Goal: Task Accomplishment & Management: Complete application form

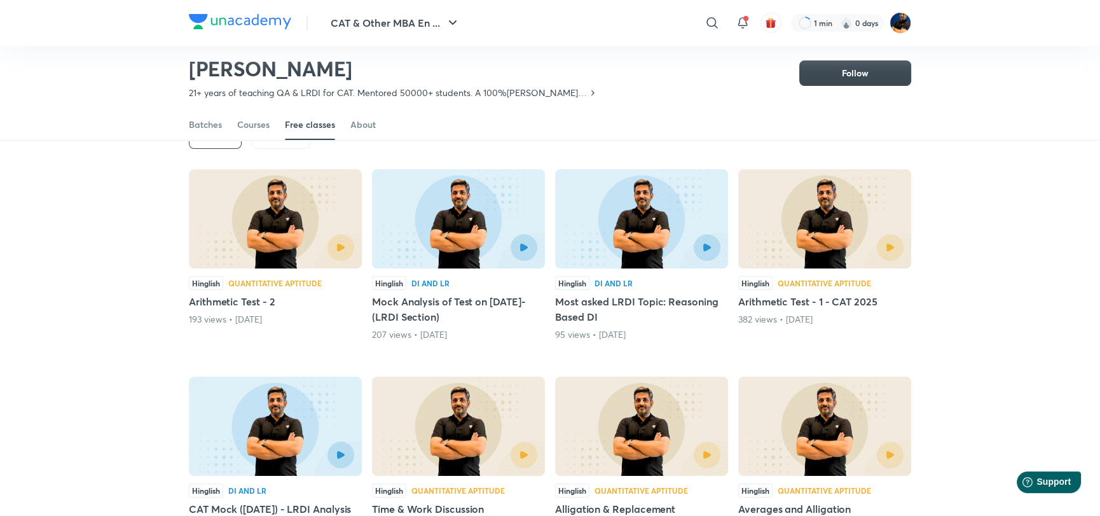
scroll to position [56, 0]
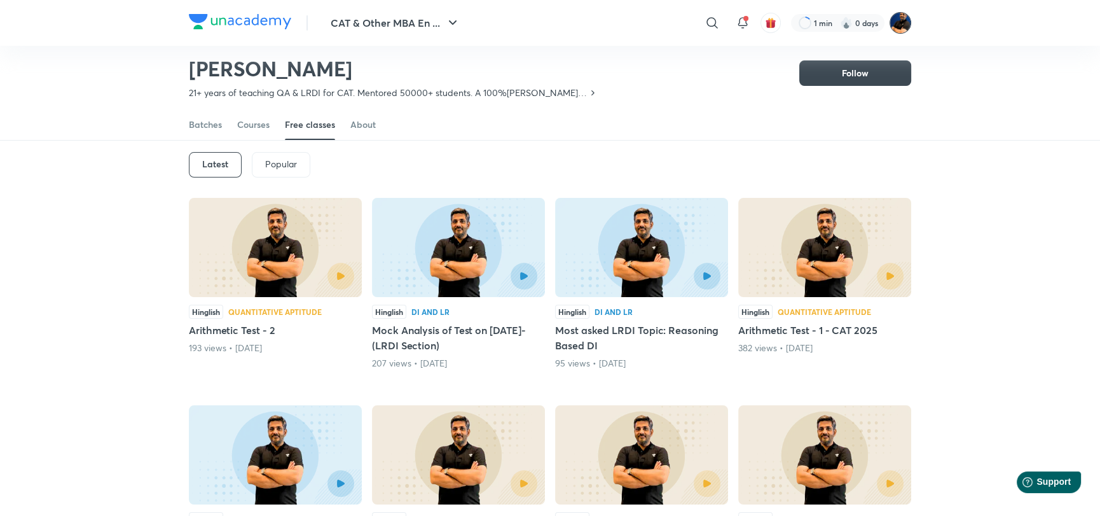
click at [905, 22] on img at bounding box center [901, 23] width 22 height 22
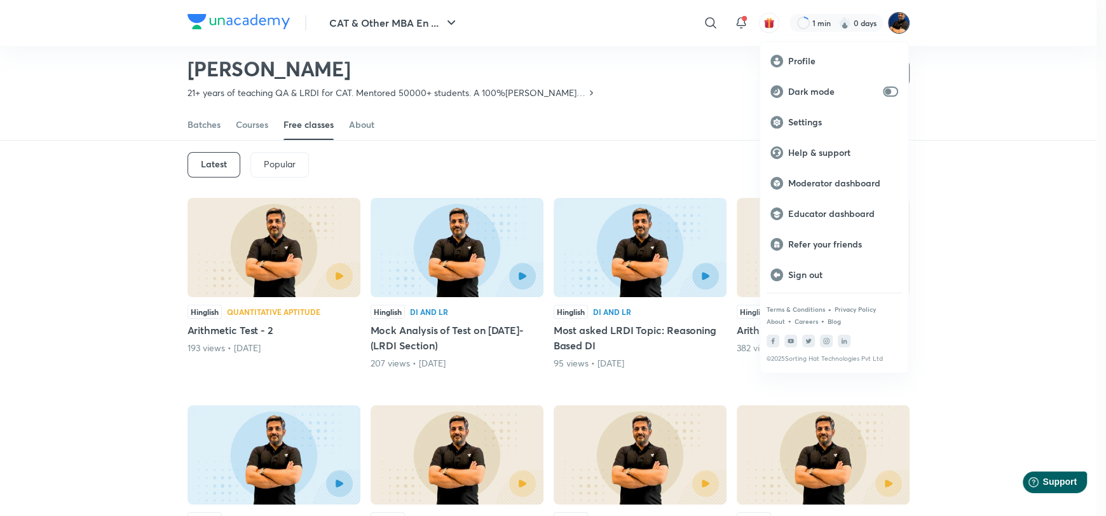
click at [905, 22] on div at bounding box center [553, 258] width 1106 height 516
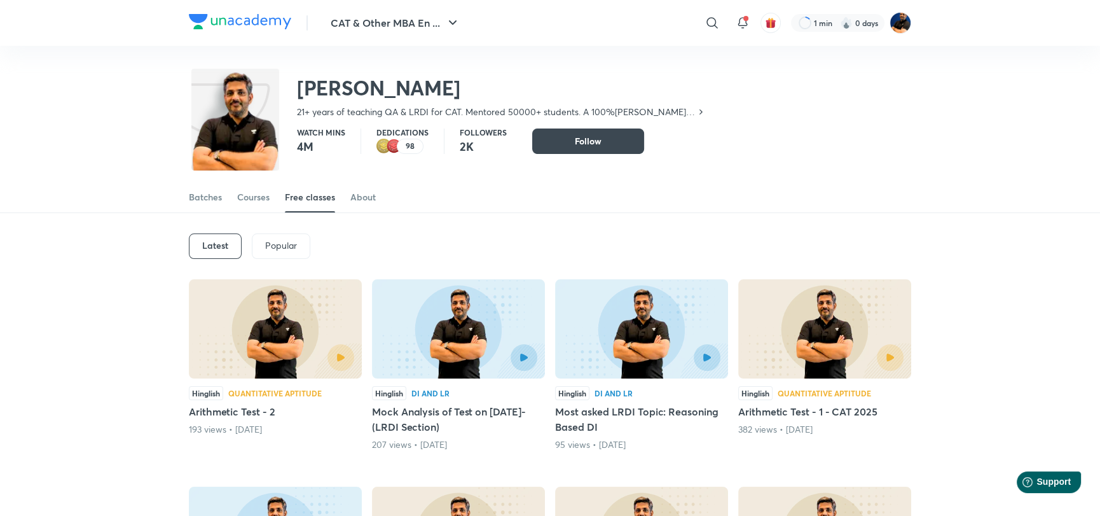
scroll to position [0, 0]
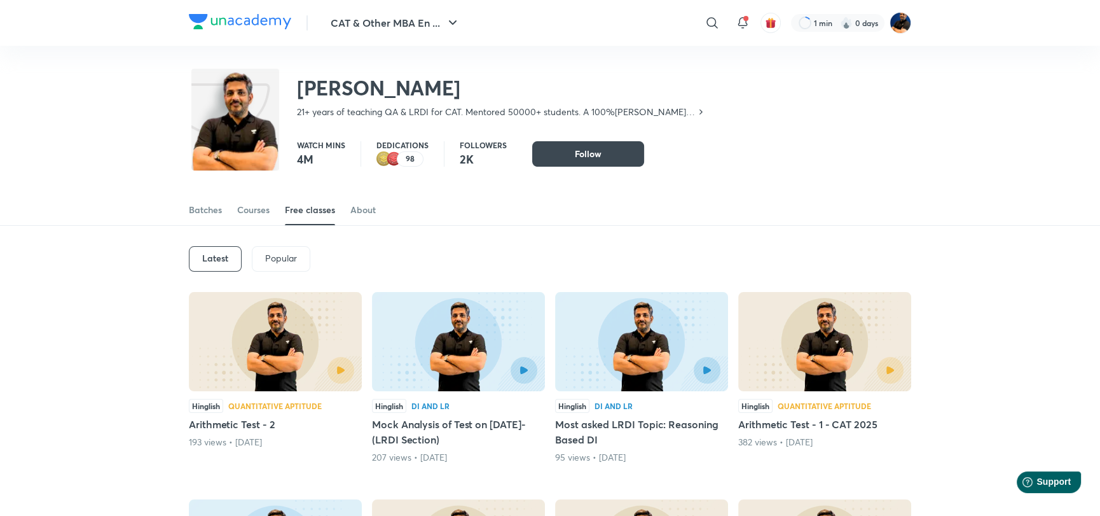
click at [307, 156] on p "4M" at bounding box center [321, 158] width 48 height 15
click at [895, 26] on img at bounding box center [901, 23] width 22 height 22
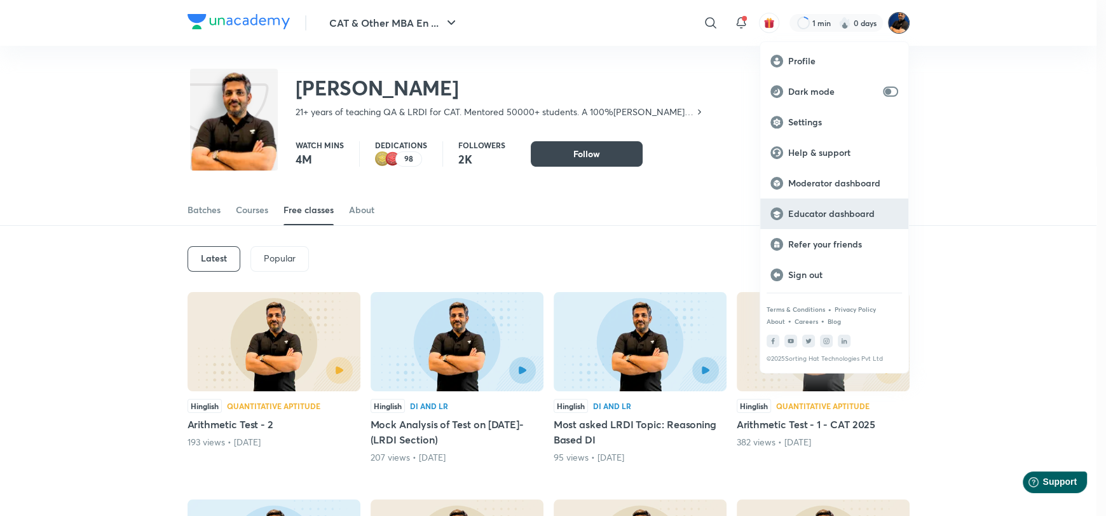
click at [827, 219] on div "Educator dashboard" at bounding box center [834, 213] width 148 height 31
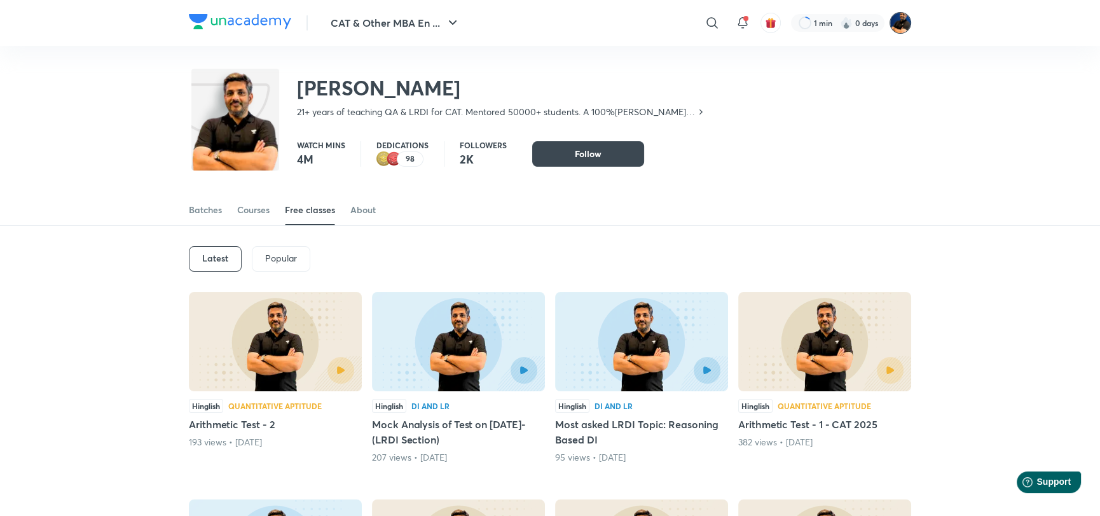
click at [895, 18] on img at bounding box center [901, 23] width 22 height 22
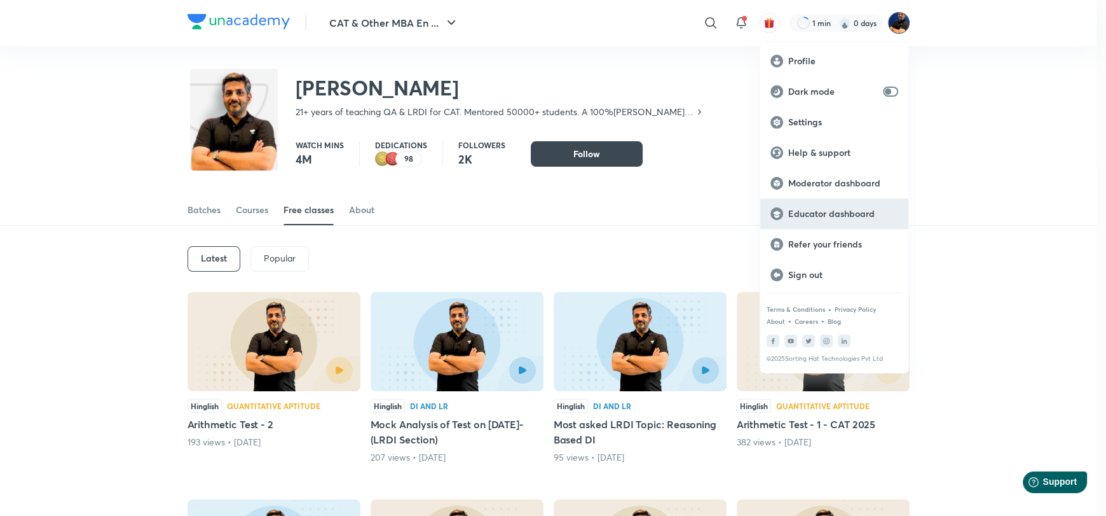
click at [821, 210] on p "Educator dashboard" at bounding box center [843, 213] width 110 height 11
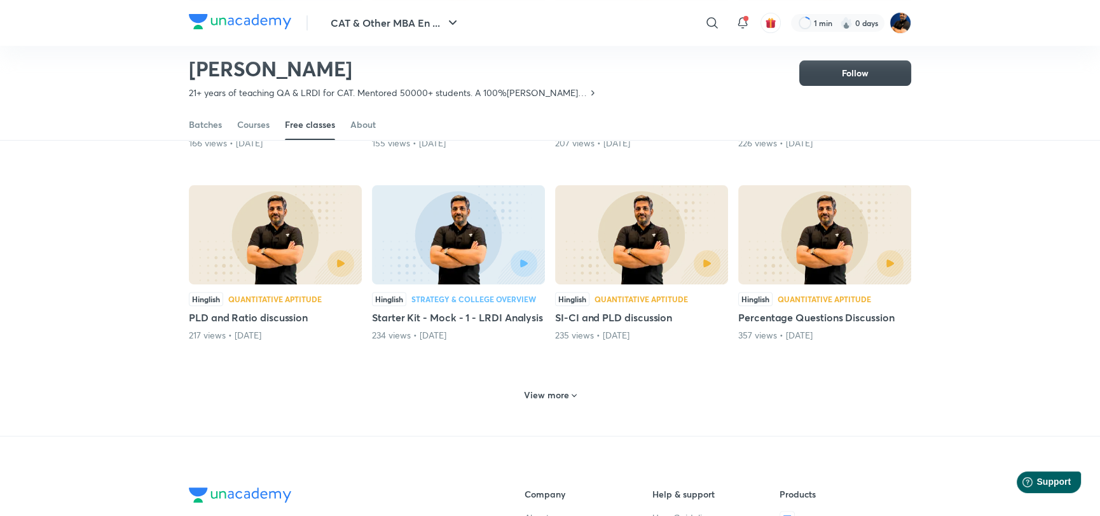
scroll to position [498, 0]
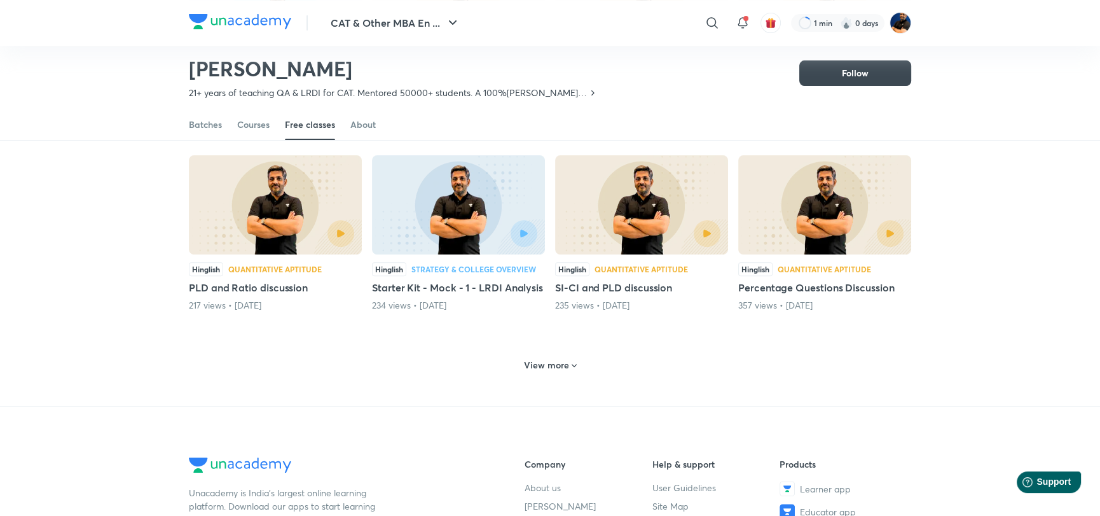
click at [560, 371] on h6 "View more" at bounding box center [546, 365] width 45 height 13
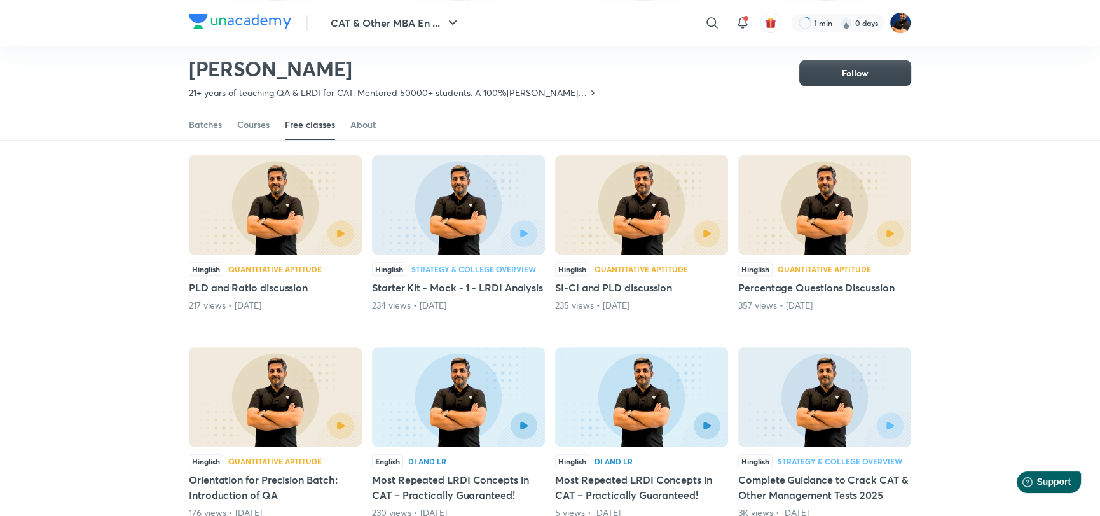
click at [437, 224] on img at bounding box center [458, 204] width 173 height 99
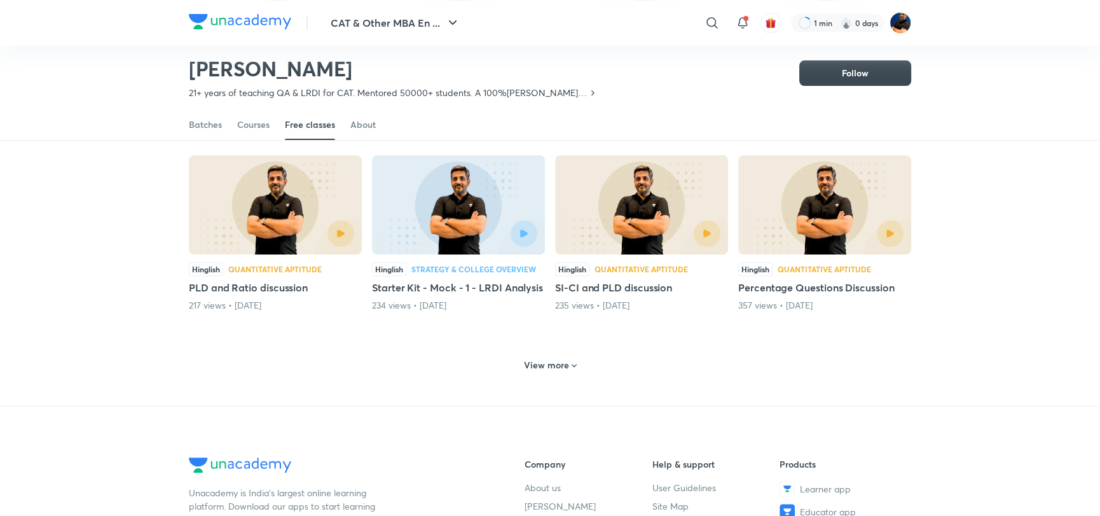
scroll to position [56, 0]
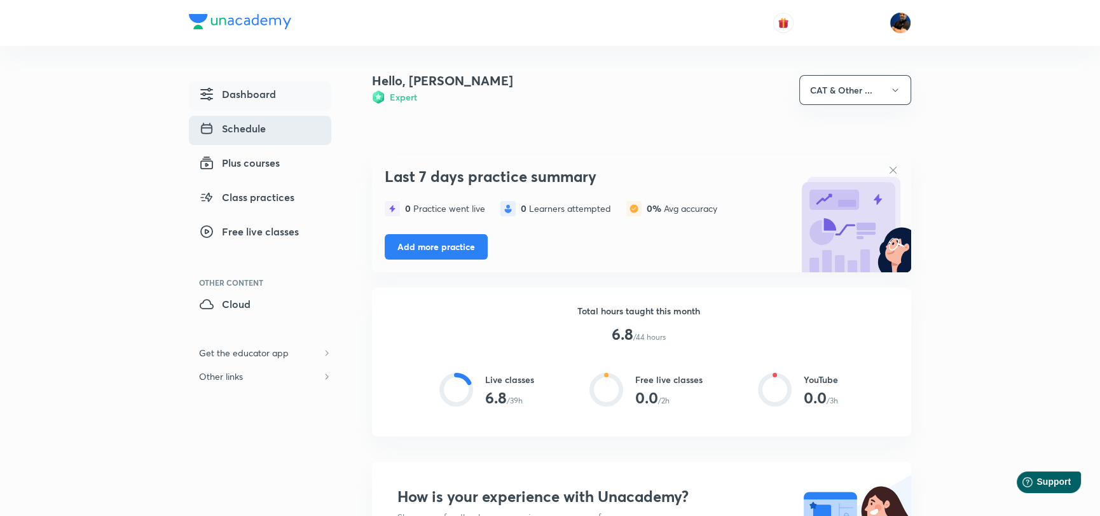
click at [242, 134] on span "Schedule" at bounding box center [232, 128] width 67 height 15
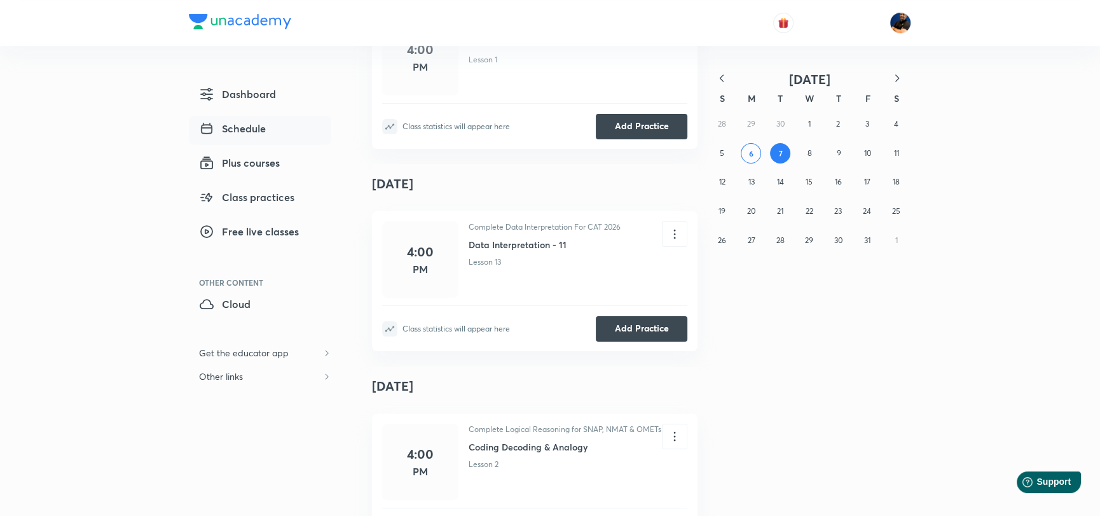
scroll to position [317, 0]
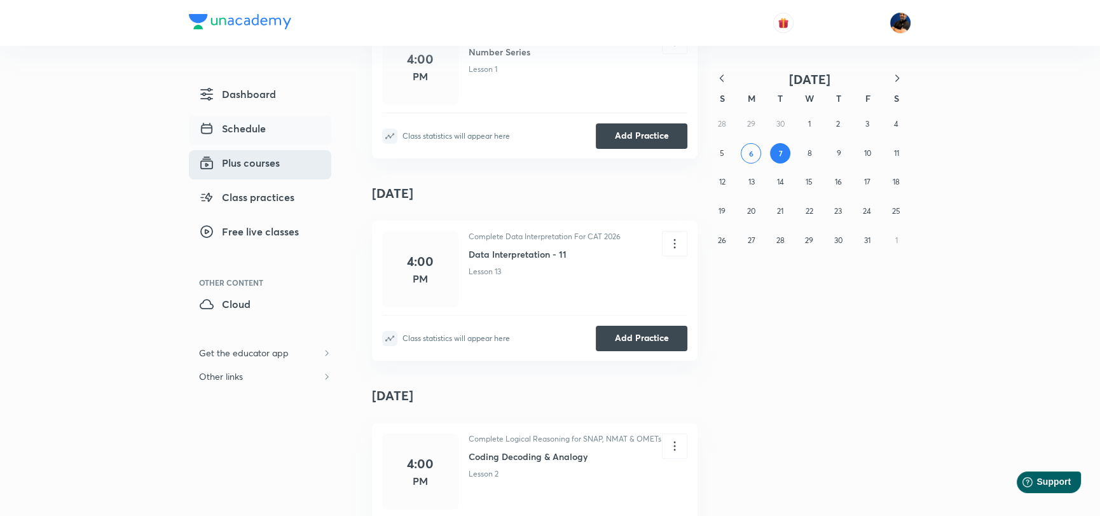
click at [237, 157] on span "Plus courses" at bounding box center [239, 162] width 81 height 15
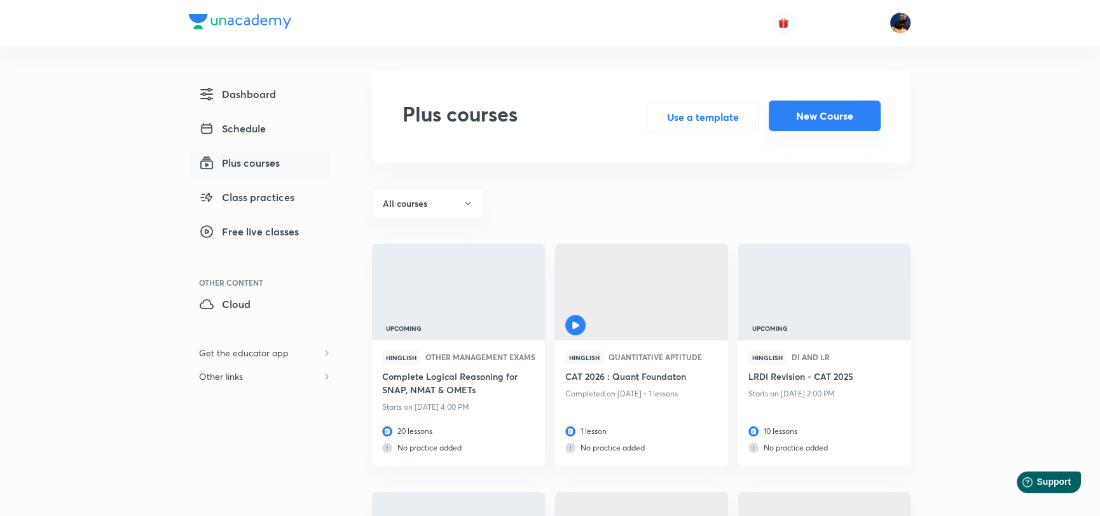
click at [823, 109] on button "New Course" at bounding box center [825, 115] width 112 height 31
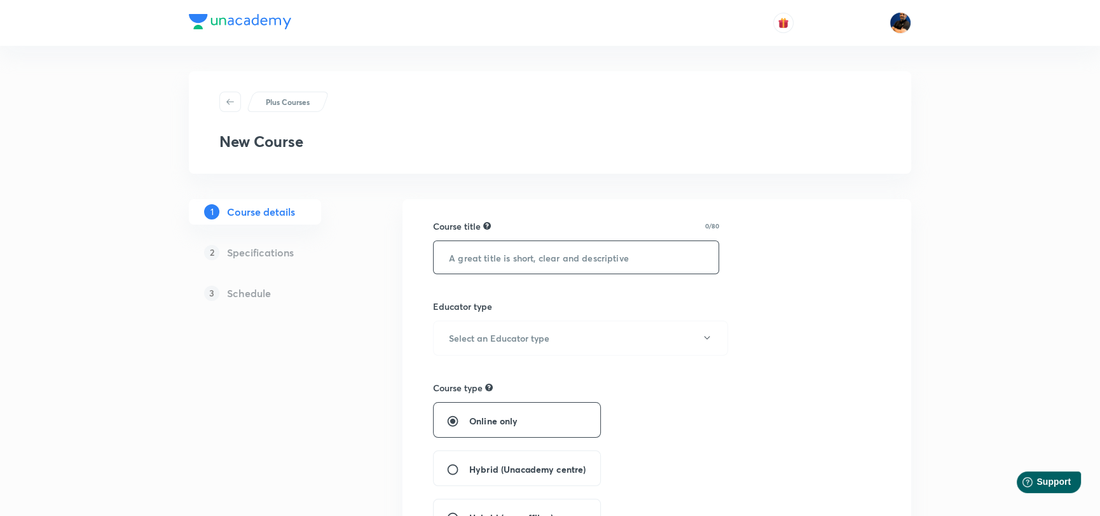
click at [504, 261] on input "text" at bounding box center [576, 257] width 285 height 32
drag, startPoint x: 493, startPoint y: 257, endPoint x: 398, endPoint y: 249, distance: 95.7
click at [453, 257] on input "Bsic to Advanced Arithmetic for CAT 2026" at bounding box center [576, 257] width 285 height 32
type input "Basic to Advanced Arithmetic for CAT 2026"
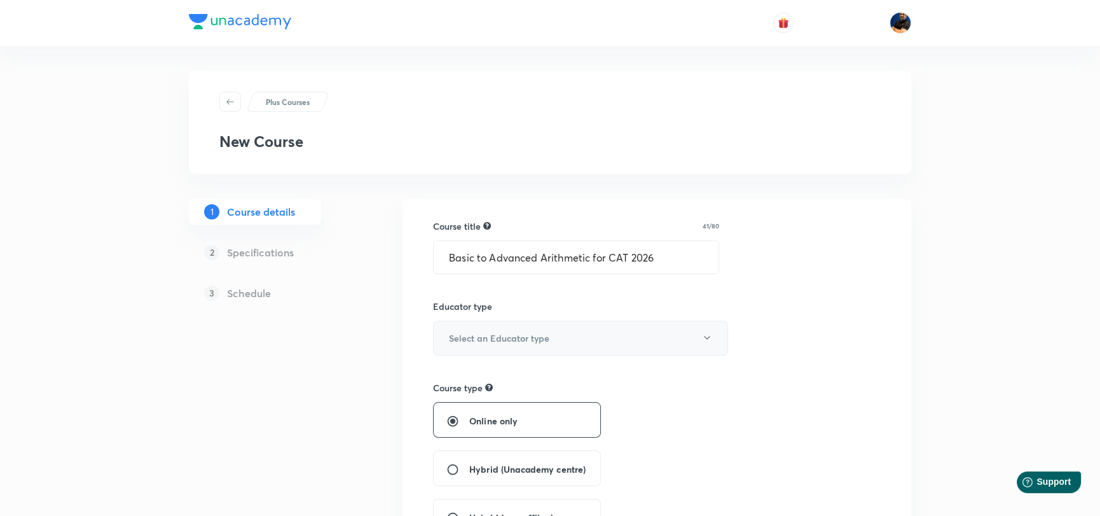
click at [487, 338] on h6 "Select an Educator type" at bounding box center [499, 337] width 100 height 13
click at [494, 373] on span "Unacademy educator" at bounding box center [578, 378] width 279 height 13
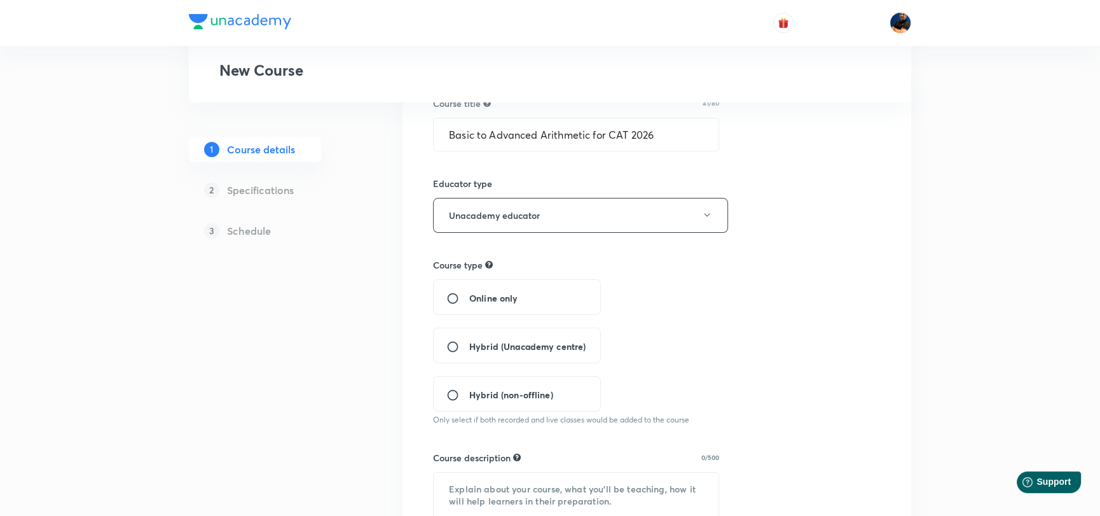
scroll to position [127, 0]
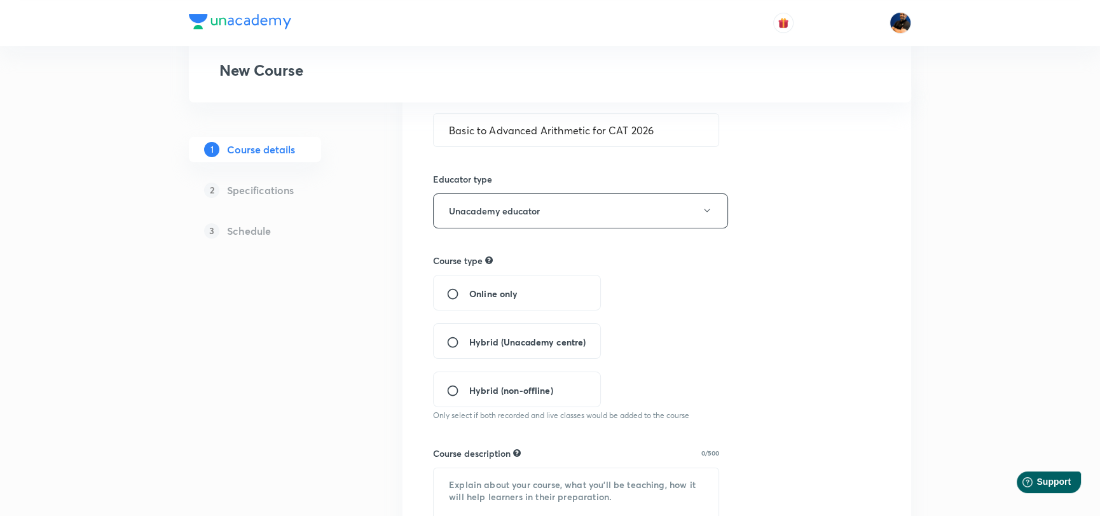
click at [456, 290] on input "Online only" at bounding box center [457, 293] width 23 height 13
radio input "true"
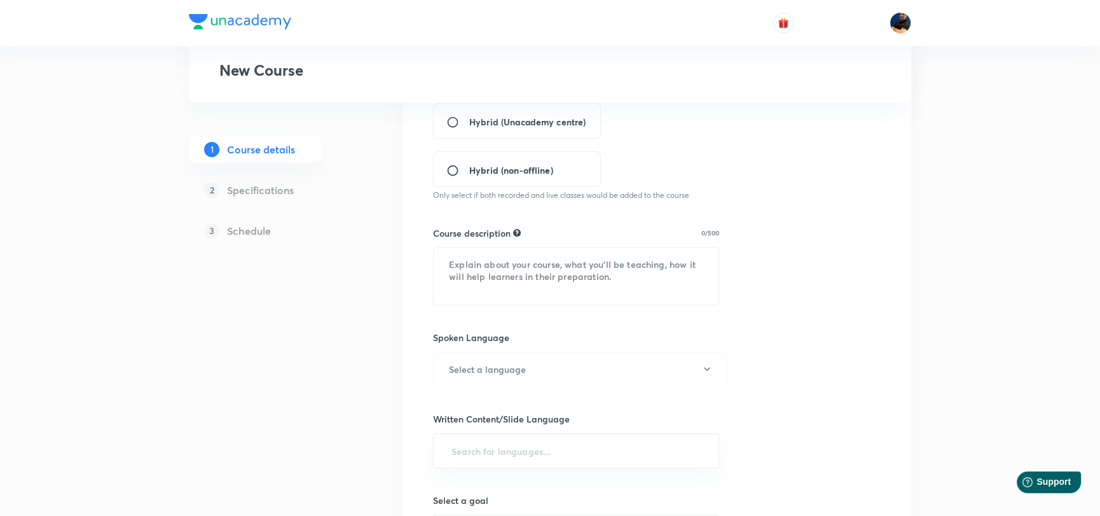
scroll to position [382, 0]
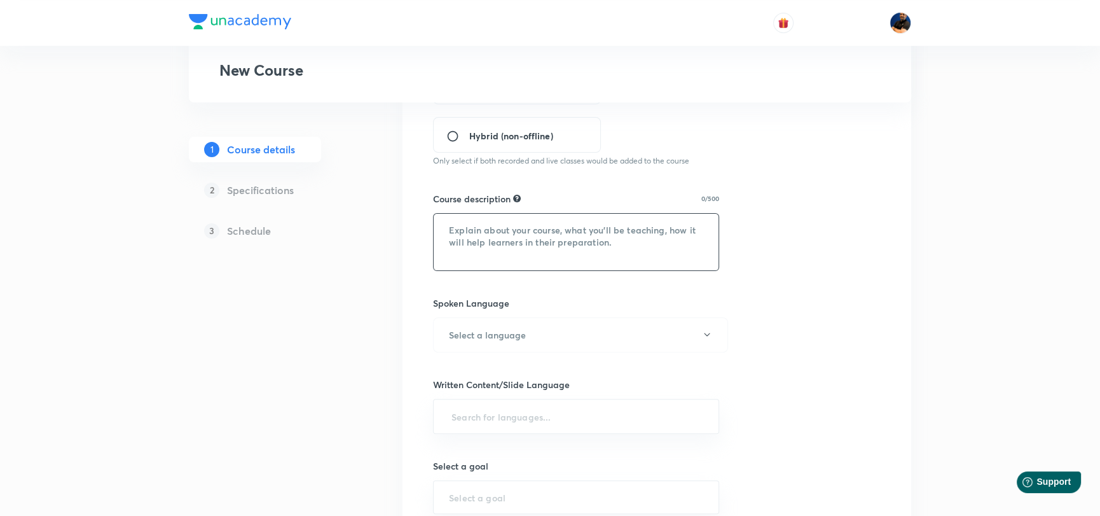
click at [485, 237] on textarea at bounding box center [576, 242] width 285 height 57
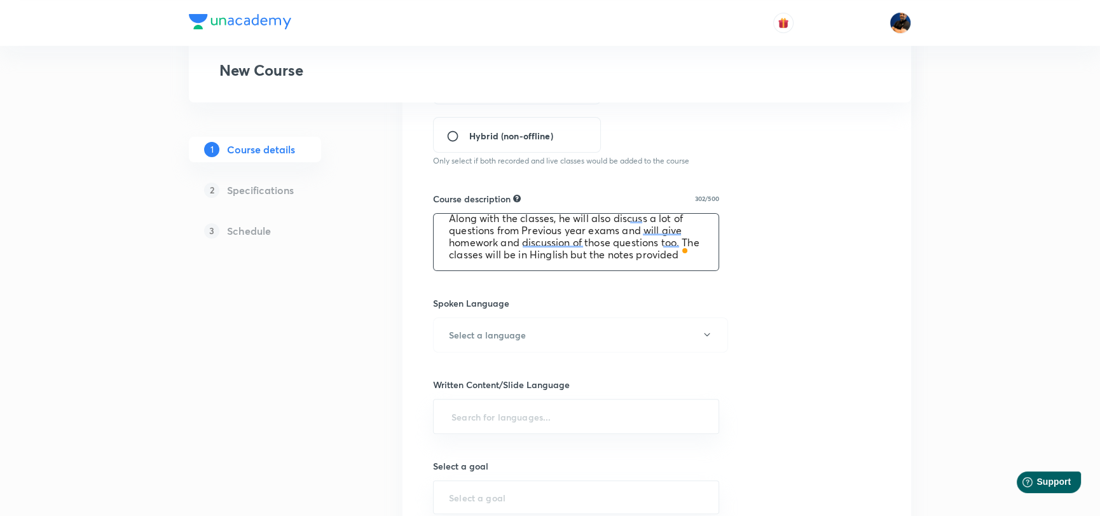
scroll to position [39, 0]
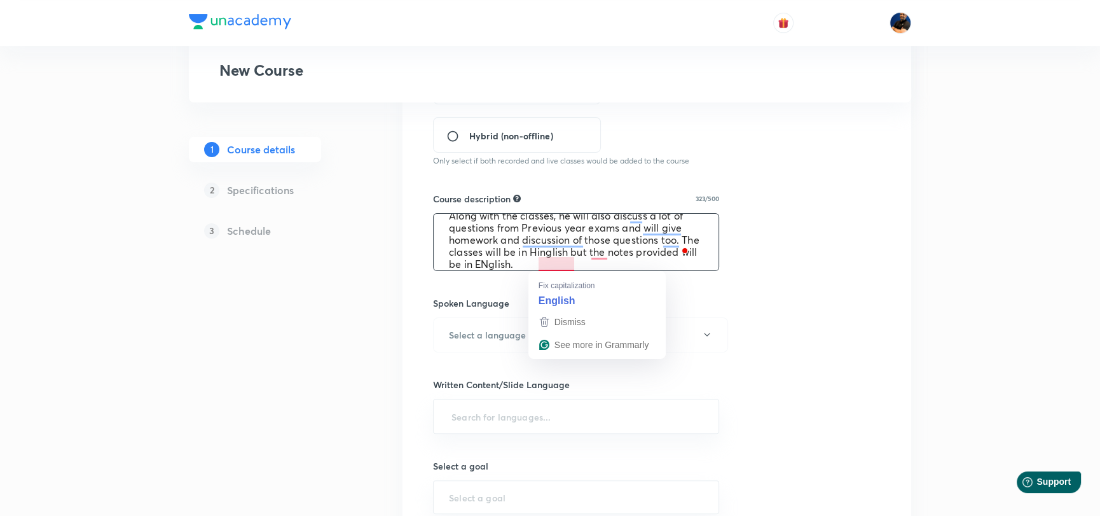
click at [549, 265] on textarea "In this course, Saral sir will teach all the concepts of Arithmetic from basic …" at bounding box center [576, 242] width 285 height 57
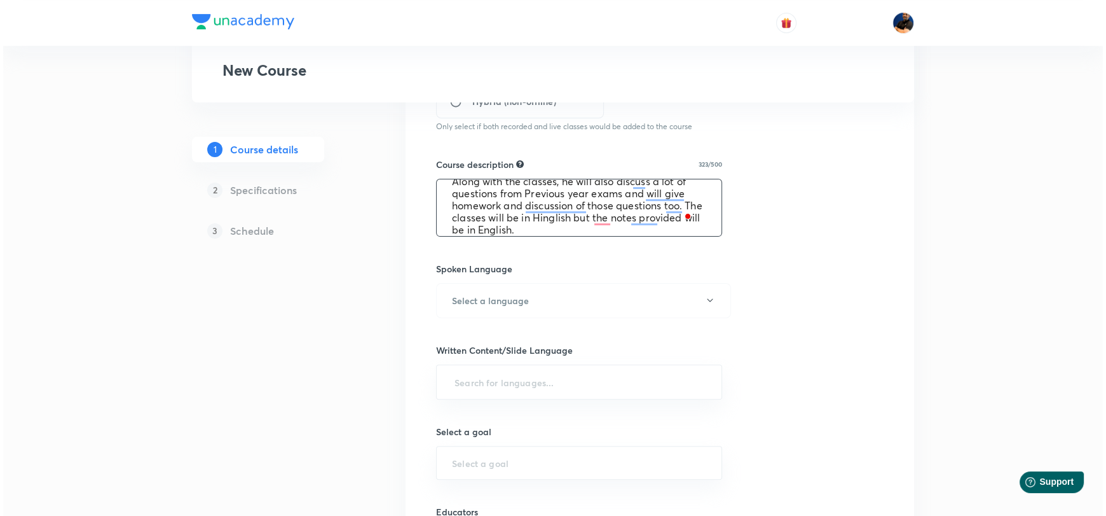
scroll to position [445, 0]
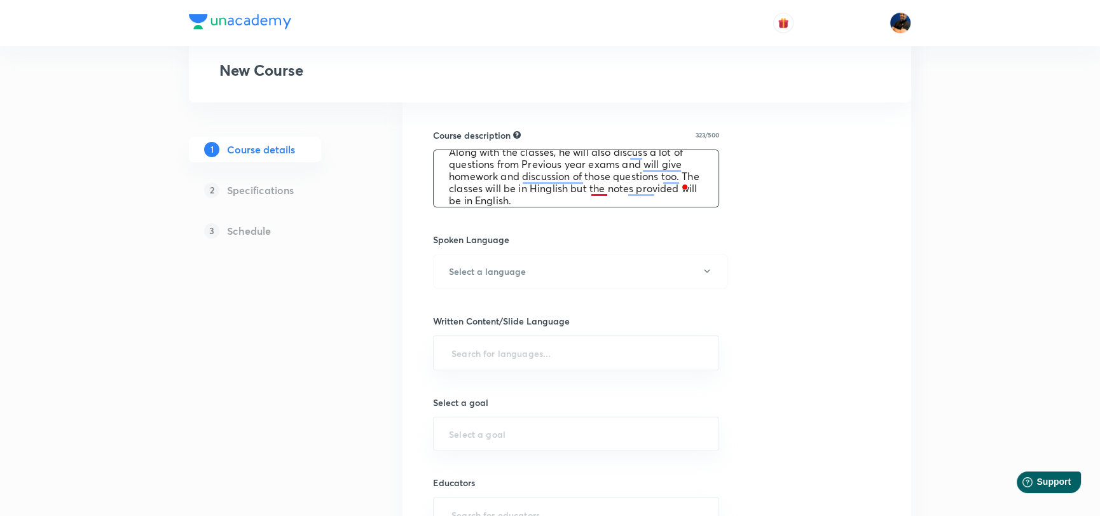
click at [597, 192] on textarea "In this course, Saral sir will teach all the concepts of Arithmetic from basic …" at bounding box center [576, 178] width 285 height 57
type textarea "In this course, Saral sir will teach all the concepts of Arithmetic from basic …"
click at [495, 265] on h6 "Select a language" at bounding box center [487, 271] width 77 height 13
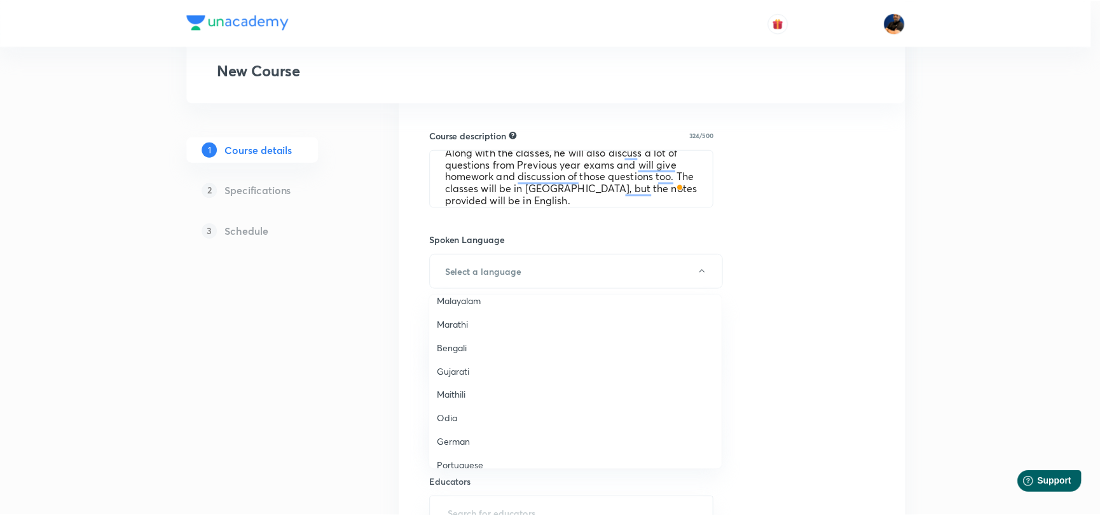
scroll to position [376, 0]
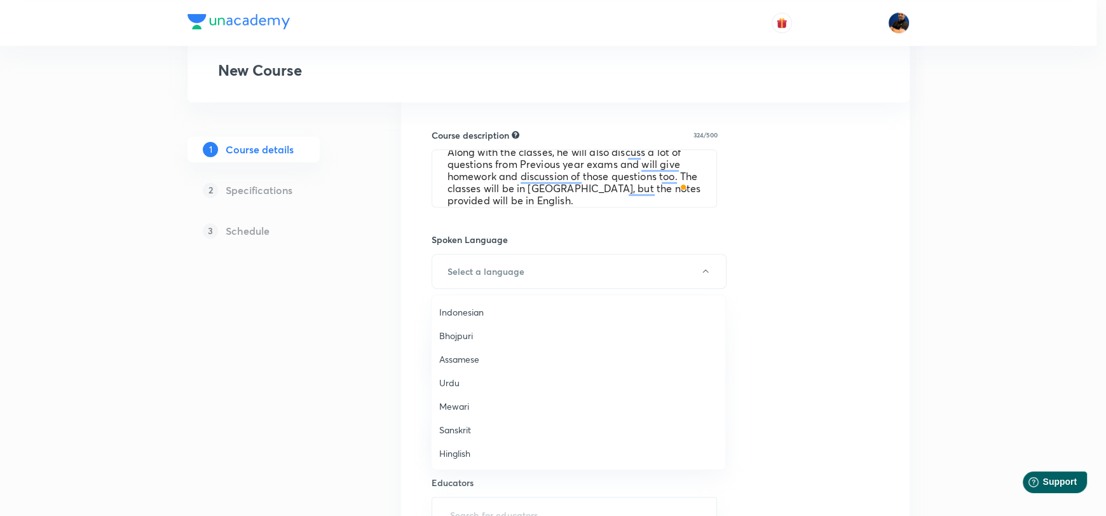
click at [451, 450] on span "Hinglish" at bounding box center [578, 452] width 279 height 13
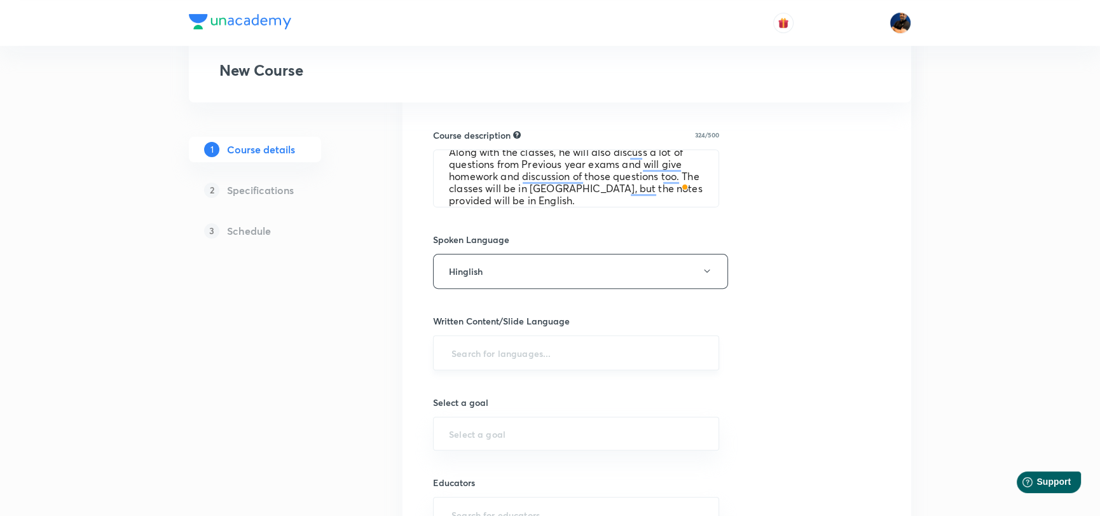
click at [458, 357] on input "text" at bounding box center [576, 353] width 254 height 24
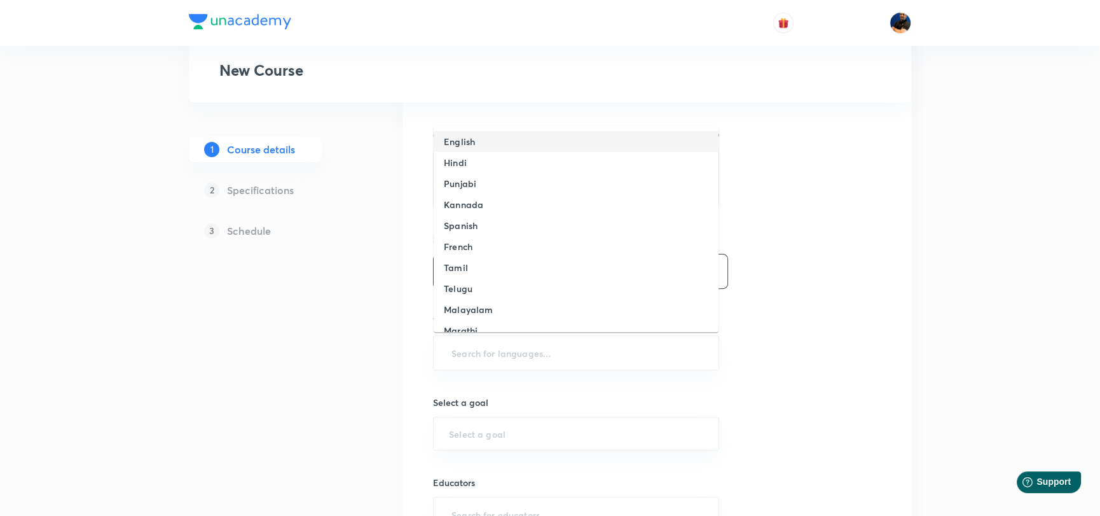
click at [468, 142] on h6 "English" at bounding box center [459, 141] width 31 height 13
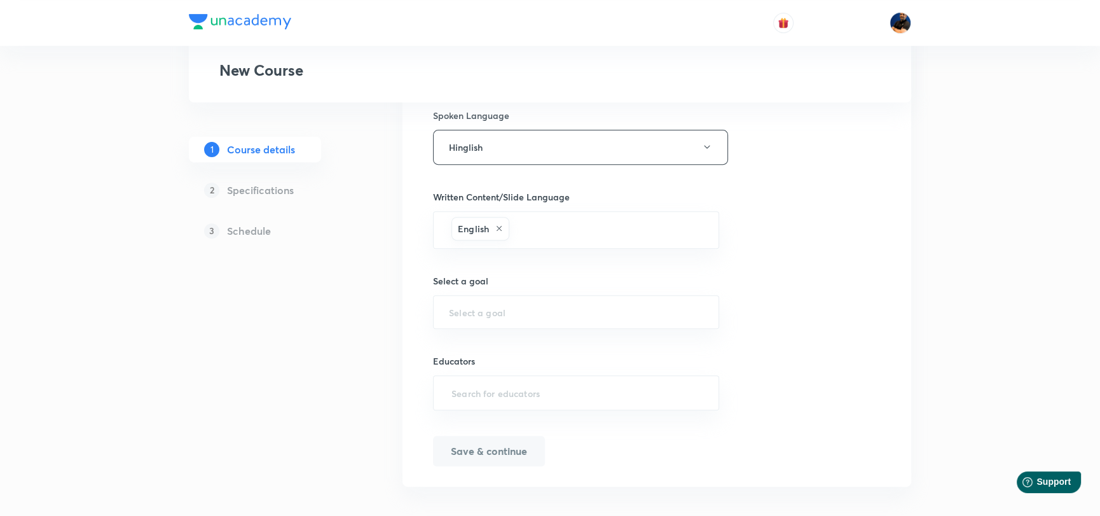
scroll to position [579, 0]
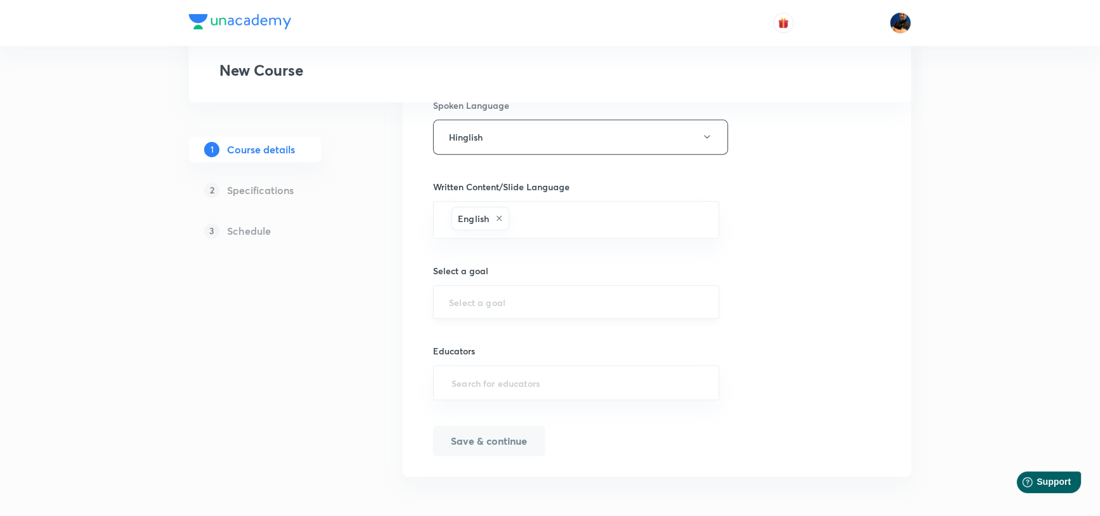
click at [507, 308] on div "​" at bounding box center [576, 302] width 286 height 34
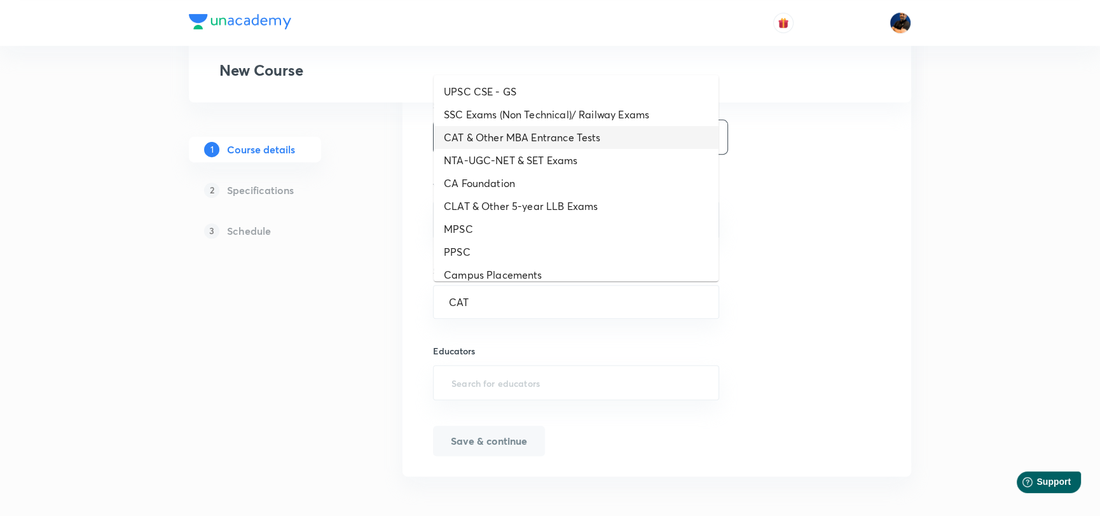
click at [516, 137] on li "CAT & Other MBA Entrance Tests" at bounding box center [576, 137] width 285 height 23
type input "CAT & Other MBA Entrance Tests"
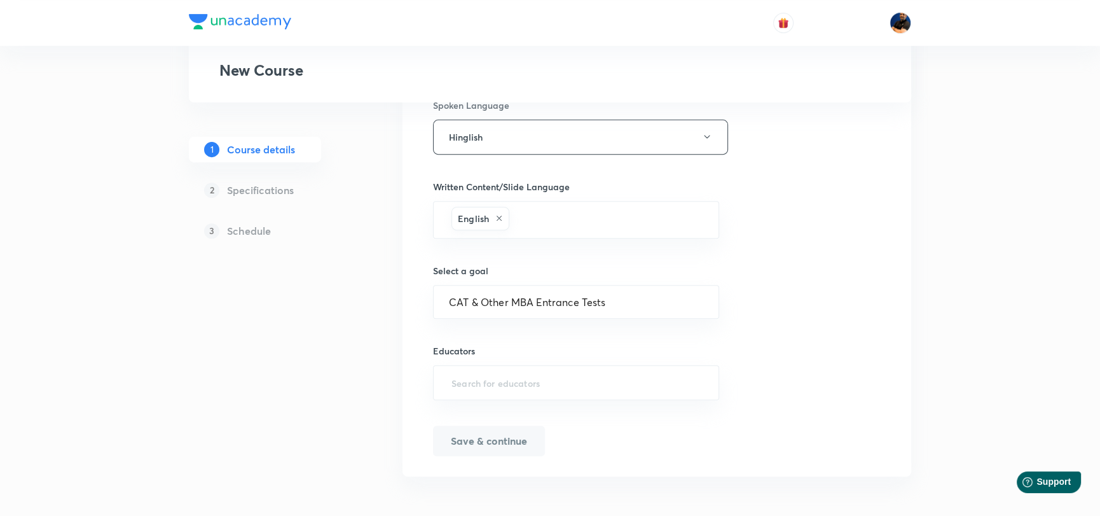
click at [738, 295] on div "Course title 41/80 Basic to Advanced Arithmetic for CAT 2026 ​ Educator type Un…" at bounding box center [657, 48] width 448 height 816
click at [494, 376] on input "text" at bounding box center [576, 383] width 254 height 24
type input "saralnashier"
click at [545, 417] on h6 "Saral Nashier(SaralNashier)" at bounding box center [545, 422] width 137 height 13
click at [494, 448] on button "Save & continue" at bounding box center [489, 442] width 112 height 31
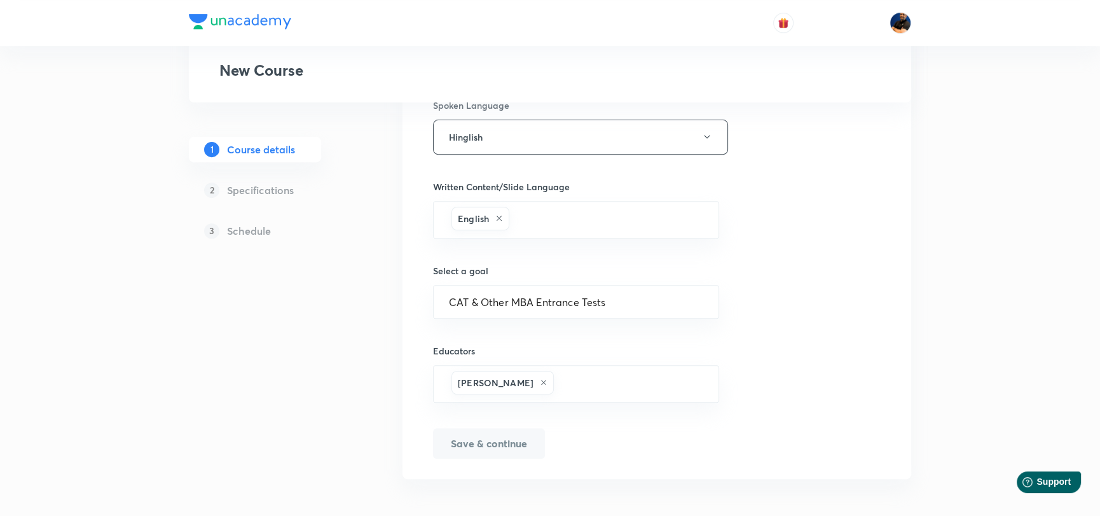
scroll to position [595, 0]
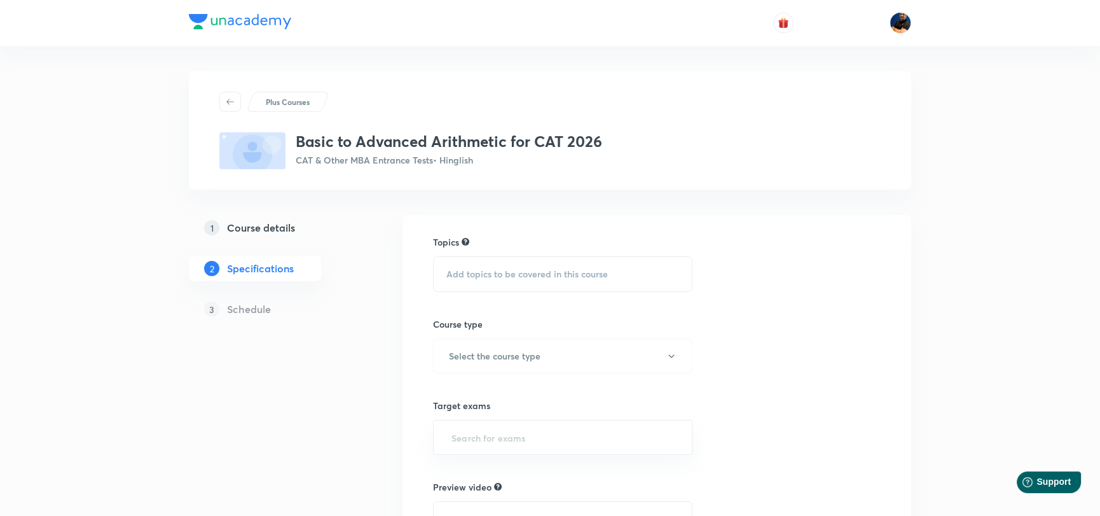
scroll to position [63, 0]
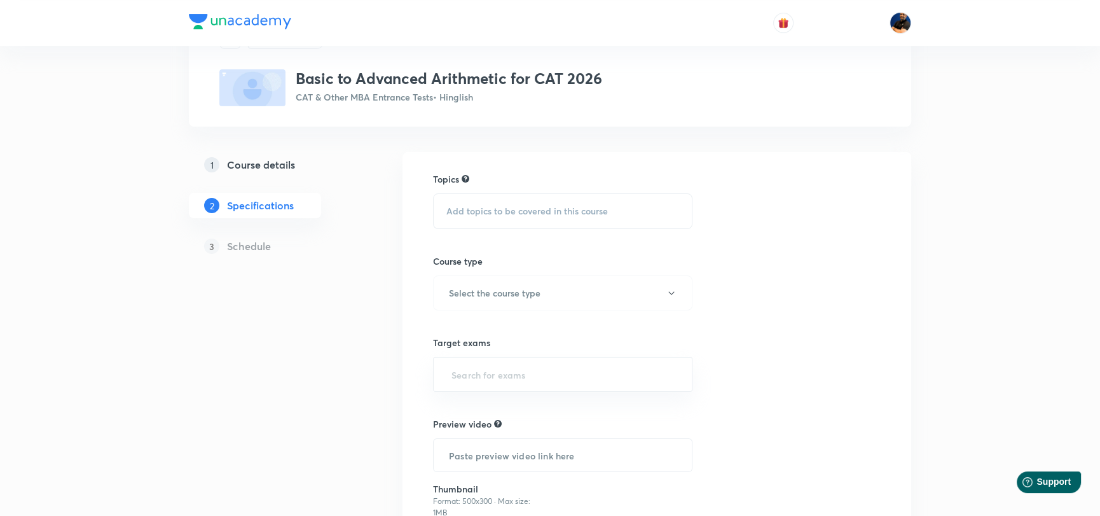
click at [497, 216] on div "Add topics to be covered in this course" at bounding box center [562, 211] width 259 height 36
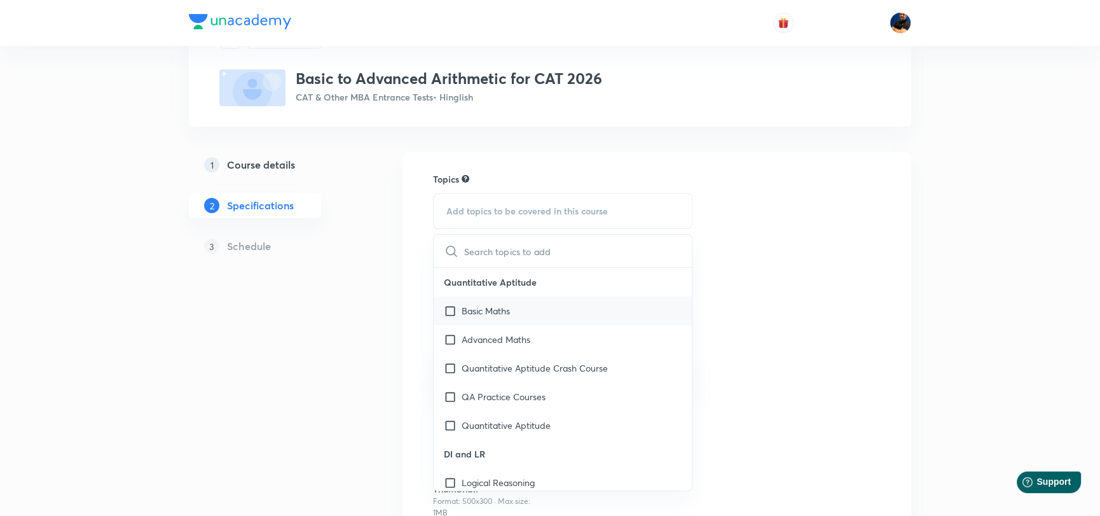
click at [451, 309] on input "checkbox" at bounding box center [453, 310] width 18 height 13
checkbox input "true"
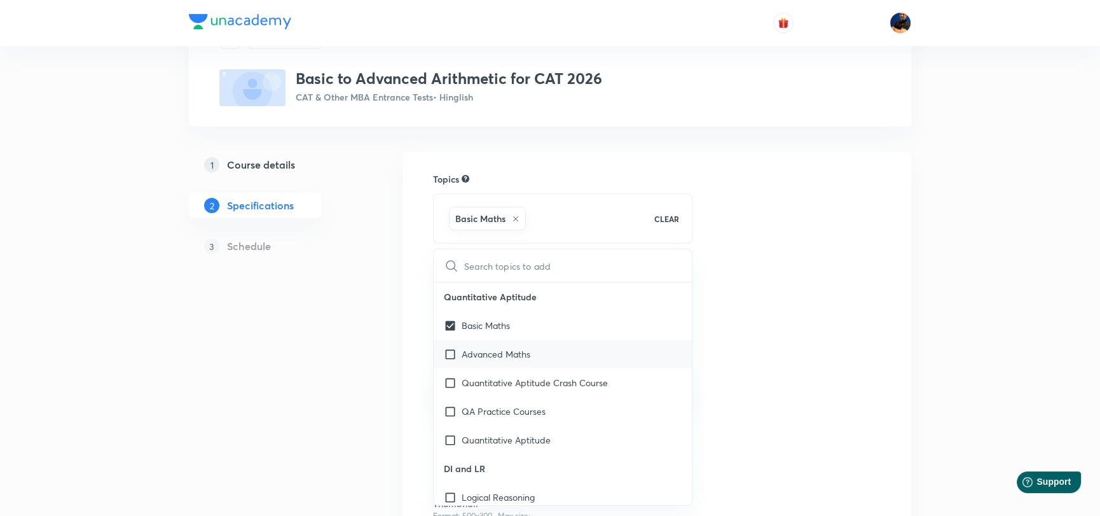
click at [448, 347] on input "checkbox" at bounding box center [453, 353] width 18 height 13
checkbox input "true"
click at [448, 435] on input "checkbox" at bounding box center [453, 439] width 18 height 13
checkbox input "true"
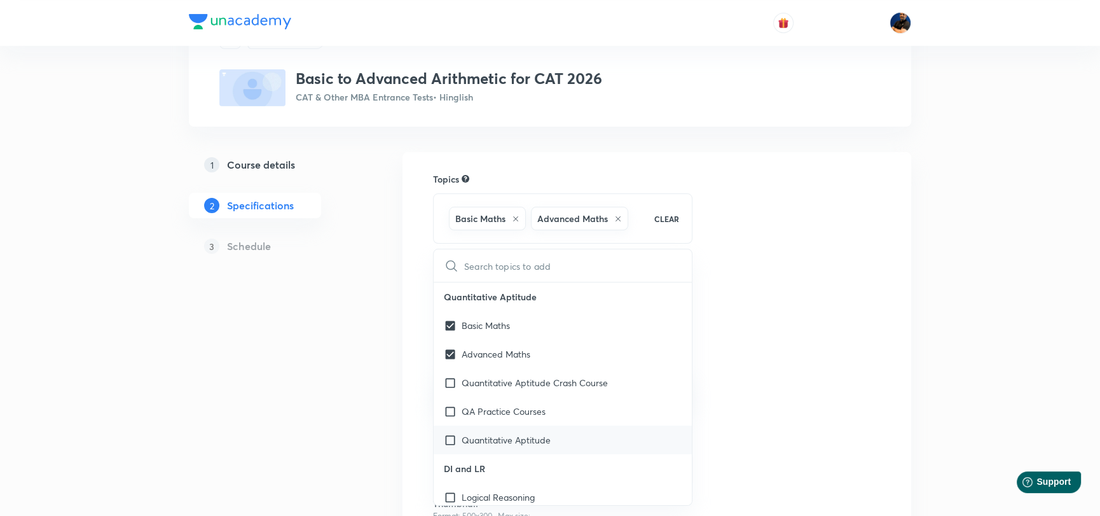
checkbox input "true"
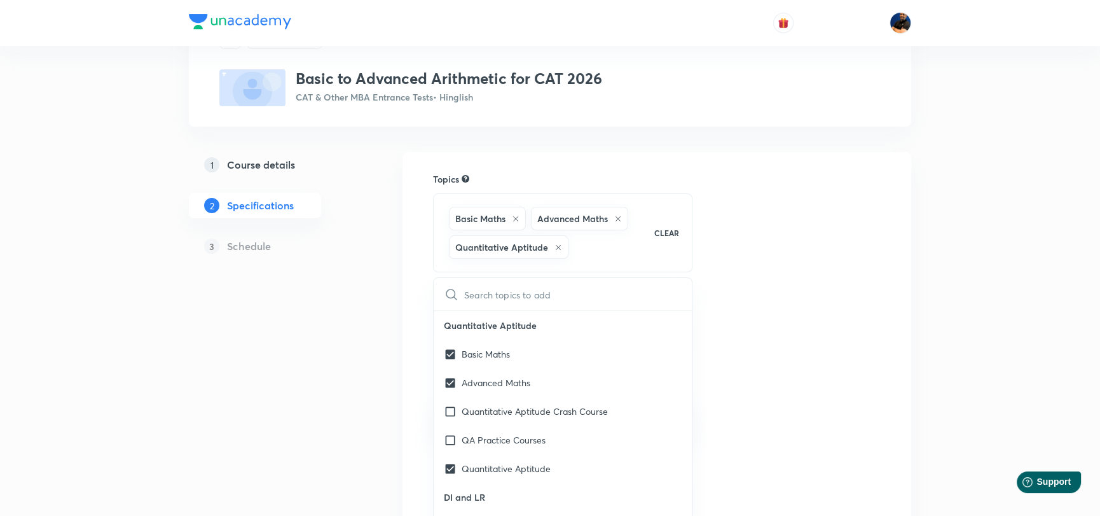
drag, startPoint x: 836, startPoint y: 326, endPoint x: 755, endPoint y: 299, distance: 84.5
click at [834, 322] on div "Topics Basic Maths Advanced Maths Quantitative Aptitude CLEAR ​ Quantitative Ap…" at bounding box center [657, 404] width 448 height 464
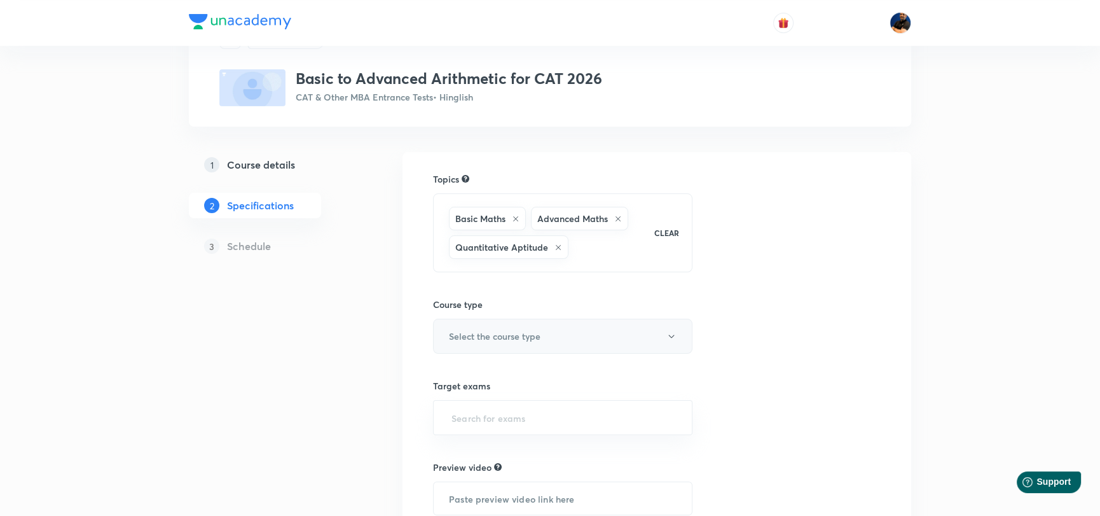
click at [491, 332] on h6 "Select the course type" at bounding box center [495, 335] width 92 height 13
click at [479, 395] on span "Theory Course" at bounding box center [578, 399] width 279 height 13
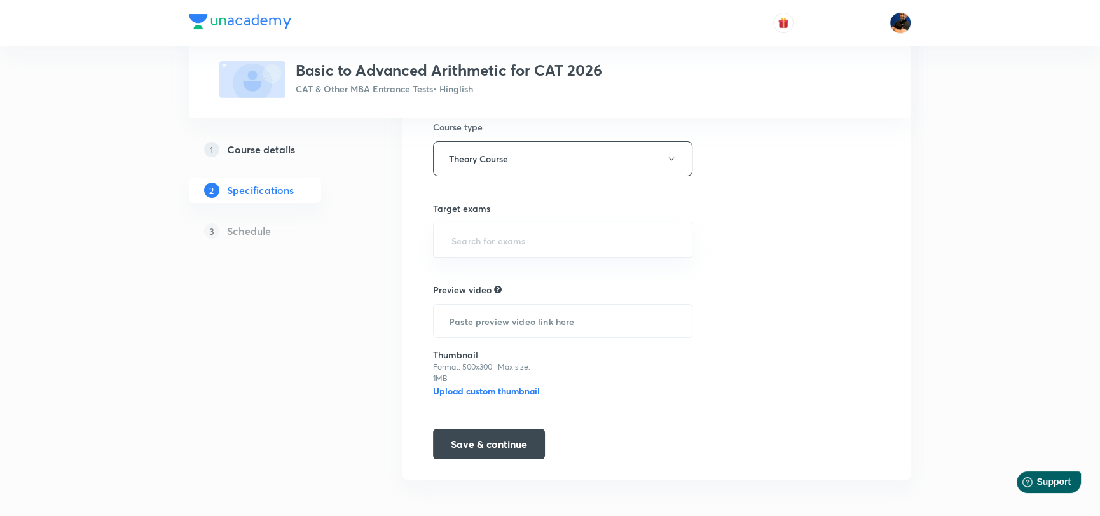
scroll to position [244, 0]
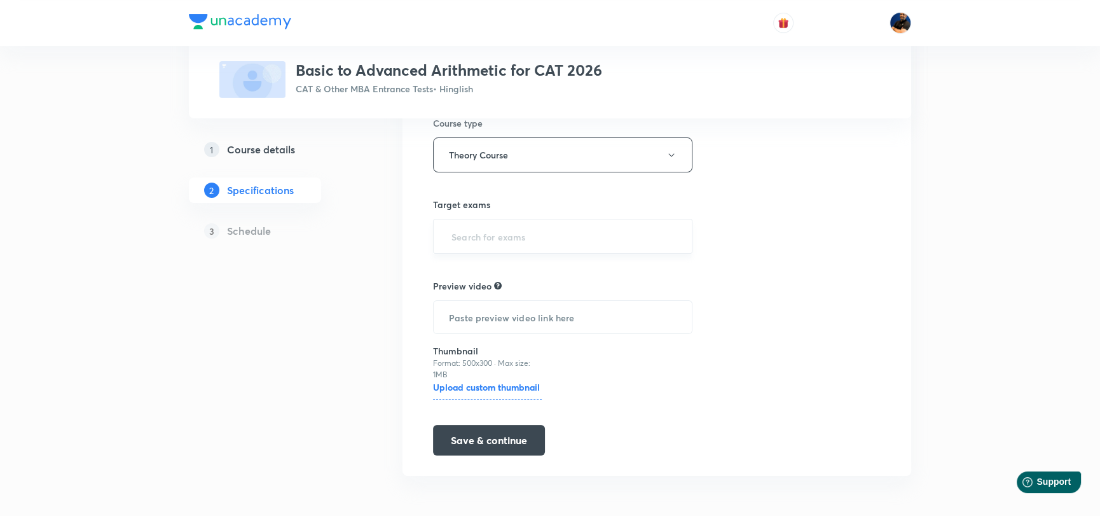
click at [493, 230] on input "text" at bounding box center [563, 236] width 228 height 24
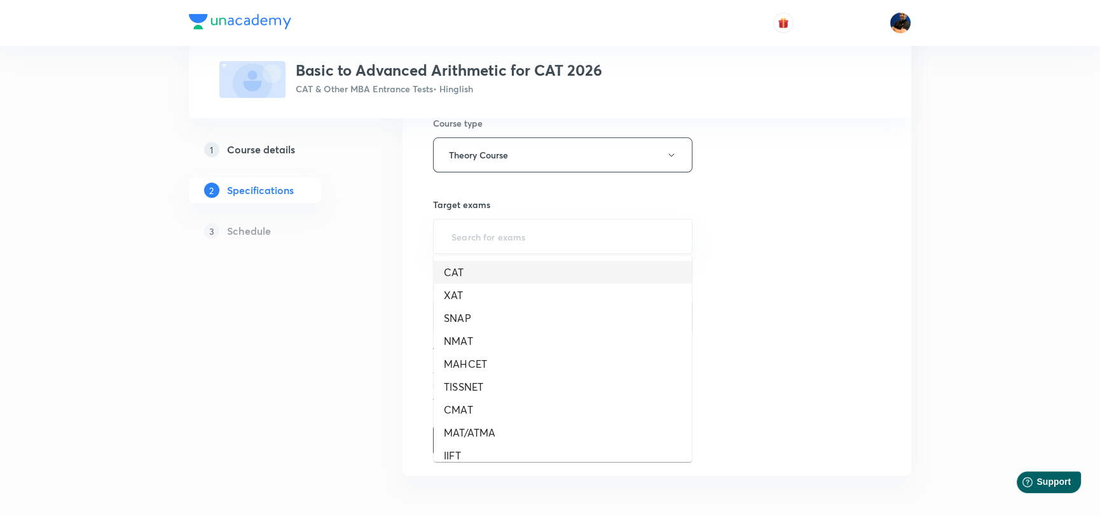
click at [473, 271] on li "CAT" at bounding box center [563, 272] width 258 height 23
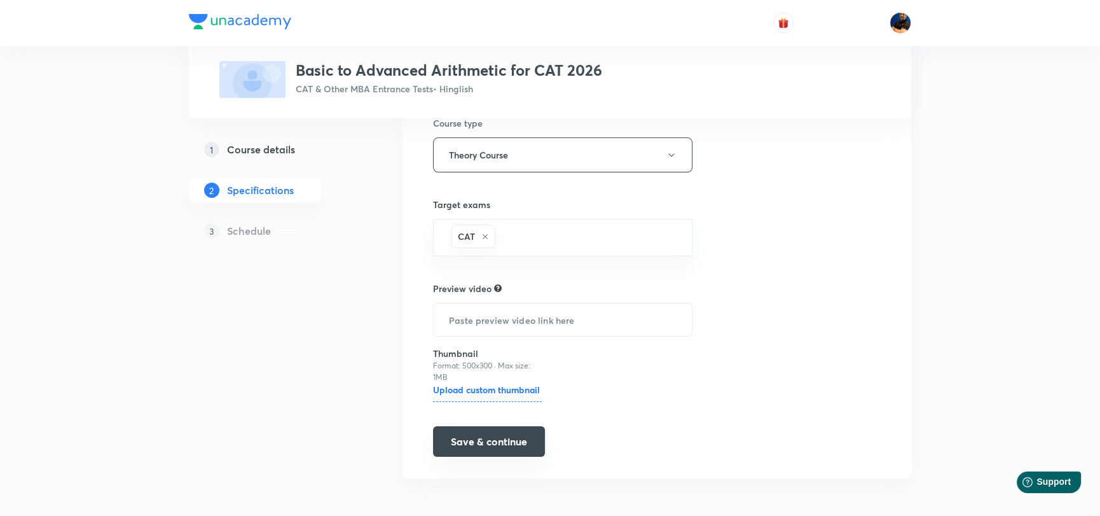
click at [488, 442] on button "Save & continue" at bounding box center [489, 441] width 112 height 31
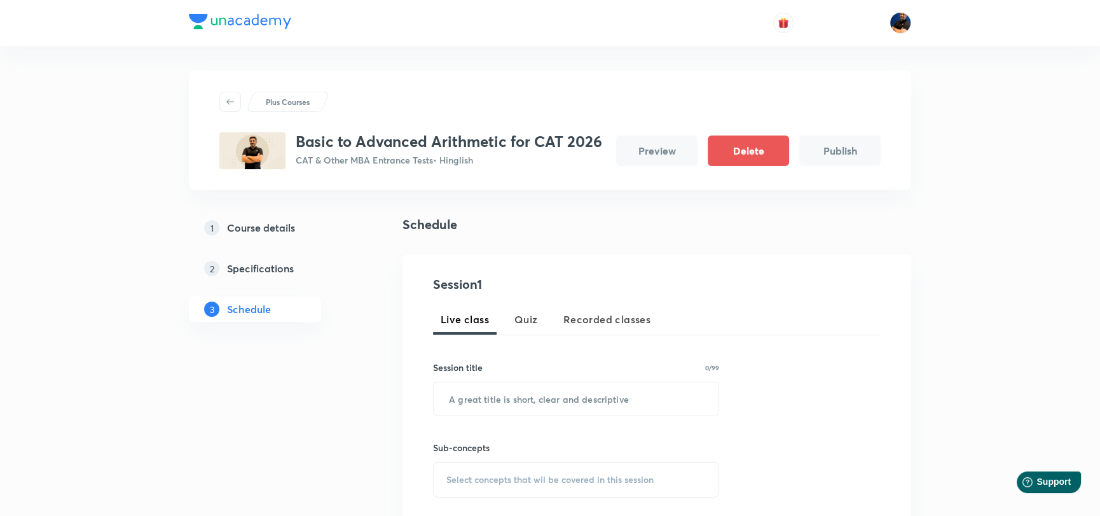
scroll to position [190, 0]
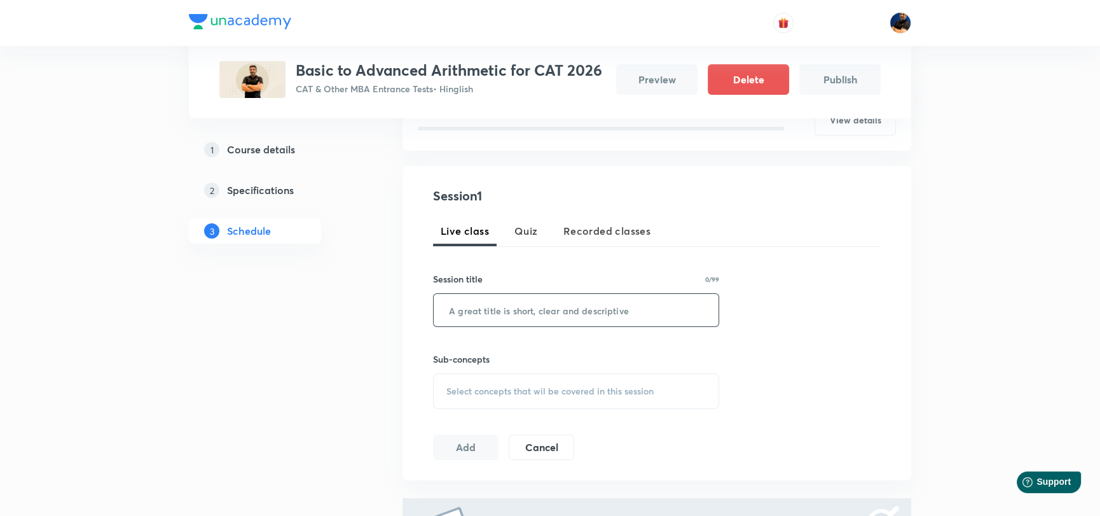
click at [483, 308] on input "text" at bounding box center [576, 310] width 285 height 32
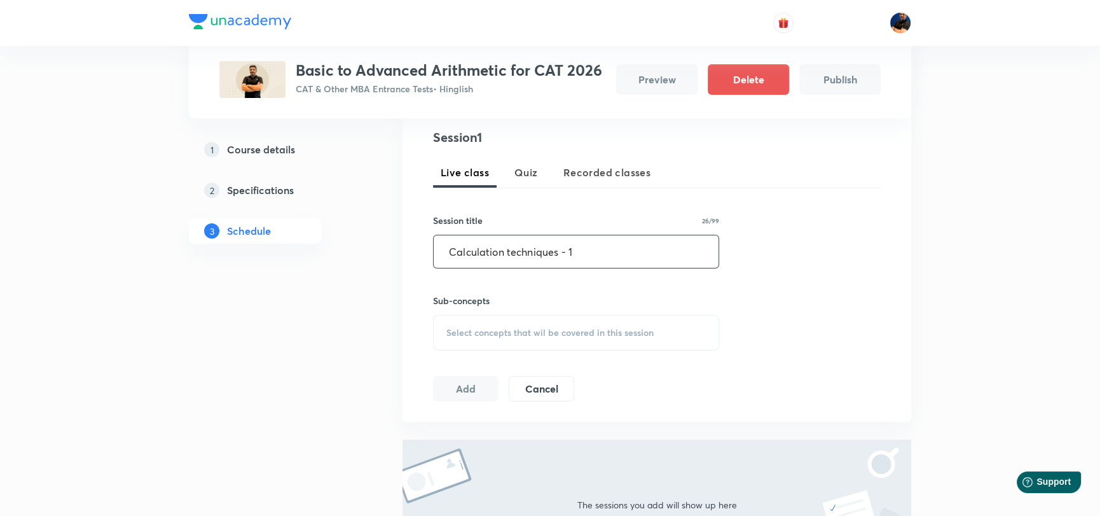
scroll to position [317, 0]
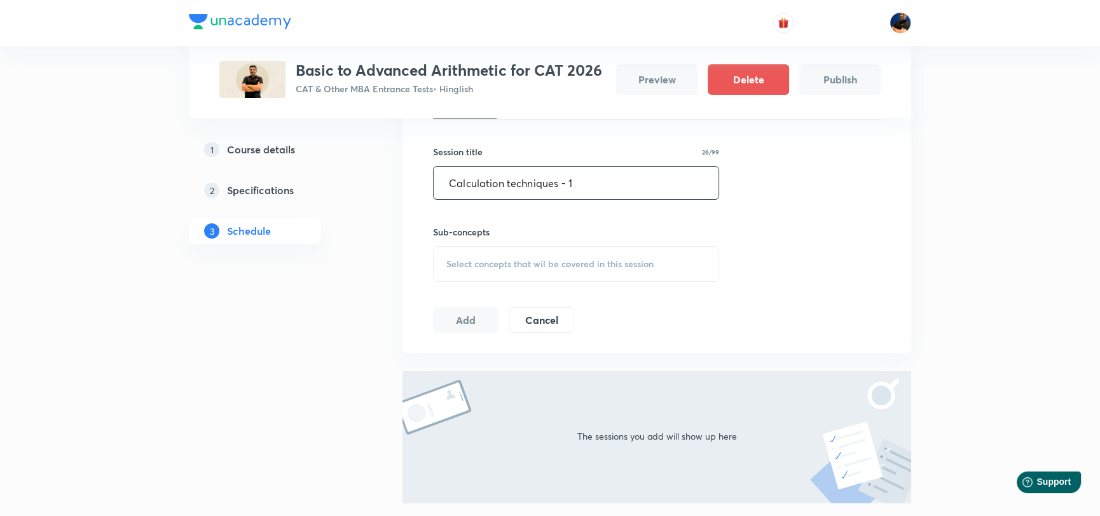
type input "Calculation techniques - 1"
click at [493, 254] on div "Select concepts that wil be covered in this session" at bounding box center [576, 264] width 286 height 36
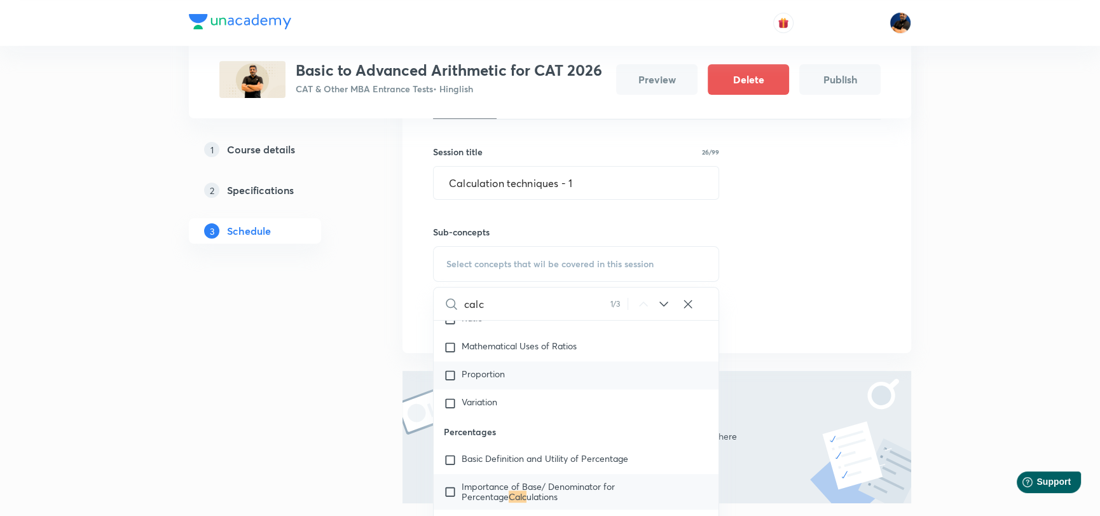
scroll to position [1063, 0]
type input "calc"
click at [659, 305] on icon at bounding box center [663, 303] width 15 height 15
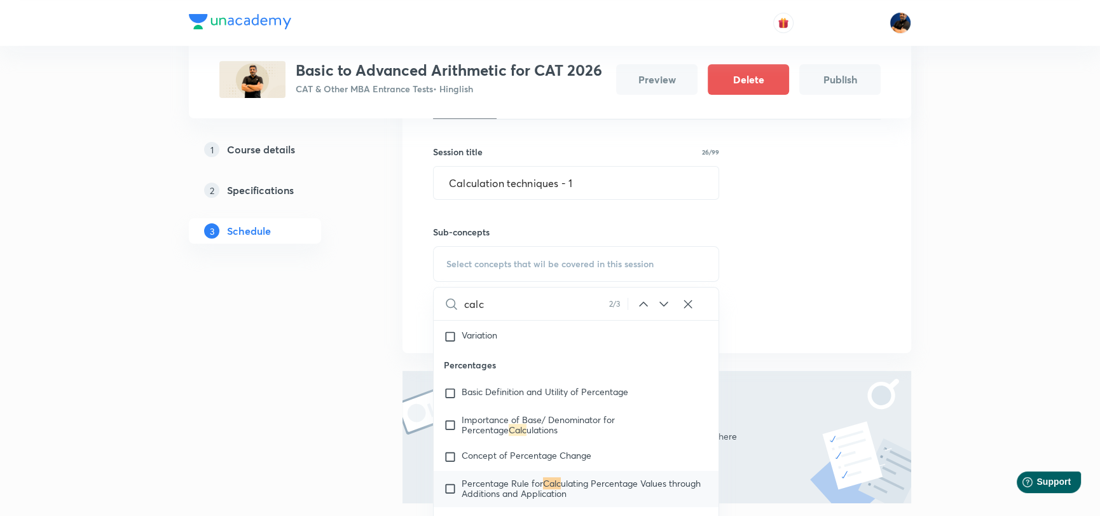
click at [659, 305] on icon at bounding box center [663, 303] width 15 height 15
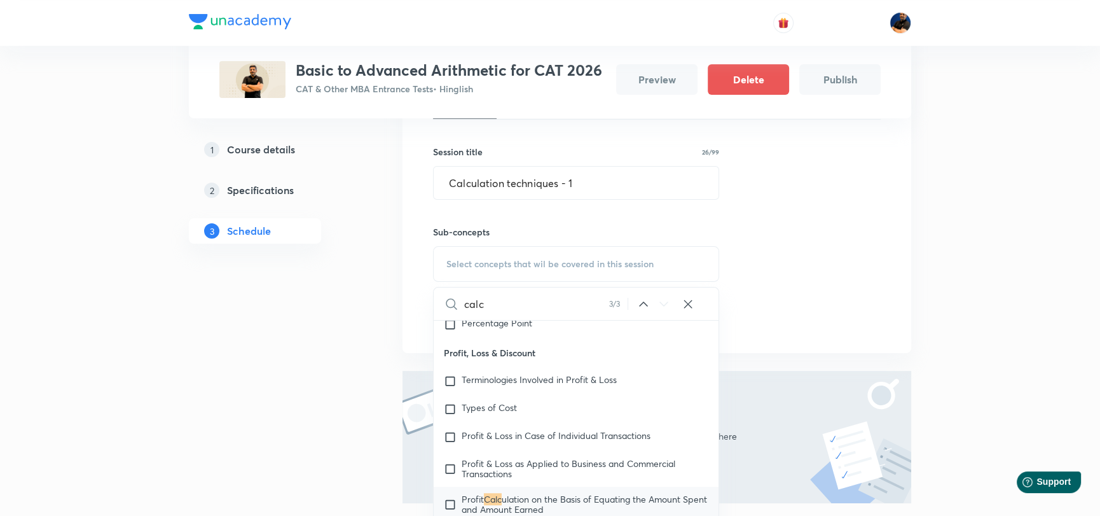
scroll to position [1395, 0]
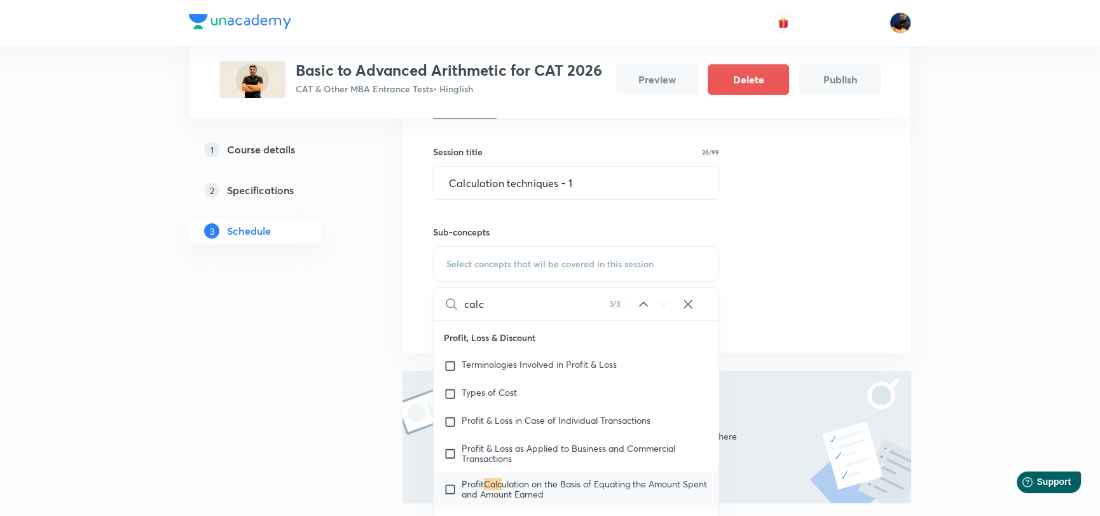
click at [646, 304] on icon at bounding box center [643, 303] width 15 height 15
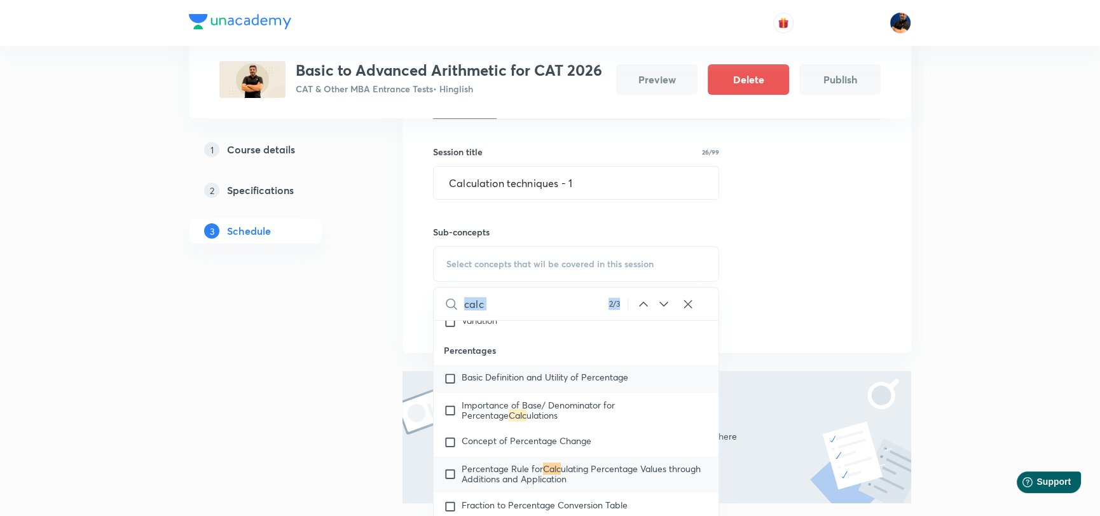
scroll to position [1127, 0]
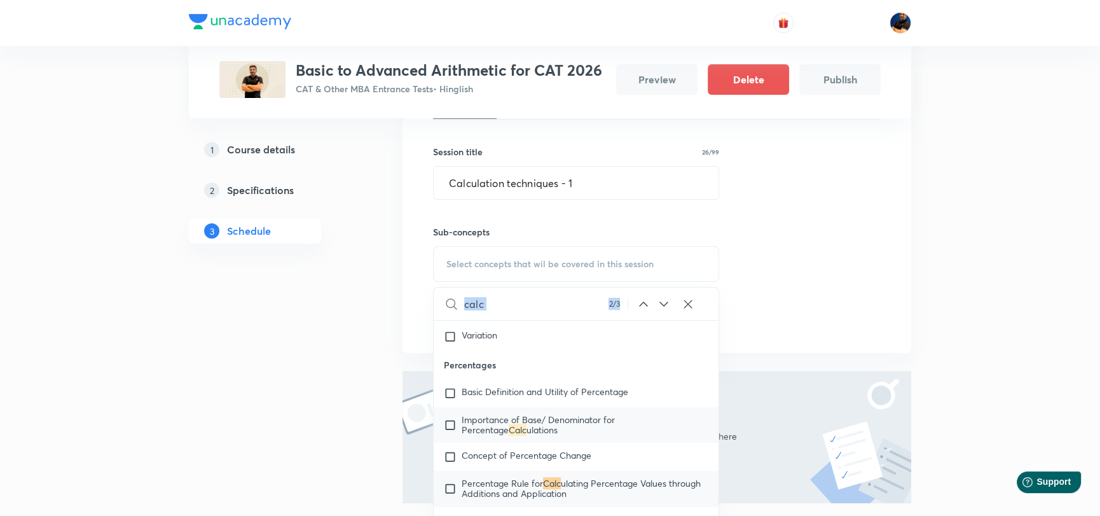
click at [450, 423] on input "checkbox" at bounding box center [453, 425] width 18 height 20
checkbox input "true"
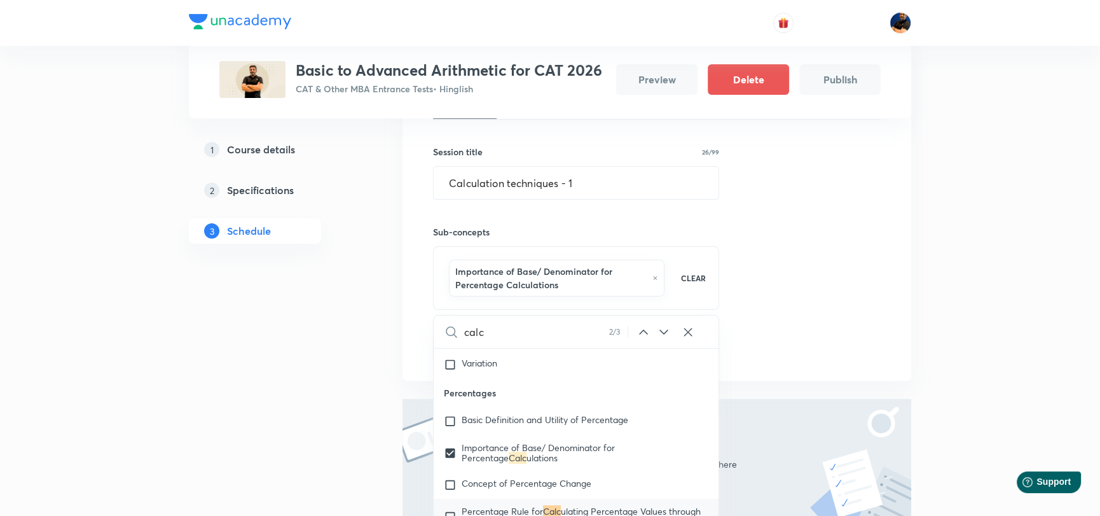
click at [836, 296] on div "Session 1 Live class Quiz Recorded classes Session title 26/99 Calculation tech…" at bounding box center [657, 209] width 448 height 301
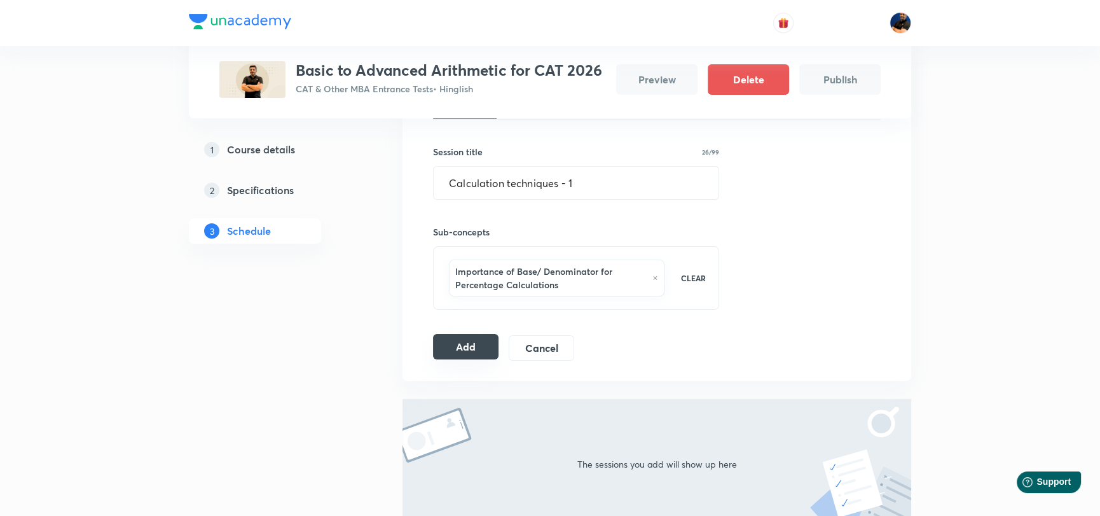
click at [458, 345] on button "Add" at bounding box center [465, 346] width 65 height 25
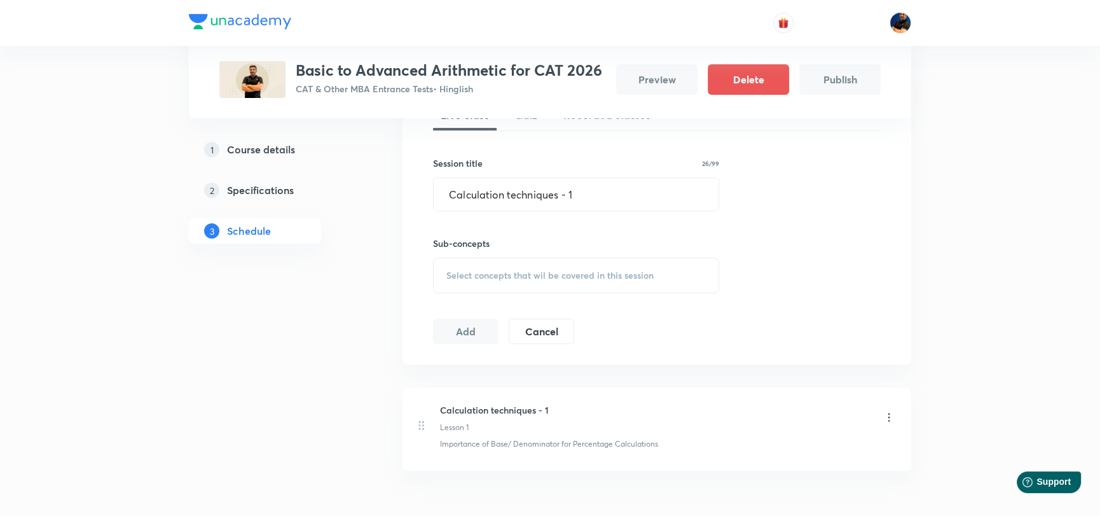
scroll to position [131, 0]
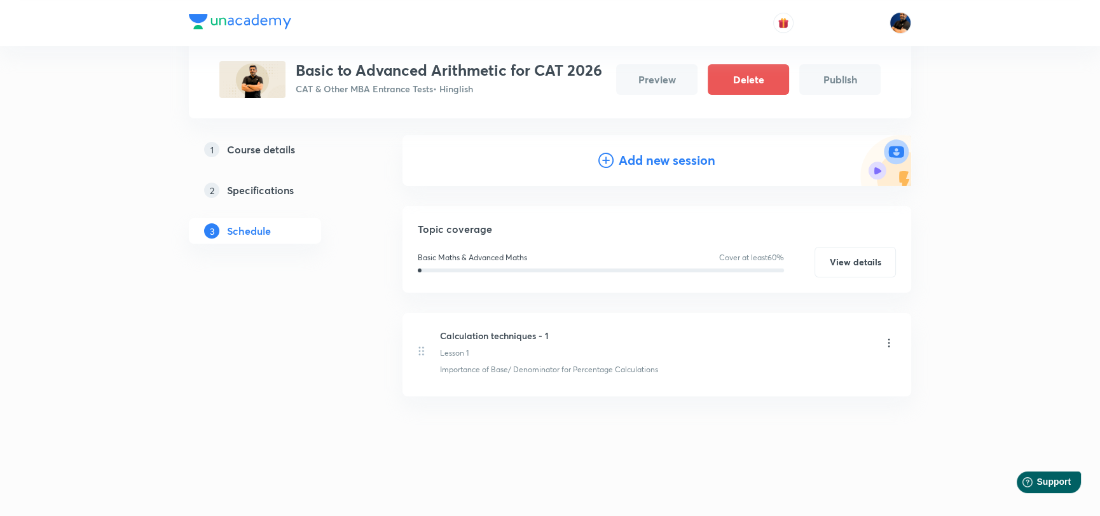
click at [639, 157] on h4 "Add new session" at bounding box center [667, 160] width 97 height 19
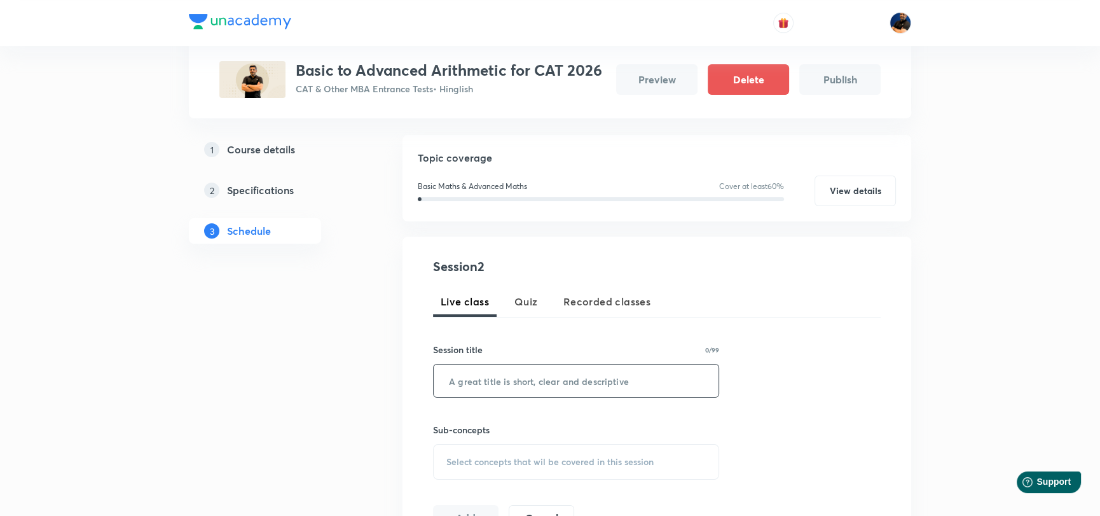
click at [518, 382] on input "text" at bounding box center [576, 380] width 285 height 32
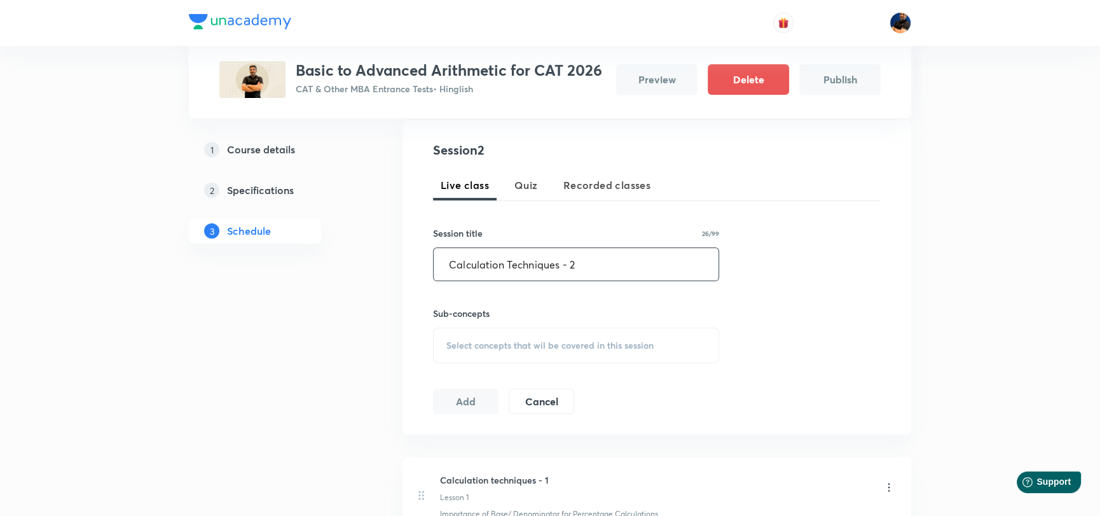
scroll to position [258, 0]
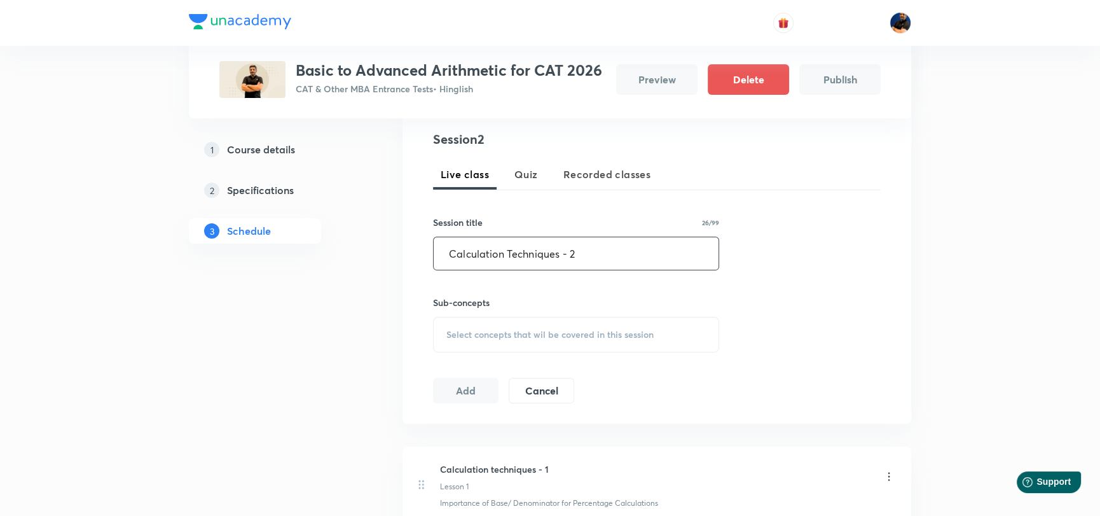
type input "Calculation Techniques - 2"
click at [499, 341] on div "Select concepts that wil be covered in this session" at bounding box center [576, 335] width 286 height 36
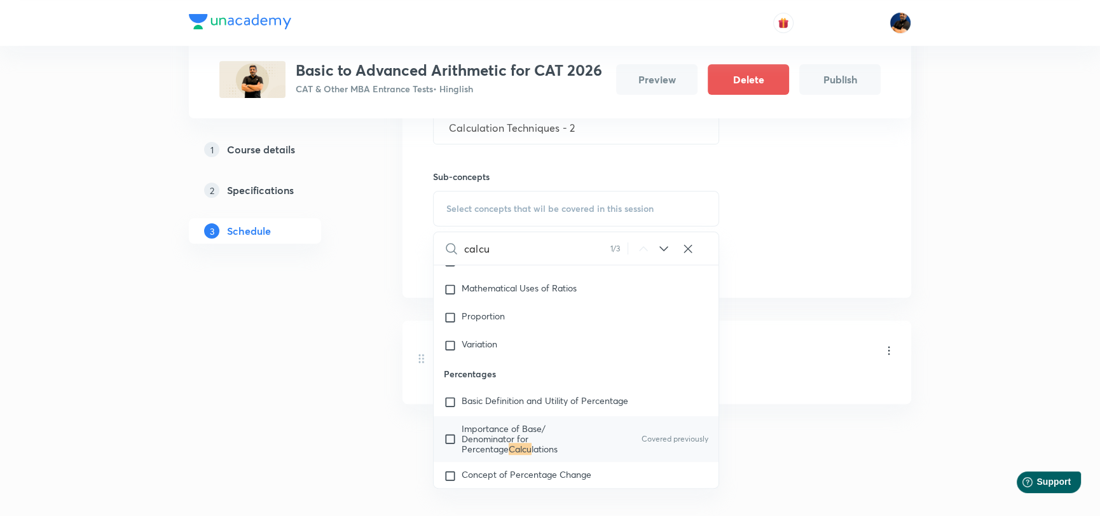
scroll to position [391, 0]
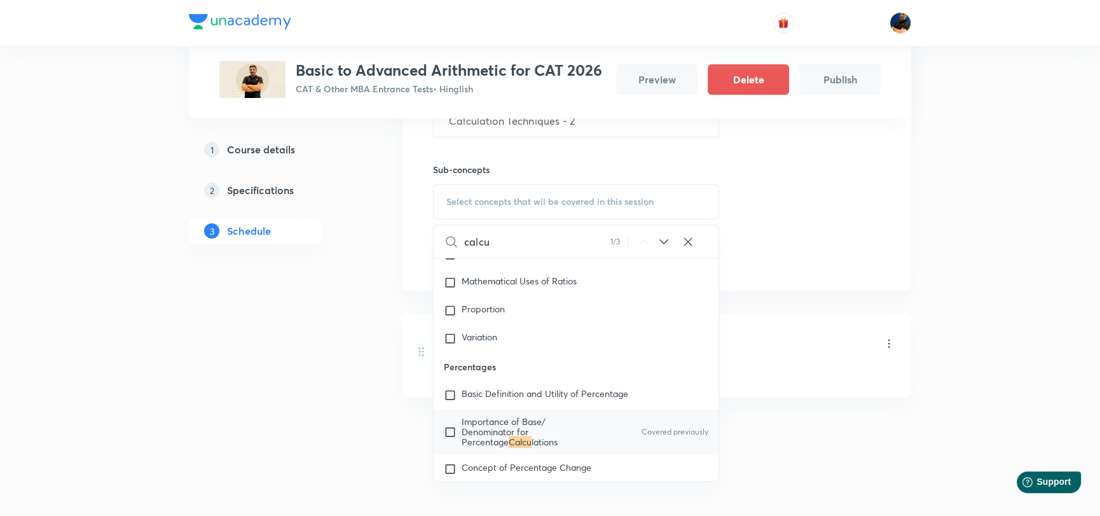
type input "calcu"
click at [665, 238] on icon at bounding box center [663, 241] width 15 height 15
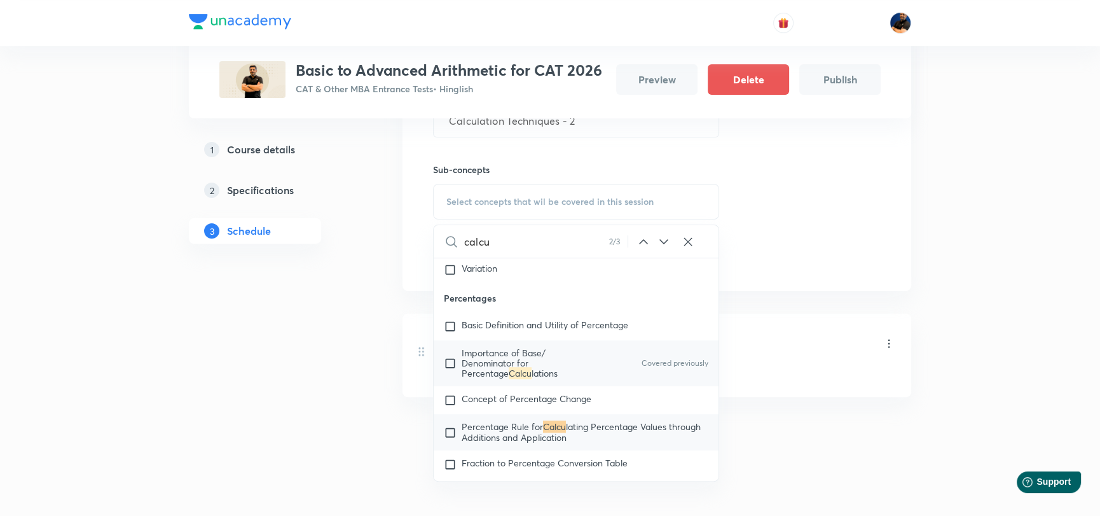
scroll to position [1137, 0]
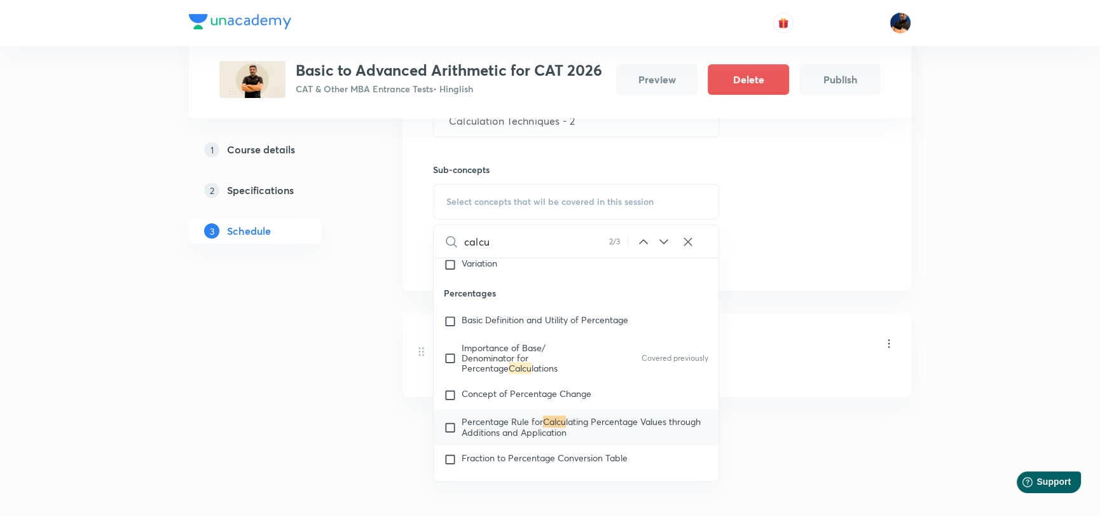
click at [447, 427] on input "checkbox" at bounding box center [453, 426] width 18 height 20
checkbox input "true"
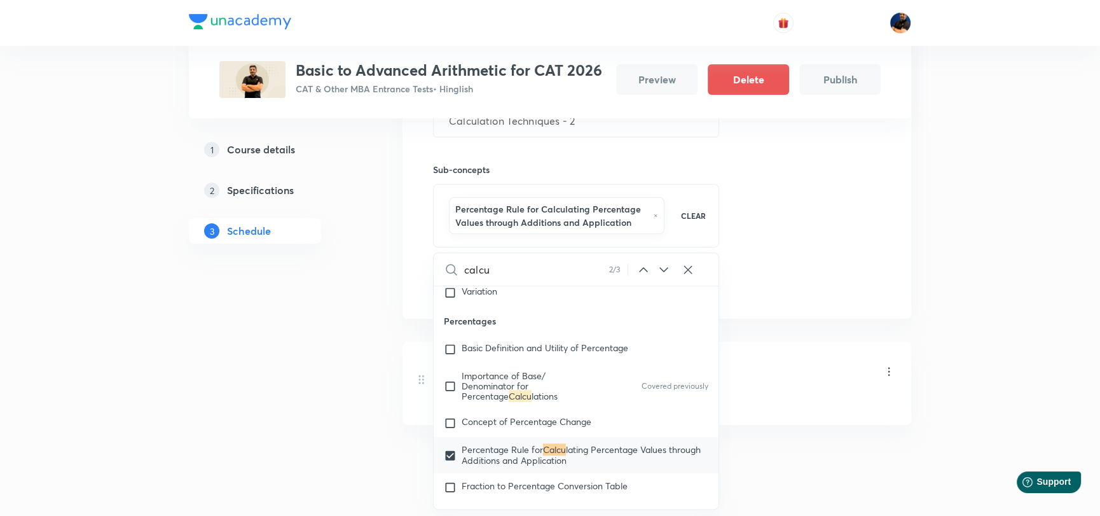
drag, startPoint x: 825, startPoint y: 183, endPoint x: 639, endPoint y: 230, distance: 192.0
click at [825, 182] on div "Session 2 Live class Quiz Recorded classes Session title 26/99 Calculation Tech…" at bounding box center [657, 147] width 448 height 301
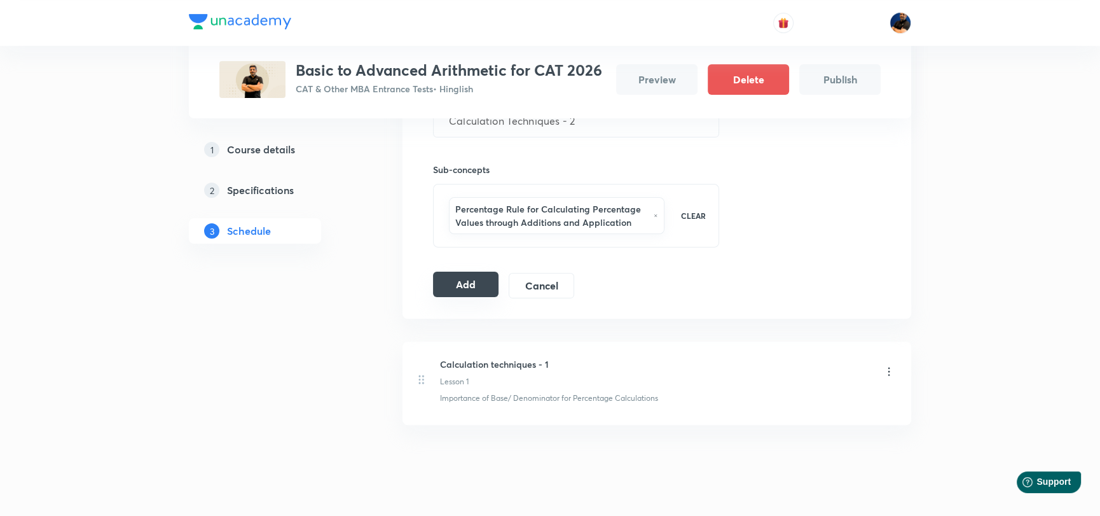
click at [461, 289] on button "Add" at bounding box center [465, 284] width 65 height 25
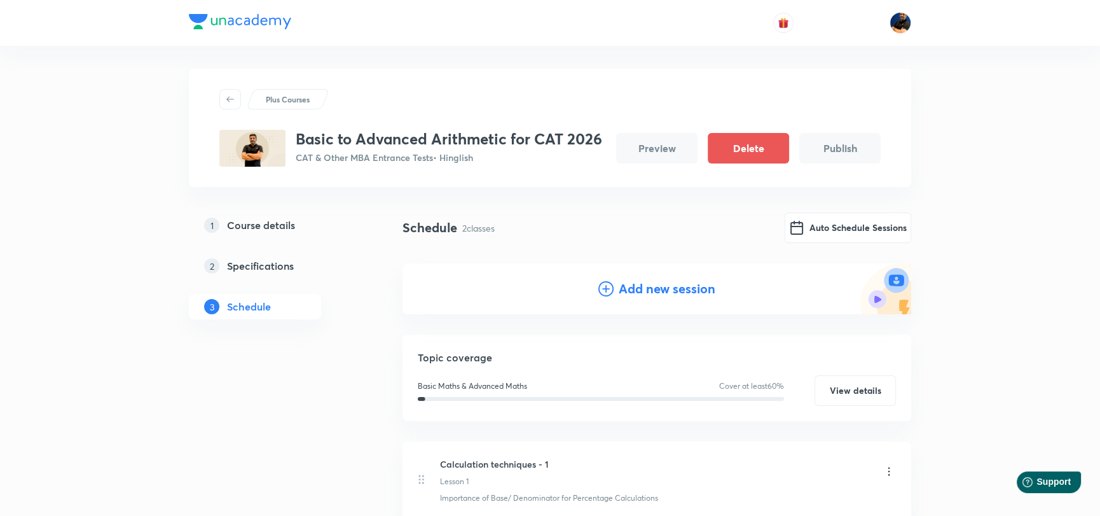
scroll to position [0, 0]
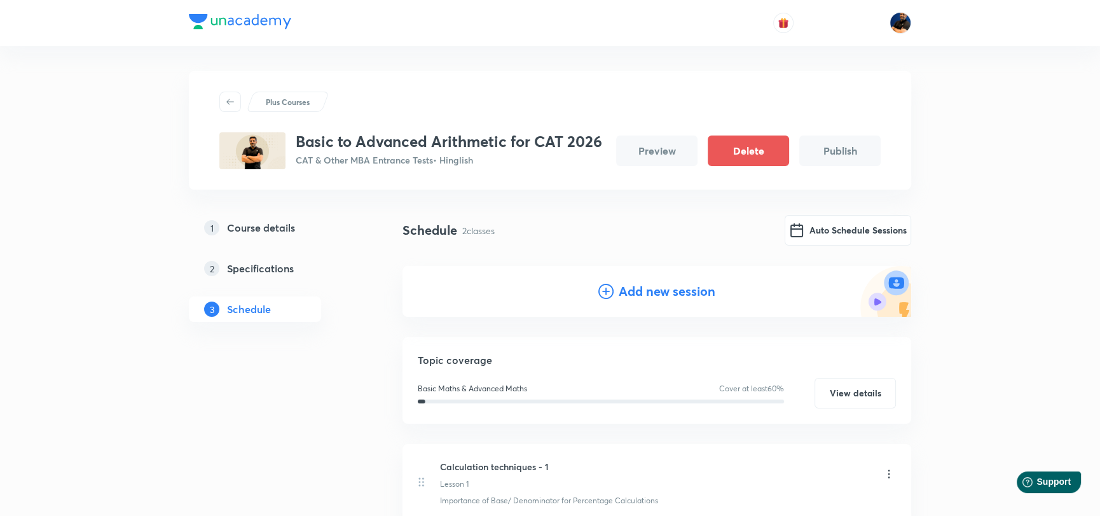
click at [636, 289] on h4 "Add new session" at bounding box center [667, 291] width 97 height 19
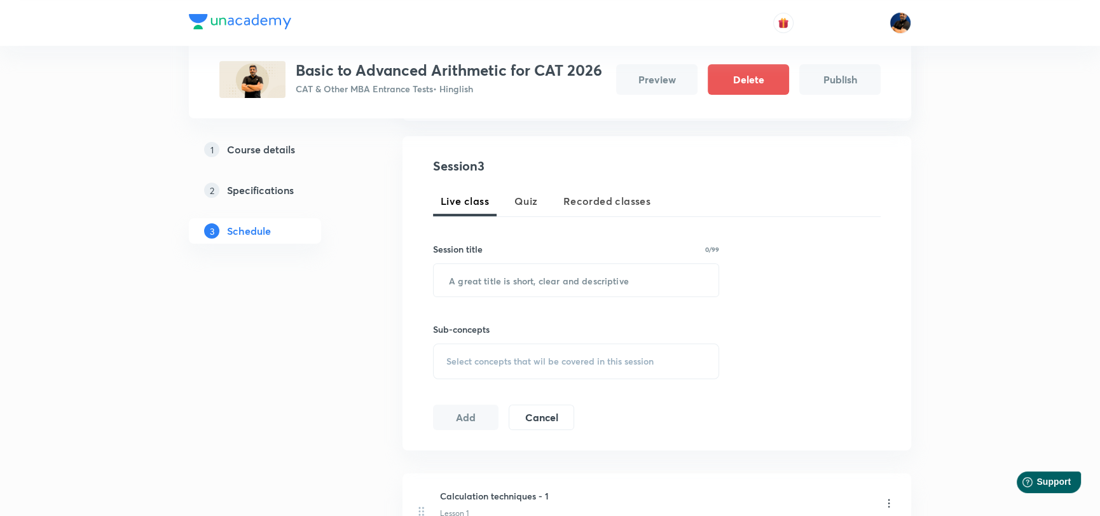
scroll to position [254, 0]
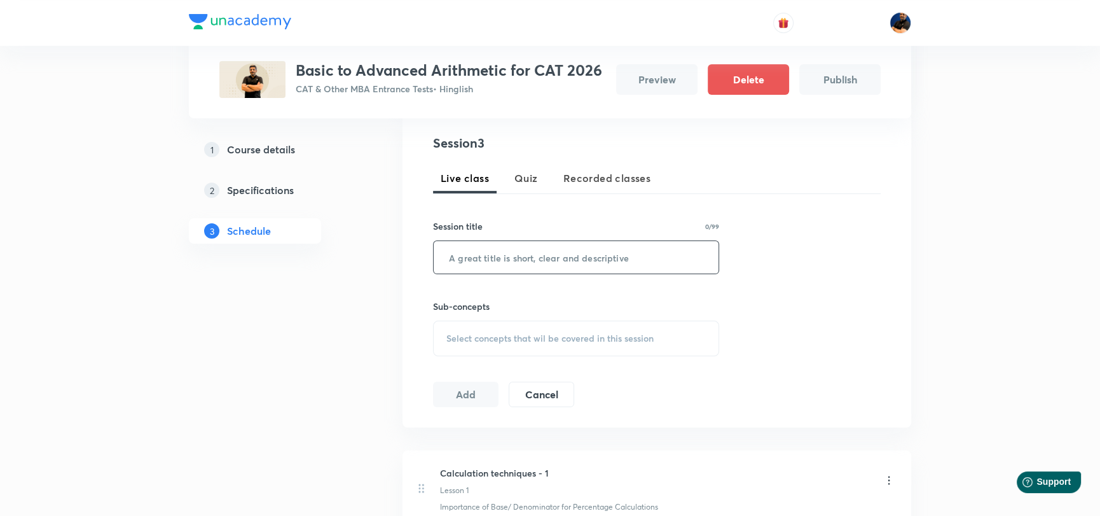
click at [521, 271] on input "text" at bounding box center [576, 257] width 285 height 32
type input "Calculation Techniques - 3"
click at [525, 338] on span "Select concepts that wil be covered in this session" at bounding box center [549, 338] width 207 height 10
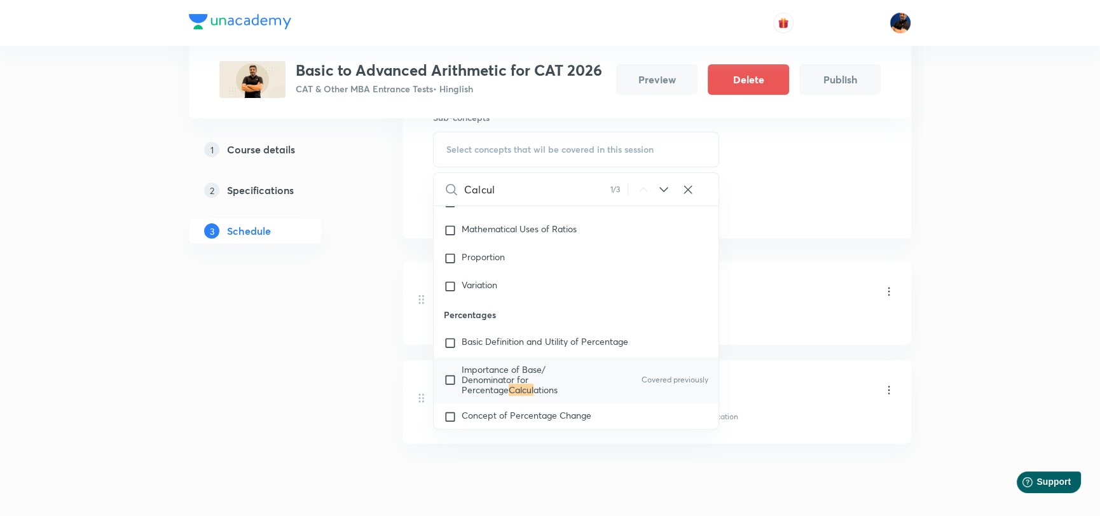
scroll to position [445, 0]
type input "Calcul"
click at [666, 187] on icon at bounding box center [663, 187] width 15 height 15
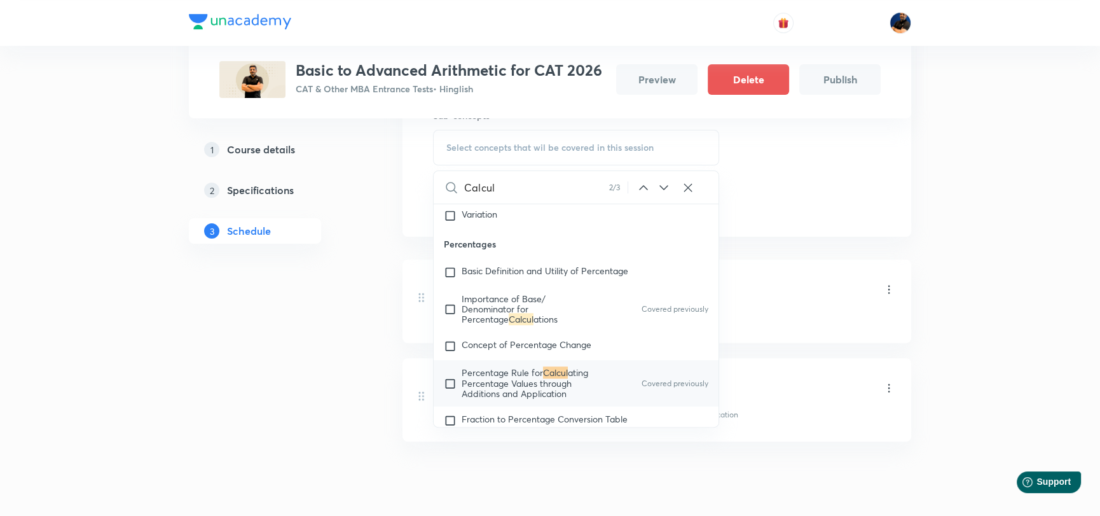
click at [666, 187] on icon at bounding box center [663, 187] width 15 height 15
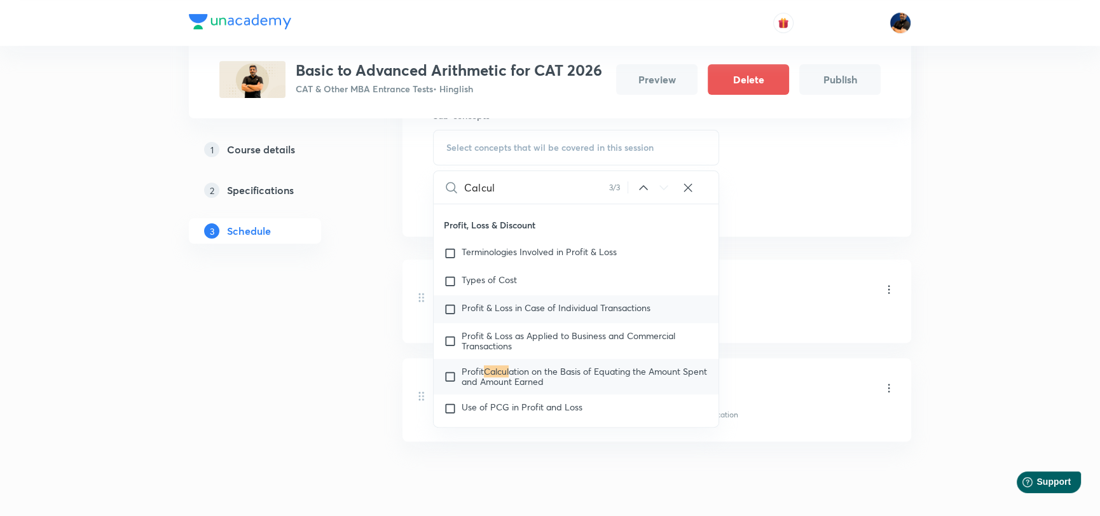
scroll to position [1426, 0]
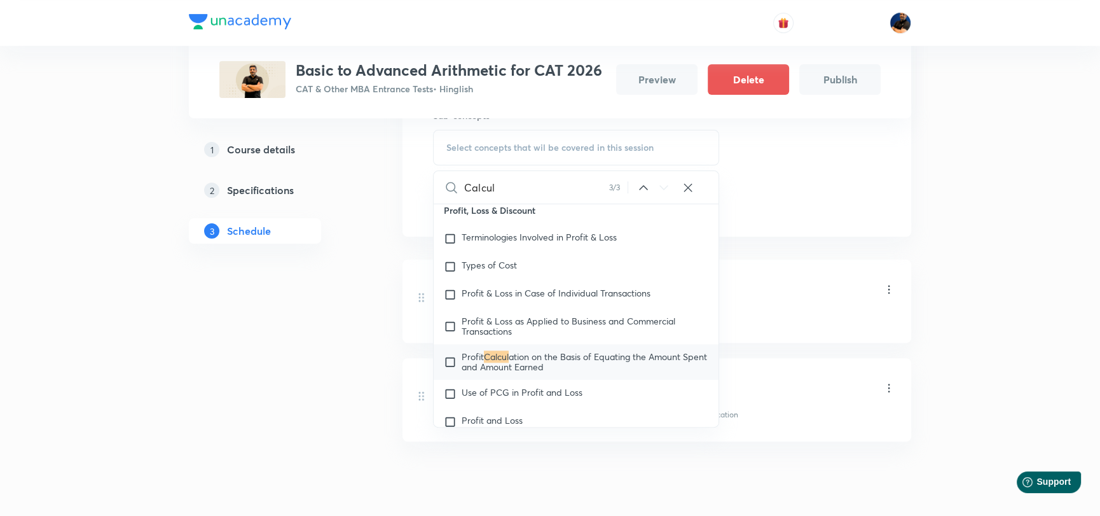
click at [447, 368] on input "checkbox" at bounding box center [453, 362] width 18 height 20
checkbox input "true"
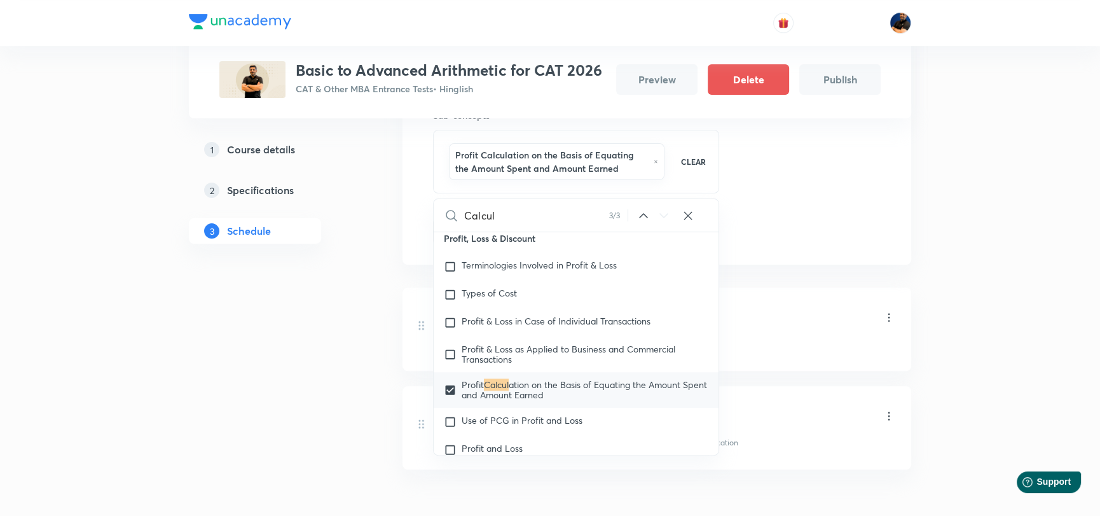
click at [879, 173] on div "Session 3 Live class Quiz Recorded classes Session title 26/99 Calculation Tech…" at bounding box center [657, 93] width 448 height 301
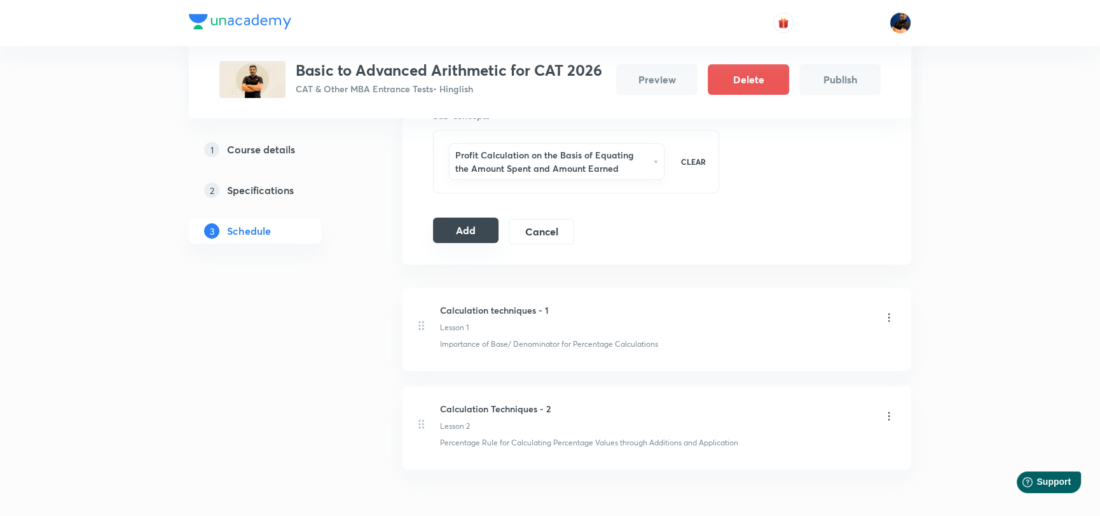
click at [463, 241] on button "Add" at bounding box center [465, 229] width 65 height 25
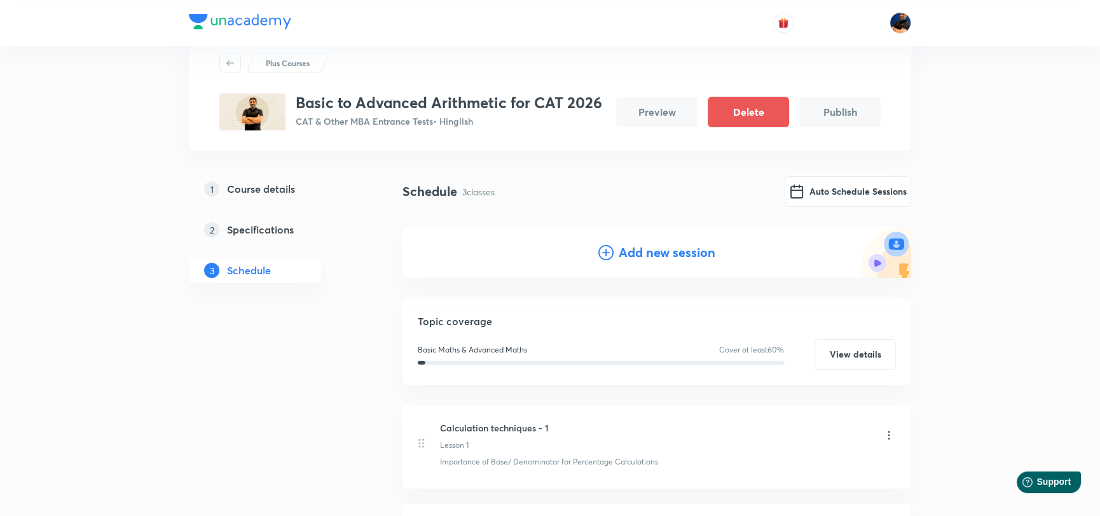
click at [657, 254] on h4 "Add new session" at bounding box center [667, 252] width 97 height 19
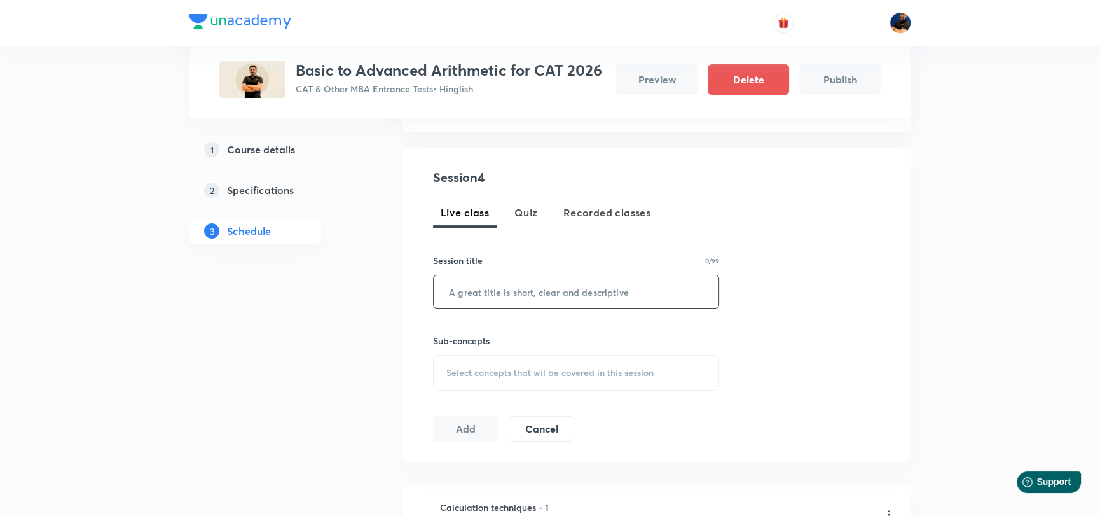
scroll to position [230, 0]
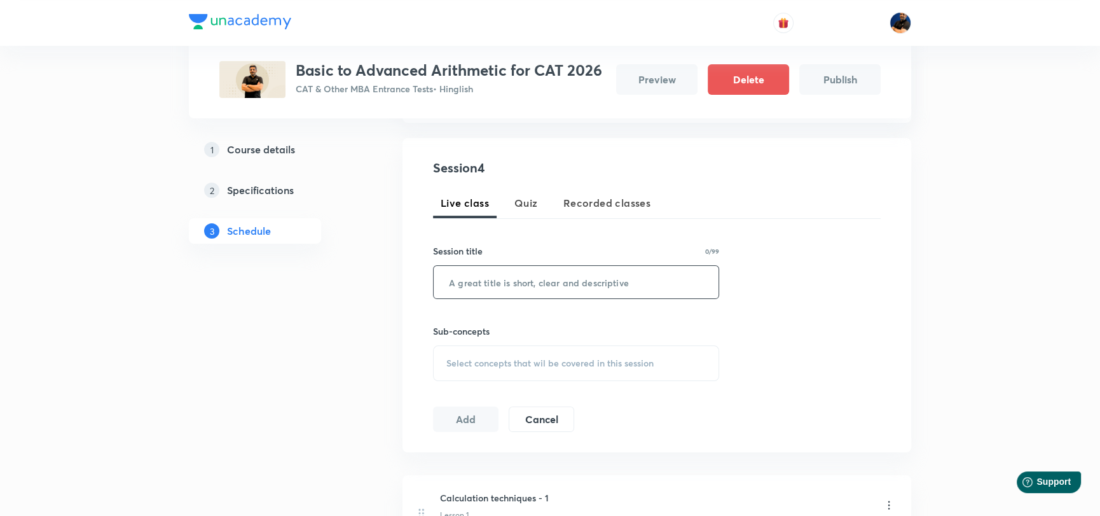
click at [507, 279] on input "text" at bounding box center [576, 282] width 285 height 32
type input "Basics of QA - 1"
click at [533, 371] on div "Select concepts that wil be covered in this session" at bounding box center [576, 363] width 286 height 36
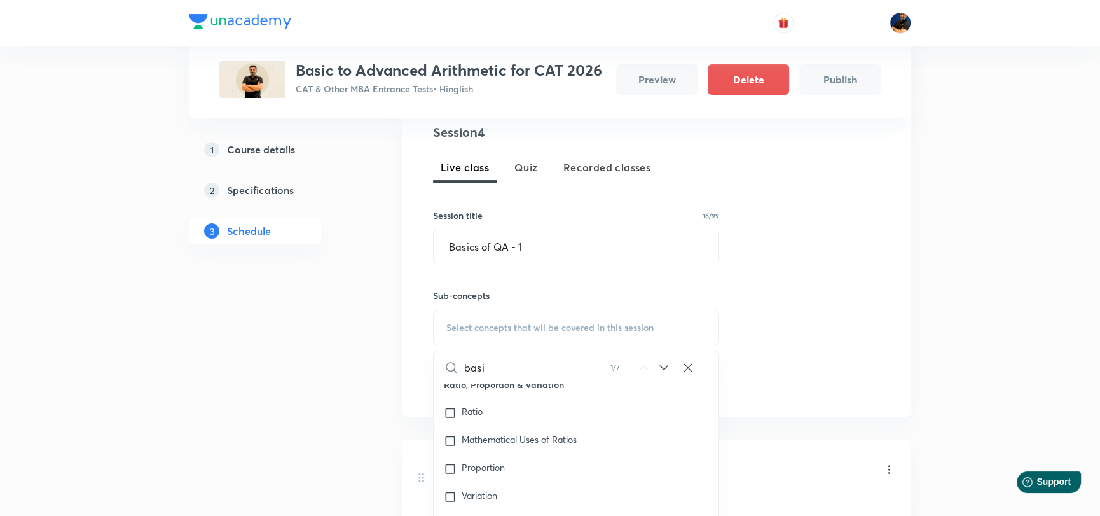
scroll to position [1036, 0]
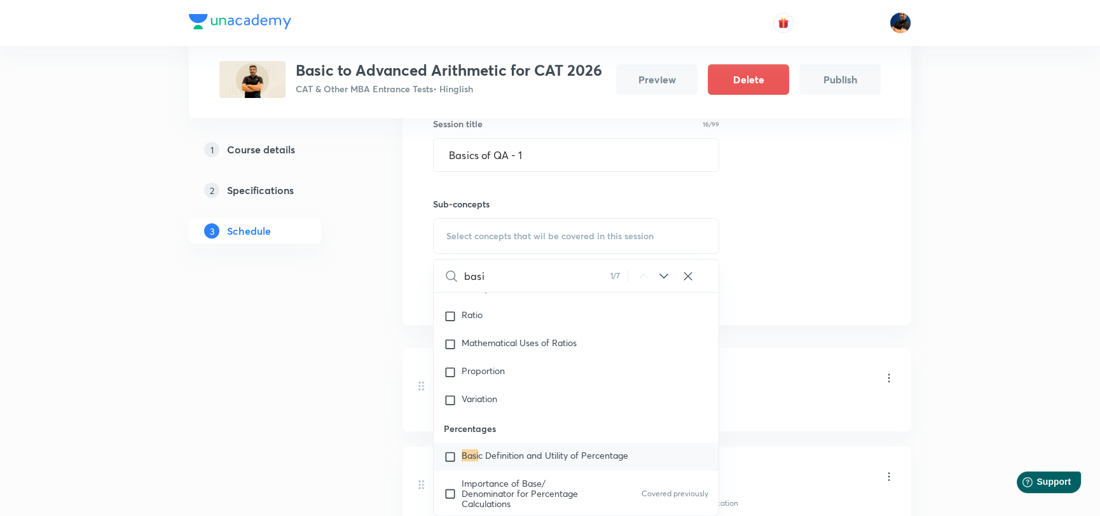
type input "basi"
click at [451, 458] on input "checkbox" at bounding box center [453, 456] width 18 height 13
checkbox input "true"
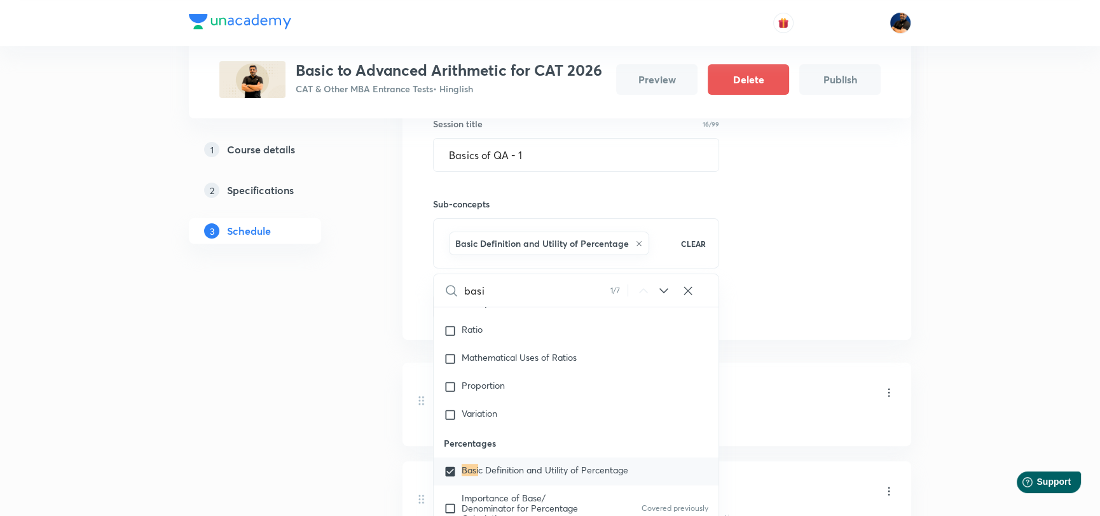
click at [860, 270] on div "Session 4 Live class Quiz Recorded classes Session title 16/99 Basics of QA - 1…" at bounding box center [657, 175] width 448 height 288
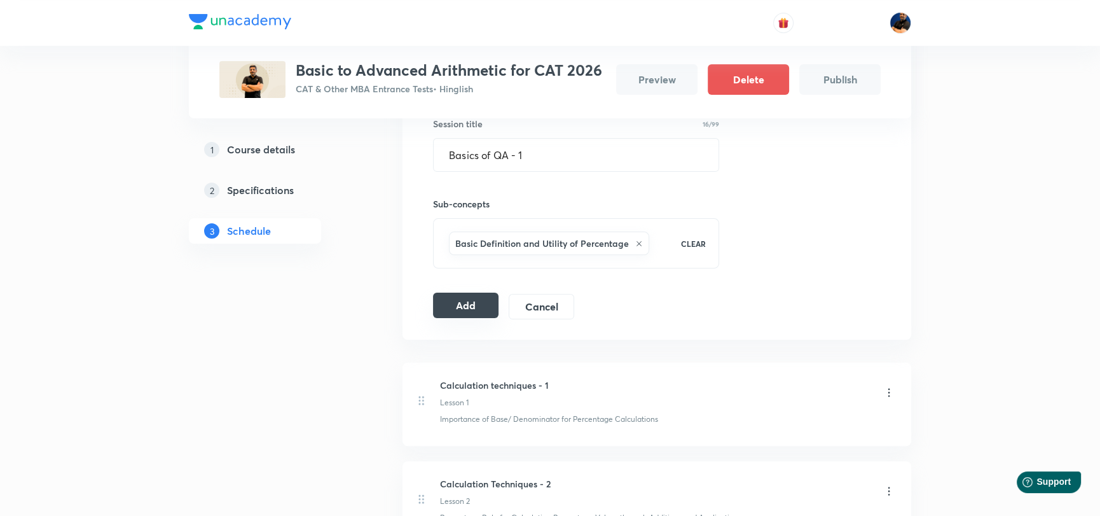
click at [465, 304] on button "Add" at bounding box center [465, 304] width 65 height 25
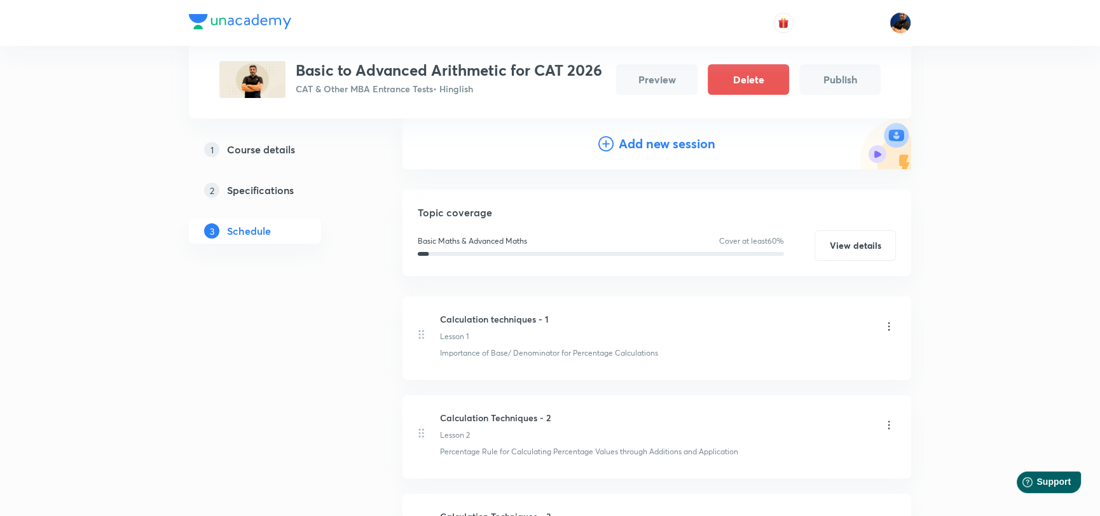
scroll to position [137, 0]
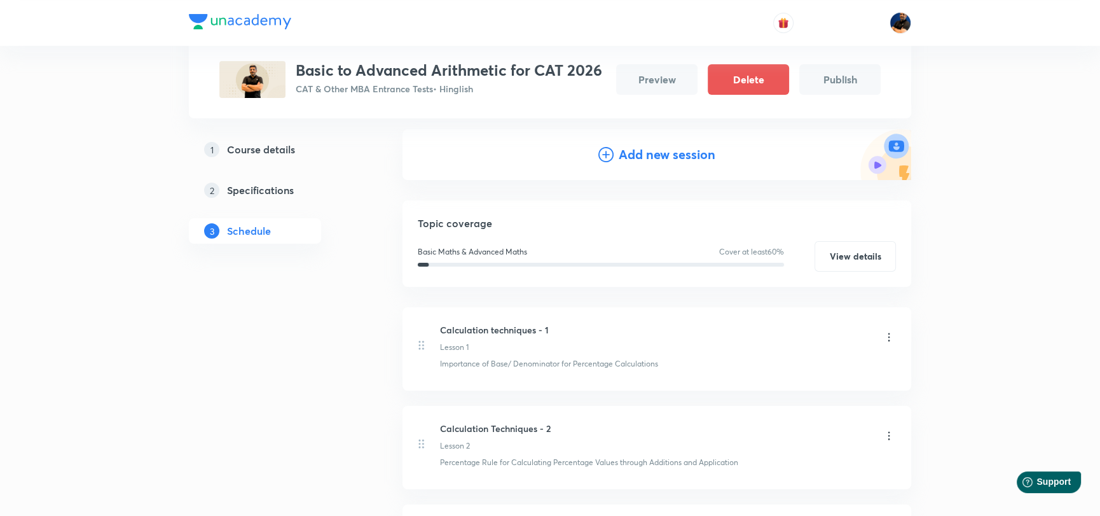
click at [642, 149] on h4 "Add new session" at bounding box center [667, 154] width 97 height 19
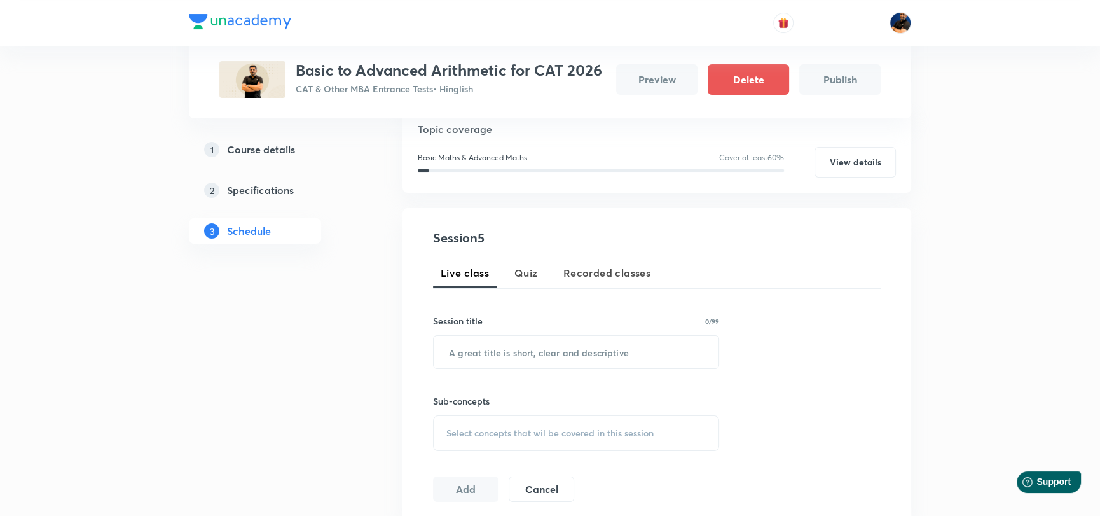
scroll to position [200, 0]
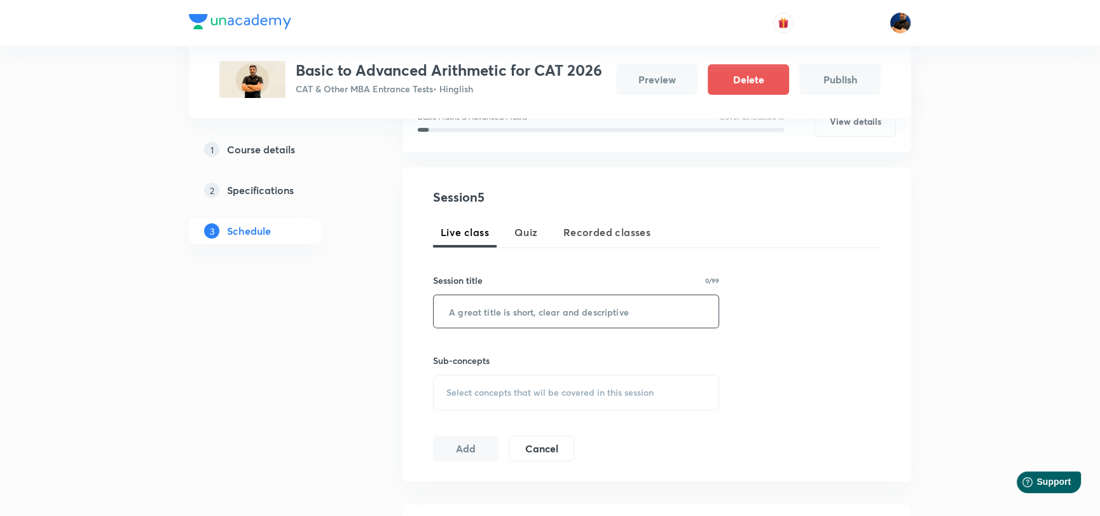
click at [483, 315] on input "text" at bounding box center [576, 311] width 285 height 32
type input "Basics of QA - 2"
click at [531, 389] on span "Select concepts that wil be covered in this session" at bounding box center [549, 392] width 207 height 10
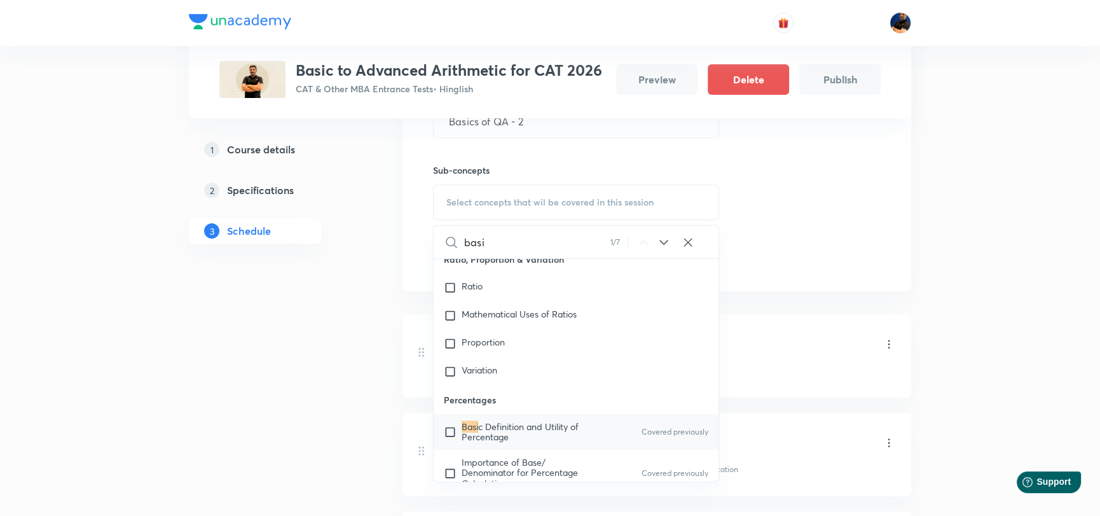
scroll to position [1036, 0]
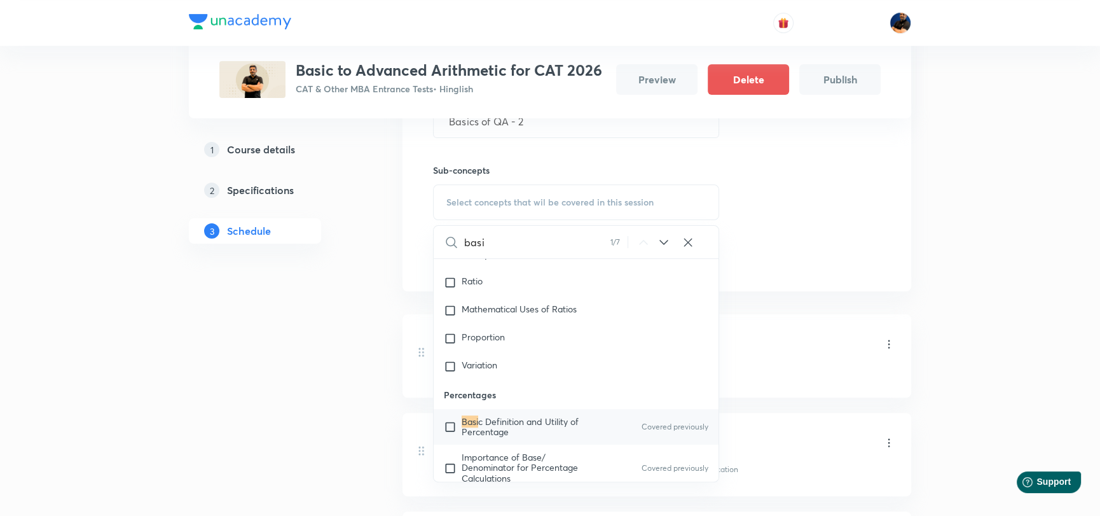
type input "basi"
click at [449, 420] on input "checkbox" at bounding box center [453, 426] width 18 height 20
checkbox input "true"
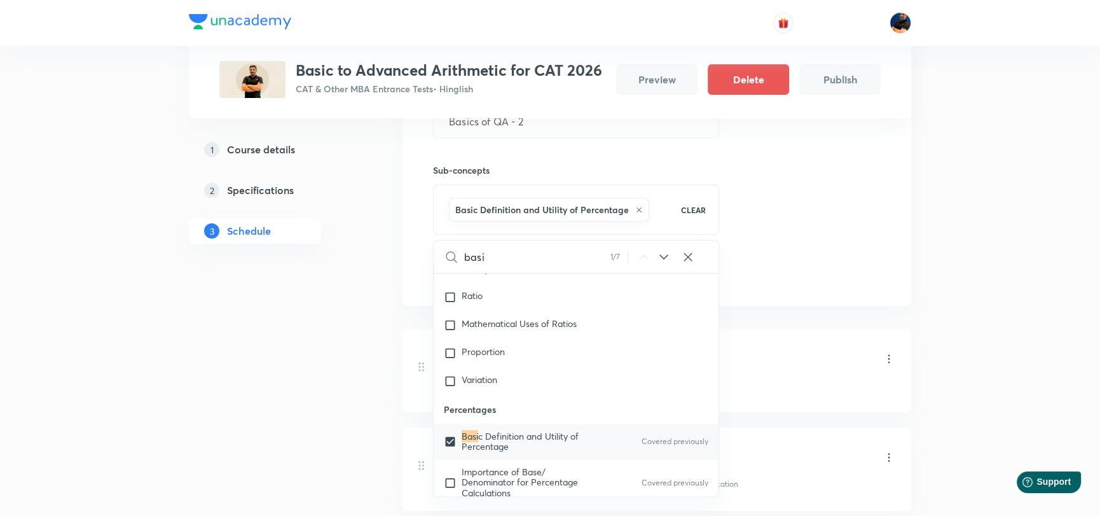
click at [865, 276] on div "Session 5 Live class Quiz Recorded classes Session title 16/99 Basics of QA - 2…" at bounding box center [657, 141] width 448 height 288
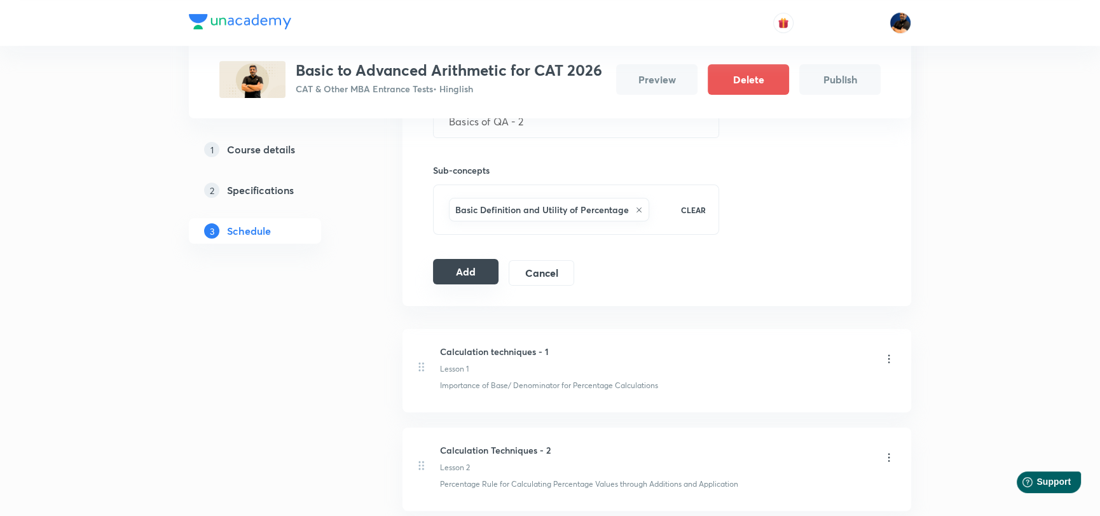
click at [460, 269] on button "Add" at bounding box center [465, 271] width 65 height 25
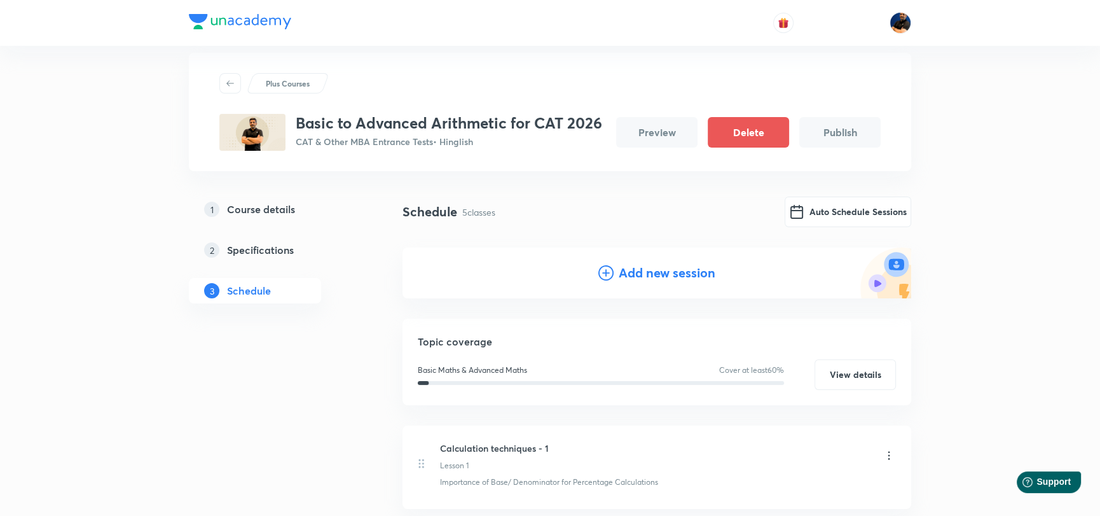
scroll to position [0, 0]
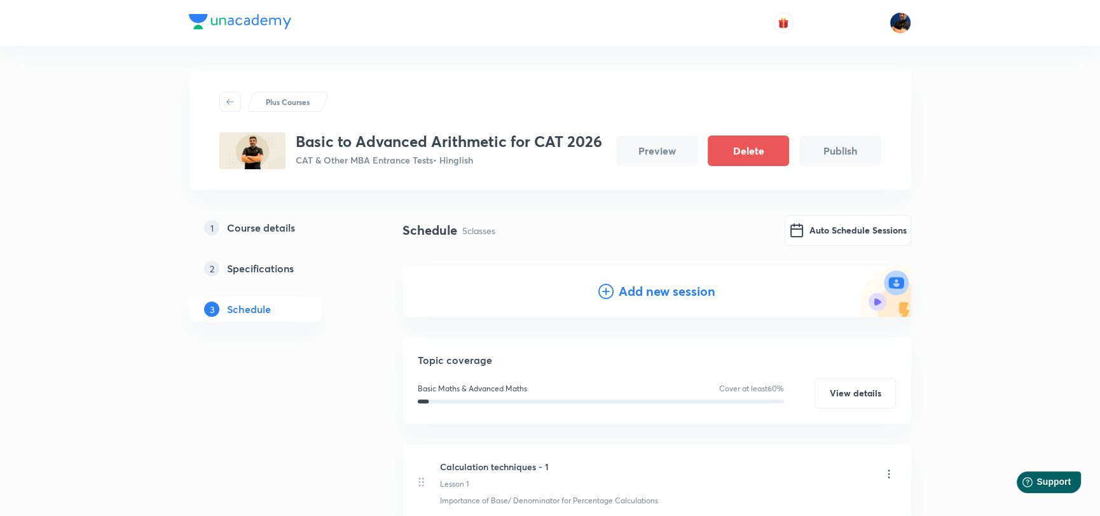
click at [647, 292] on h4 "Add new session" at bounding box center [667, 291] width 97 height 19
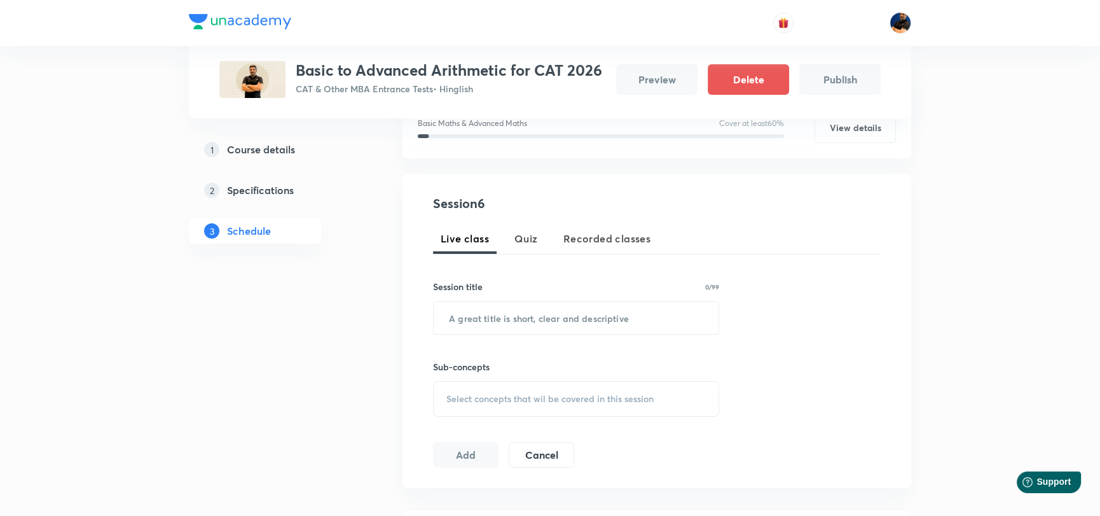
scroll to position [254, 0]
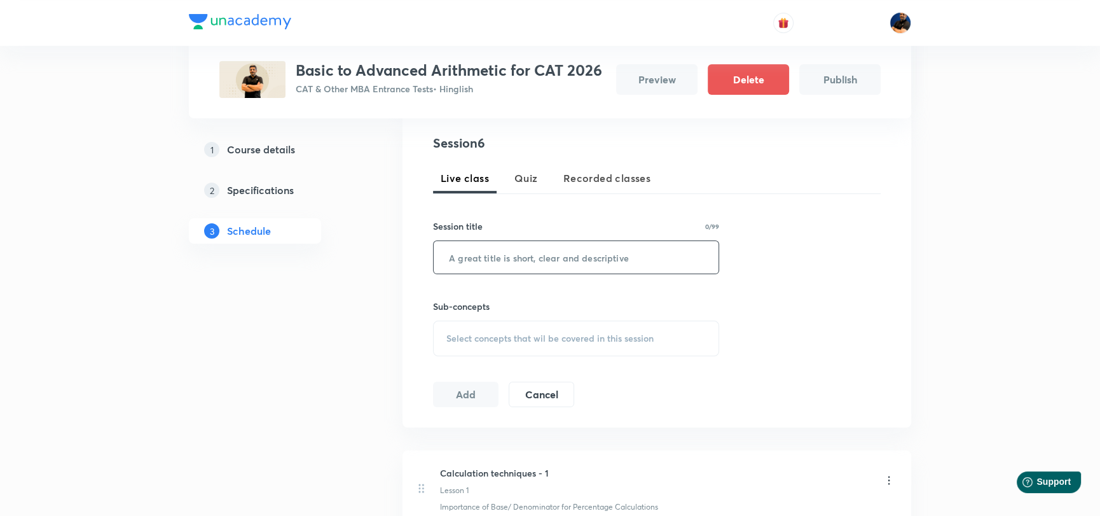
click at [506, 251] on input "text" at bounding box center [576, 257] width 285 height 32
type input "Basics of QA - 3"
drag, startPoint x: 841, startPoint y: 298, endPoint x: 519, endPoint y: 336, distance: 323.9
click at [836, 296] on div "Session 6 Live class Quiz Recorded classes Session title 16/99 Basics of QA - 3…" at bounding box center [657, 270] width 448 height 273
click at [478, 341] on span "Select concepts that wil be covered in this session" at bounding box center [549, 338] width 207 height 10
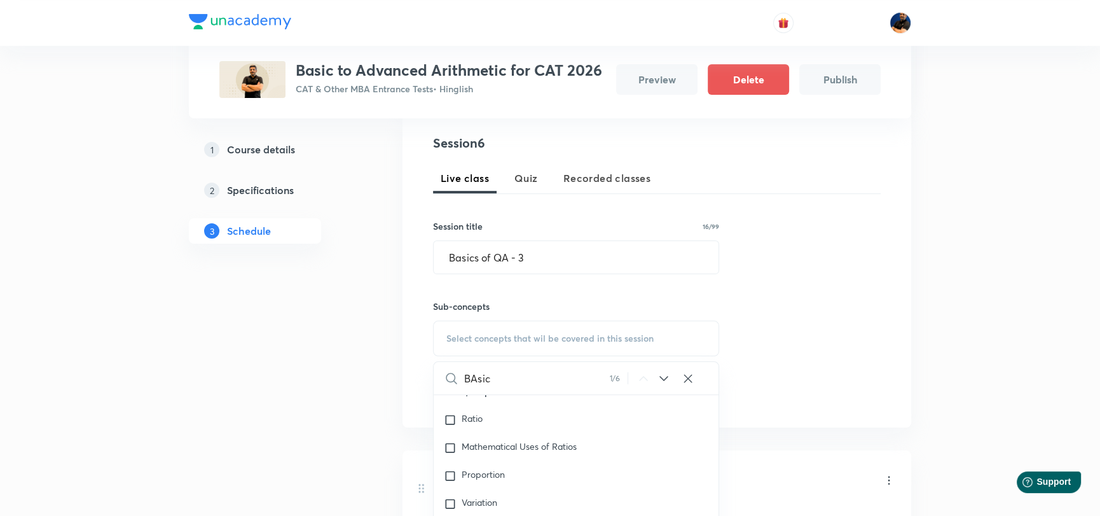
scroll to position [1036, 0]
type input "BAsic"
click at [751, 290] on div "Session 6 Live class Quiz Recorded classes Session title 16/99 Basics of QA - 3…" at bounding box center [657, 270] width 448 height 273
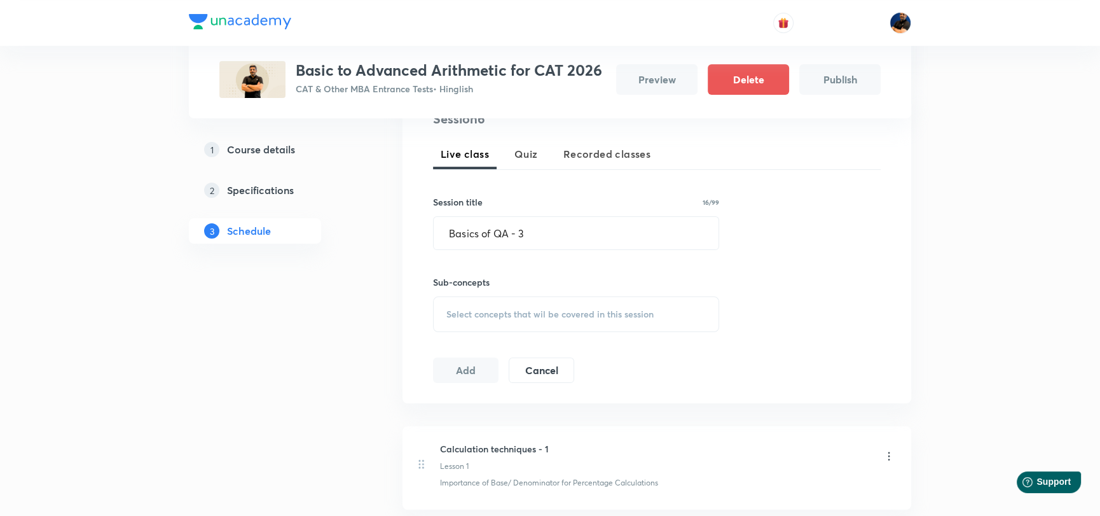
scroll to position [254, 0]
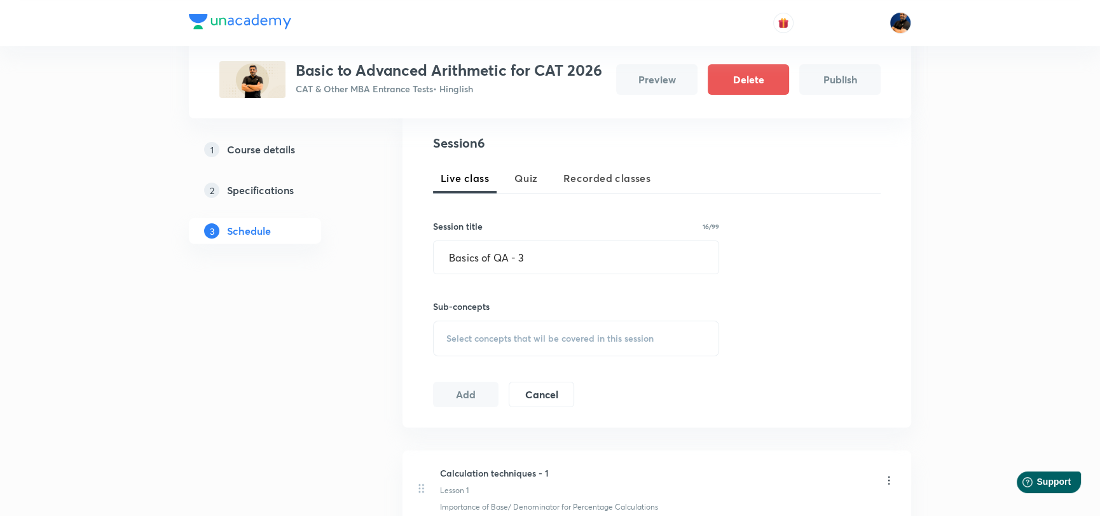
click at [502, 331] on div "Select concepts that wil be covered in this session" at bounding box center [576, 338] width 286 height 36
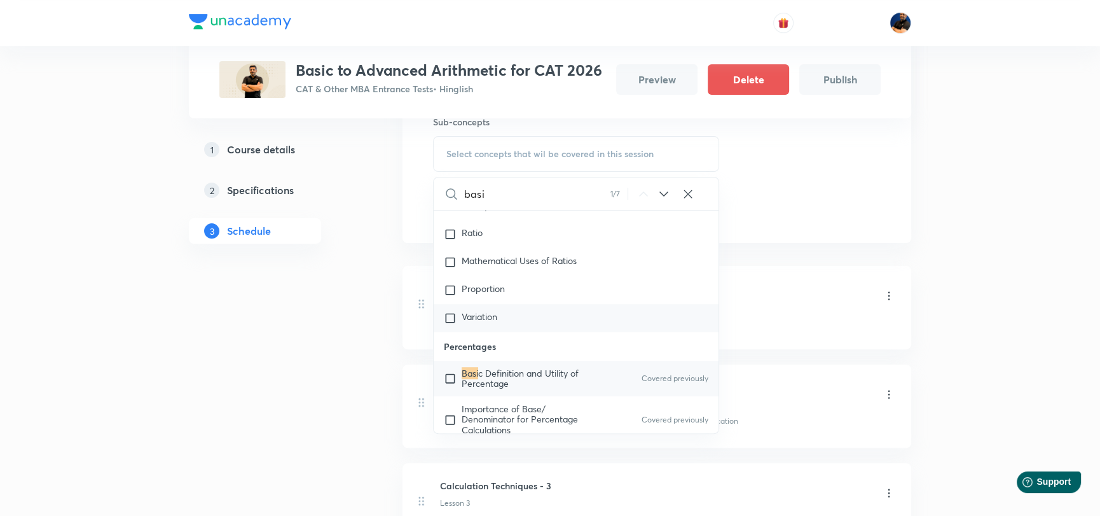
scroll to position [445, 0]
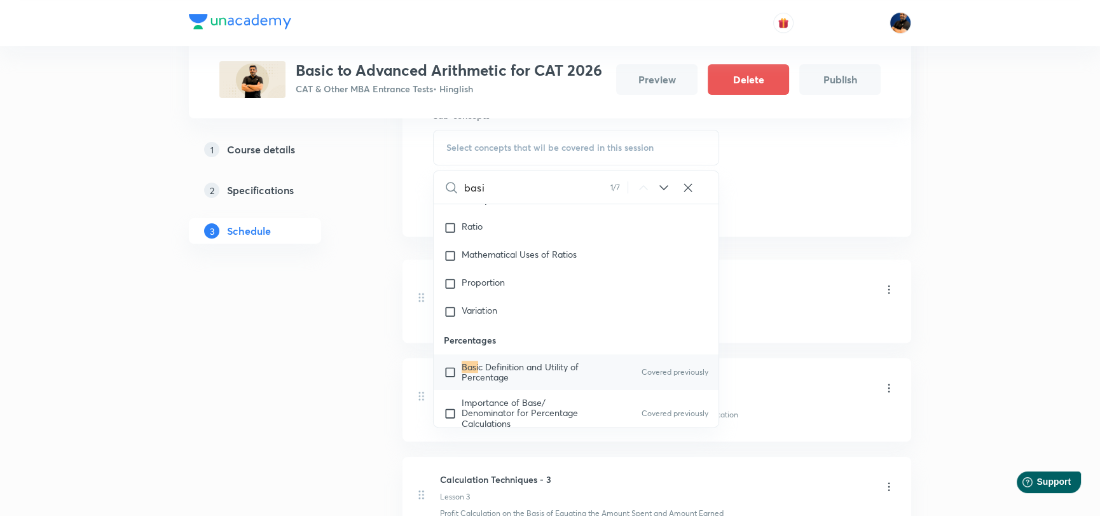
type input "basi"
click at [457, 364] on input "checkbox" at bounding box center [453, 372] width 18 height 20
checkbox input "true"
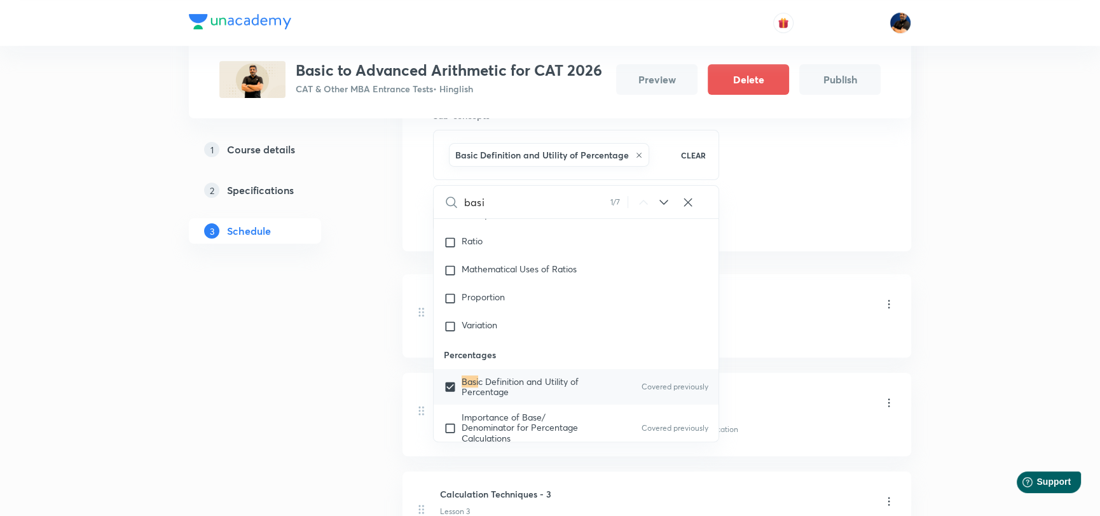
click at [809, 245] on div "Session 6 Live class Quiz Recorded classes Session title 16/99 Basics of QA - 3…" at bounding box center [656, 86] width 509 height 329
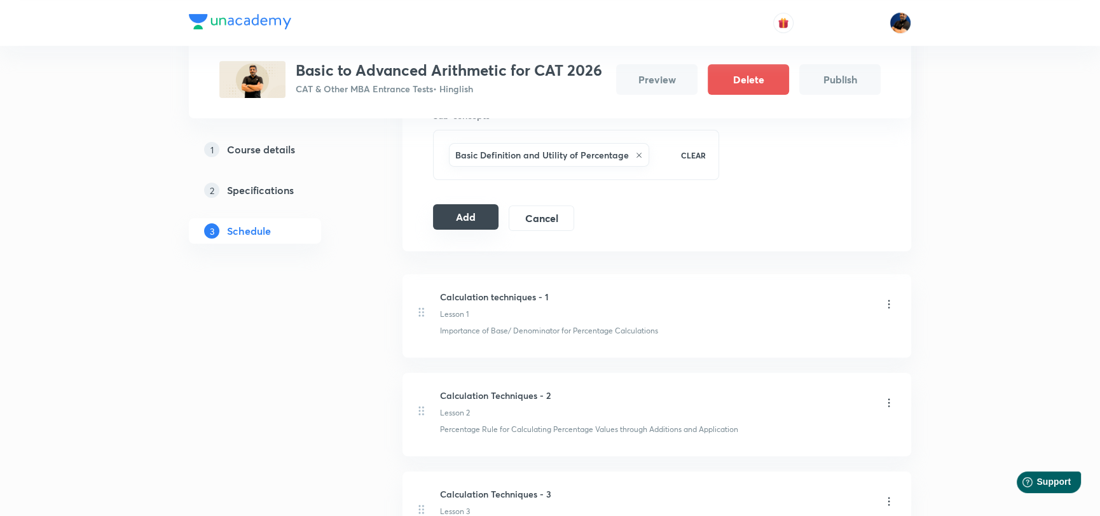
click at [462, 219] on button "Add" at bounding box center [465, 216] width 65 height 25
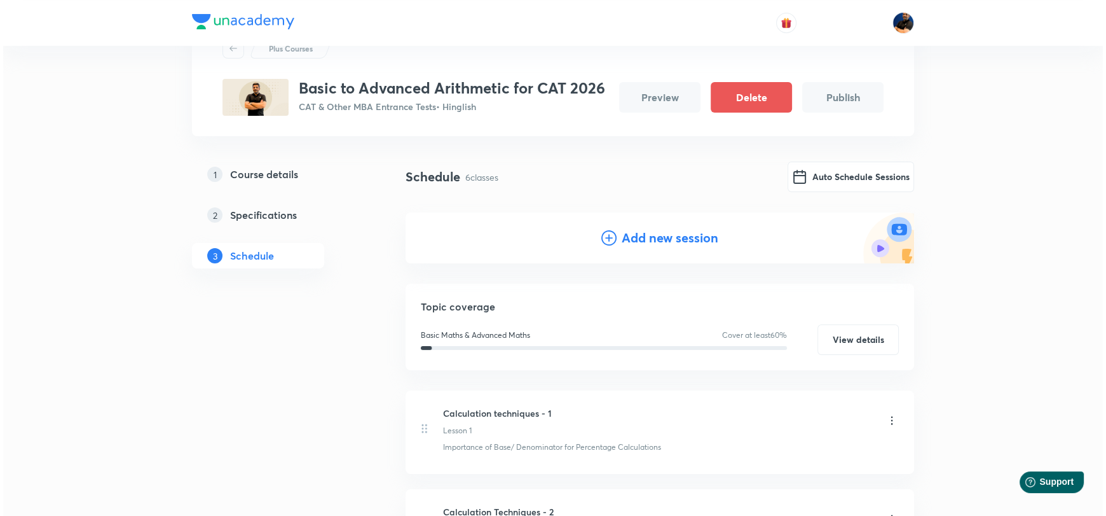
scroll to position [50, 0]
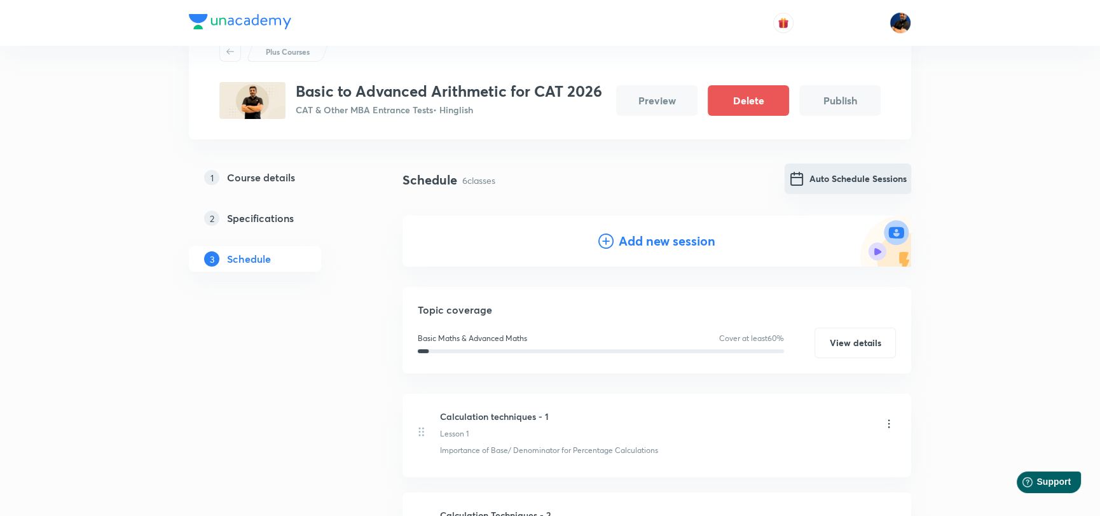
click at [840, 183] on button "Auto Schedule Sessions" at bounding box center [848, 178] width 127 height 31
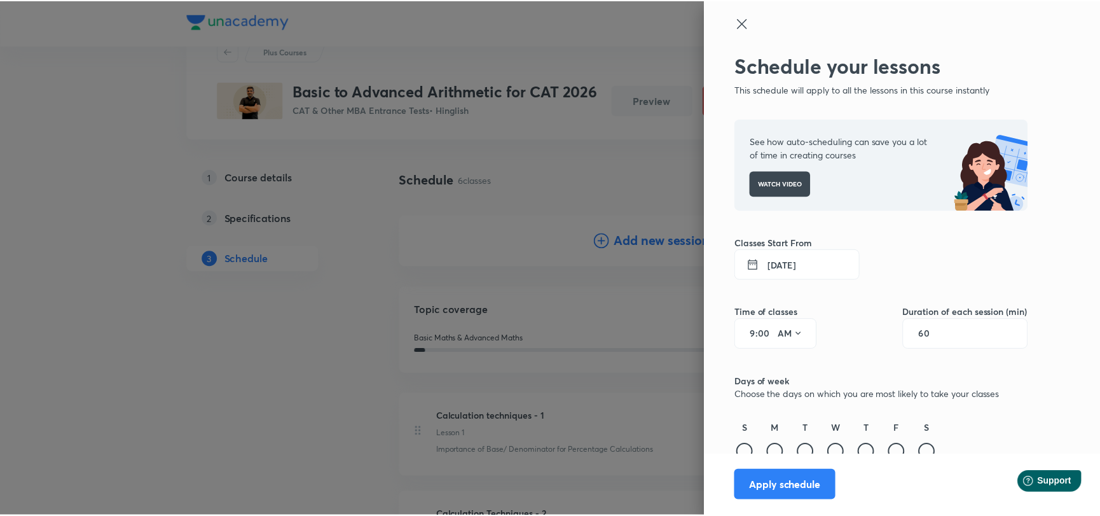
scroll to position [11, 0]
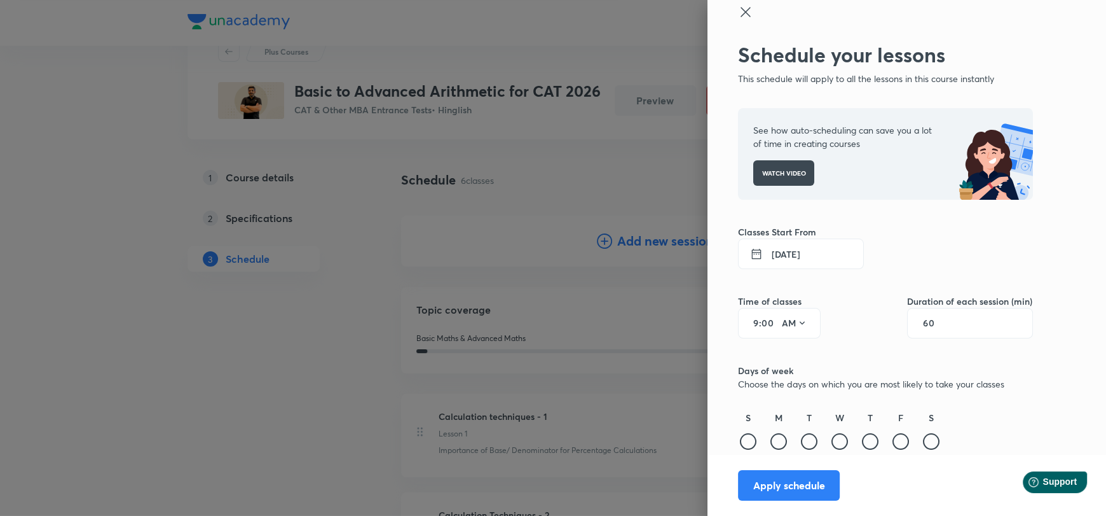
click at [933, 320] on input "60" at bounding box center [935, 323] width 24 height 10
type input "120"
click at [830, 341] on div "Schedule your lessons This schedule will apply to all the lessons in this cours…" at bounding box center [885, 279] width 295 height 473
click at [862, 441] on div at bounding box center [870, 441] width 17 height 17
click at [777, 253] on button "6 Oct 2025" at bounding box center [801, 253] width 126 height 31
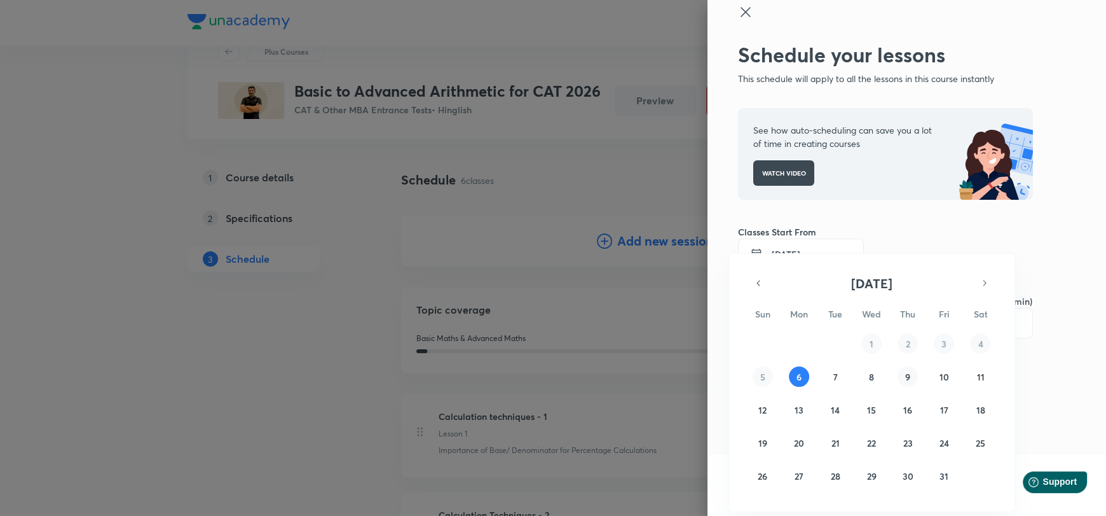
click at [909, 379] on abbr "9" at bounding box center [907, 377] width 5 height 12
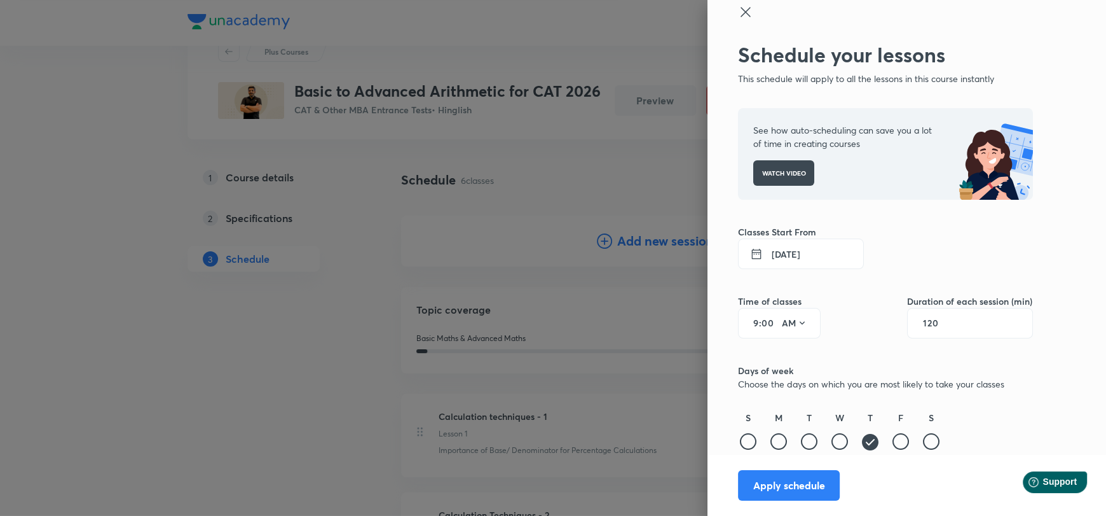
click at [746, 326] on input "9" at bounding box center [751, 323] width 15 height 10
type input "8"
click at [797, 318] on icon at bounding box center [802, 323] width 10 height 10
click at [787, 351] on div "PM" at bounding box center [785, 355] width 46 height 31
click at [832, 359] on div "Schedule your lessons This schedule will apply to all the lessons in this cours…" at bounding box center [885, 279] width 295 height 473
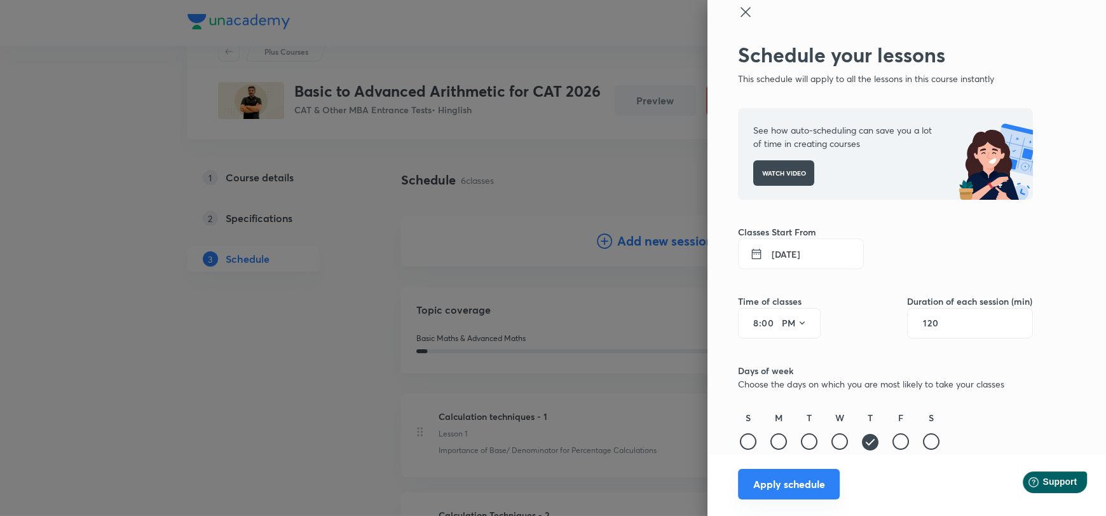
click at [792, 482] on button "Apply schedule" at bounding box center [789, 484] width 102 height 31
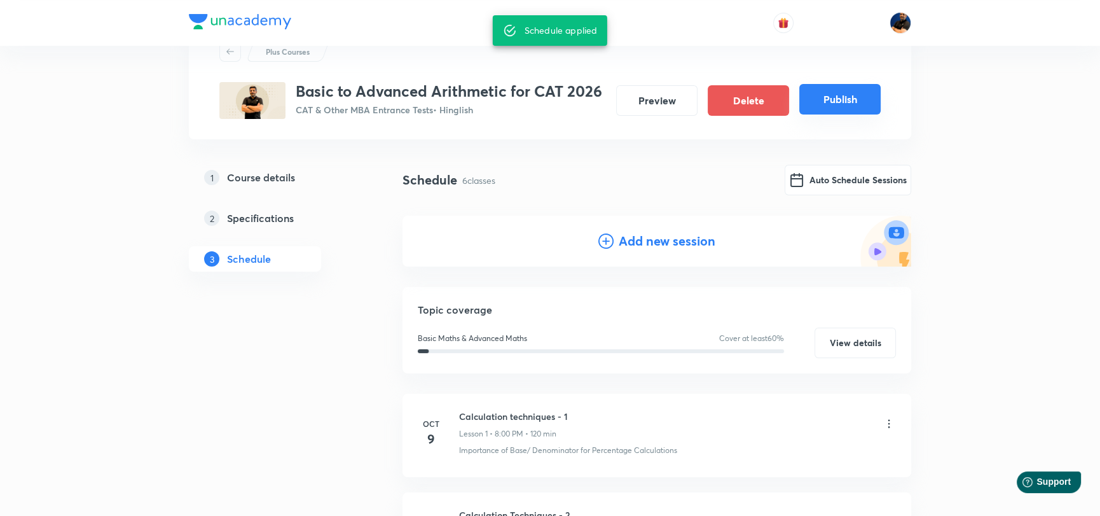
click at [848, 100] on button "Publish" at bounding box center [839, 99] width 81 height 31
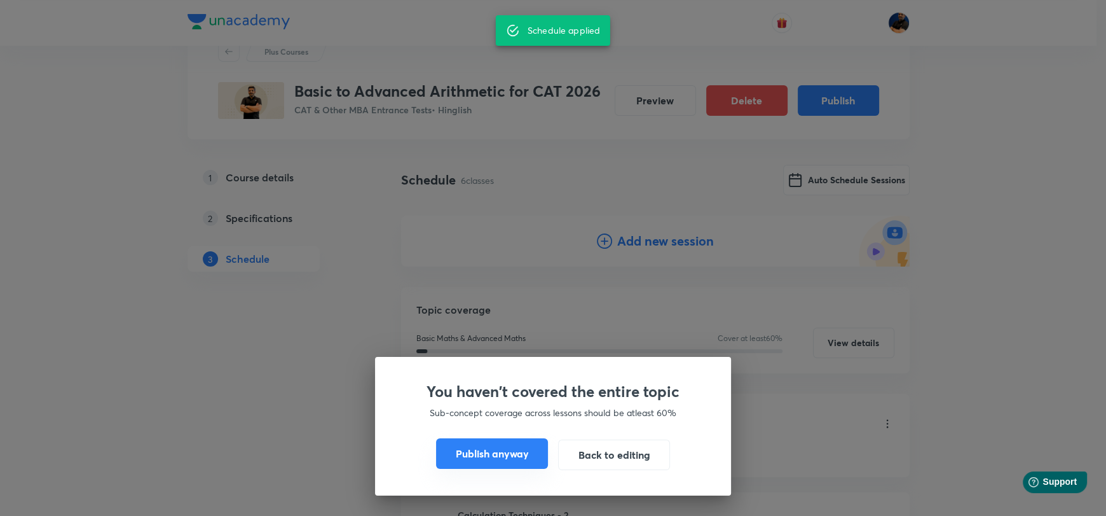
click at [507, 455] on button "Publish anyway" at bounding box center [492, 453] width 112 height 31
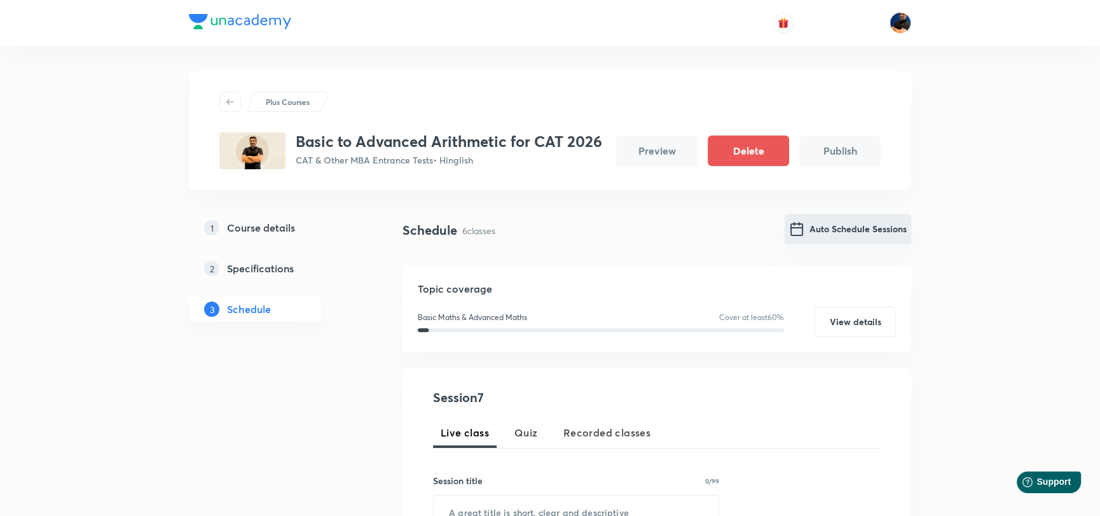
click at [816, 227] on button "Auto Schedule Sessions" at bounding box center [848, 229] width 127 height 31
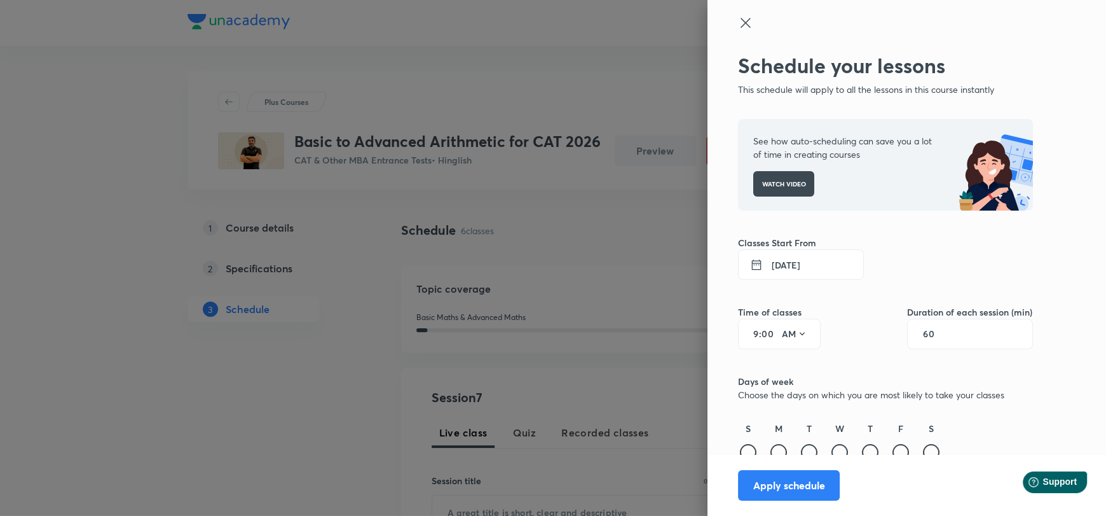
click at [782, 265] on button "6 Oct 2025" at bounding box center [801, 264] width 126 height 31
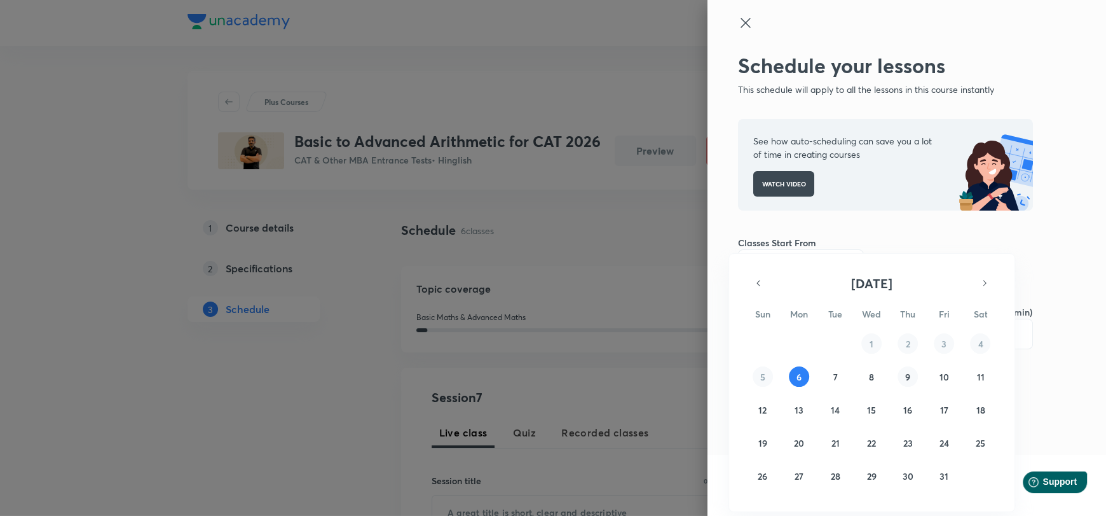
click at [914, 374] on button "9" at bounding box center [908, 376] width 20 height 20
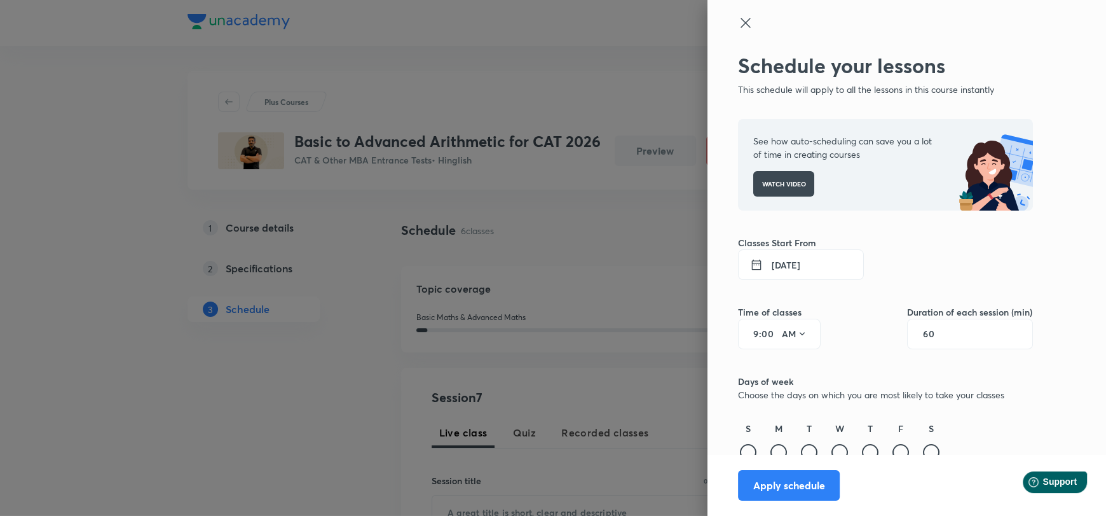
click at [923, 333] on input "60" at bounding box center [935, 334] width 24 height 10
type input "120"
drag, startPoint x: 874, startPoint y: 326, endPoint x: 836, endPoint y: 322, distance: 37.7
click at [871, 324] on div "Time of classes 9 : 00 AM Duration of each session (min) 120" at bounding box center [885, 314] width 295 height 69
click at [762, 330] on input "00" at bounding box center [769, 334] width 15 height 10
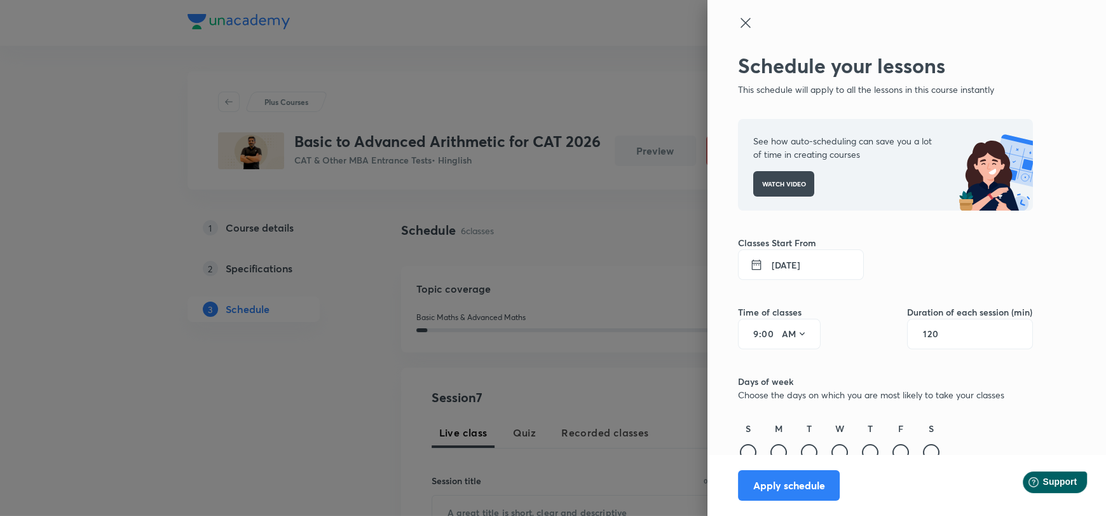
type input "00"
click at [797, 330] on icon at bounding box center [802, 334] width 10 height 10
click at [789, 357] on div "PM" at bounding box center [785, 366] width 46 height 31
click at [746, 331] on input "9" at bounding box center [751, 334] width 15 height 10
type input "8"
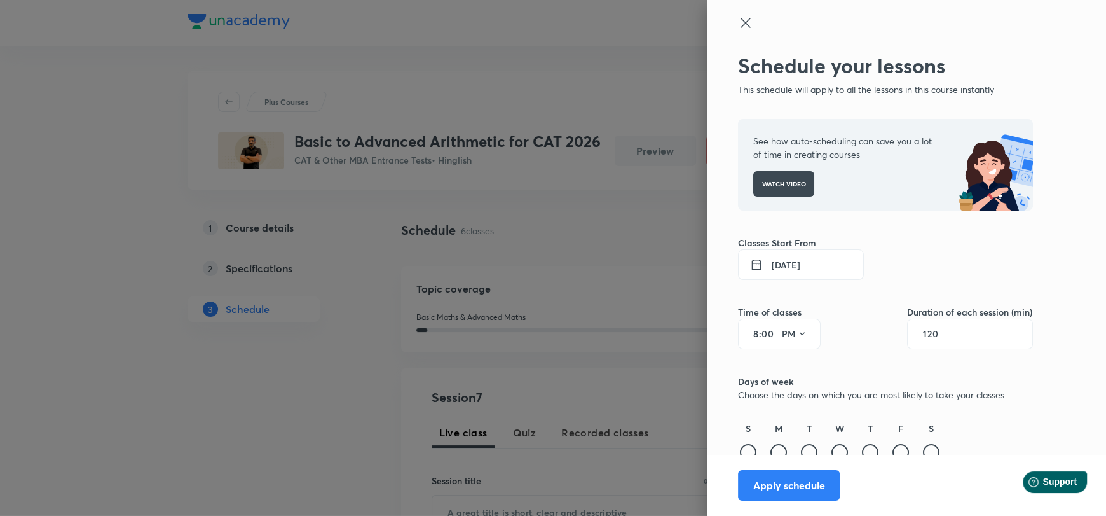
click at [838, 366] on div "Schedule your lessons This schedule will apply to all the lessons in this cours…" at bounding box center [885, 289] width 295 height 473
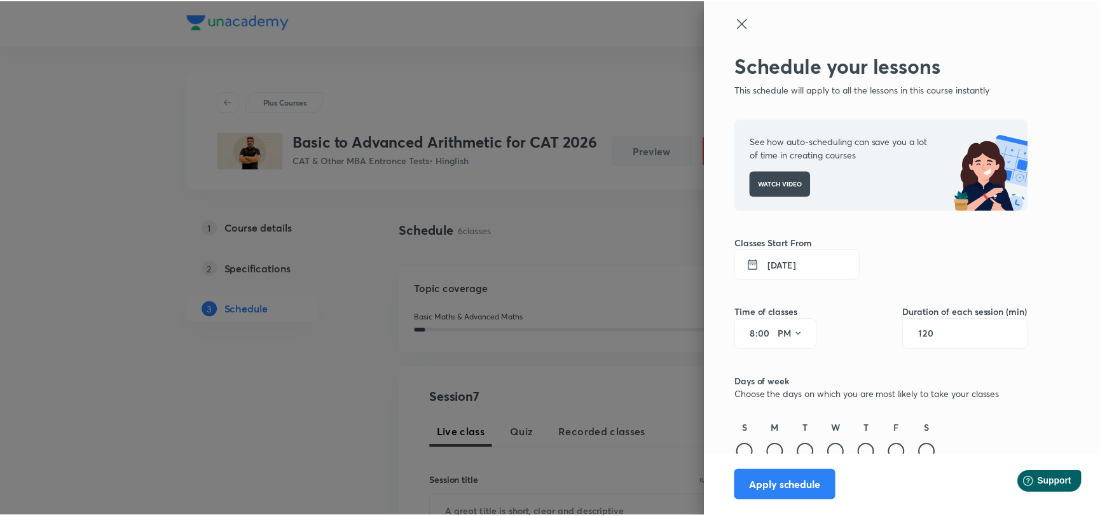
scroll to position [11, 0]
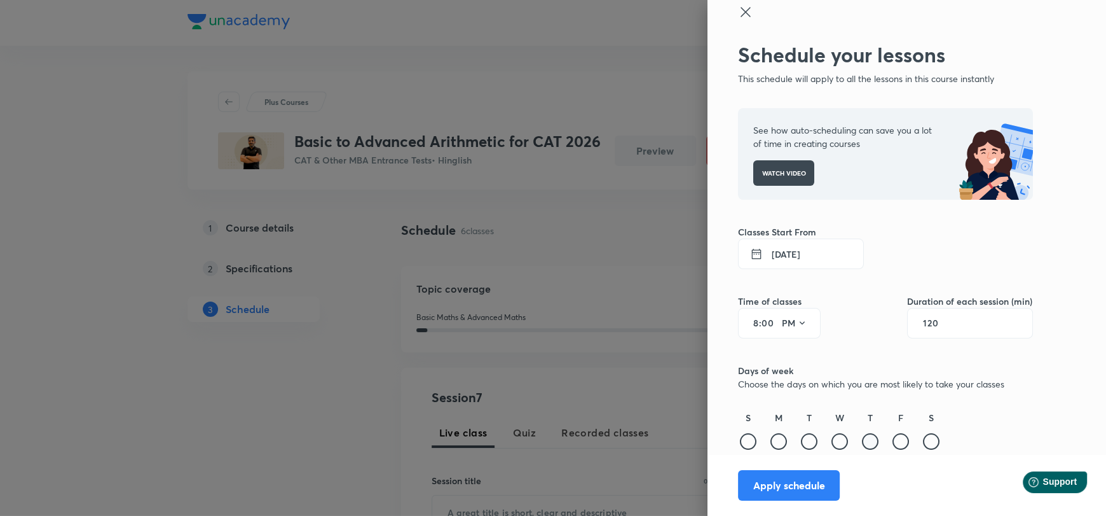
click at [863, 442] on div at bounding box center [870, 441] width 17 height 17
click at [803, 485] on button "Apply schedule" at bounding box center [789, 484] width 102 height 31
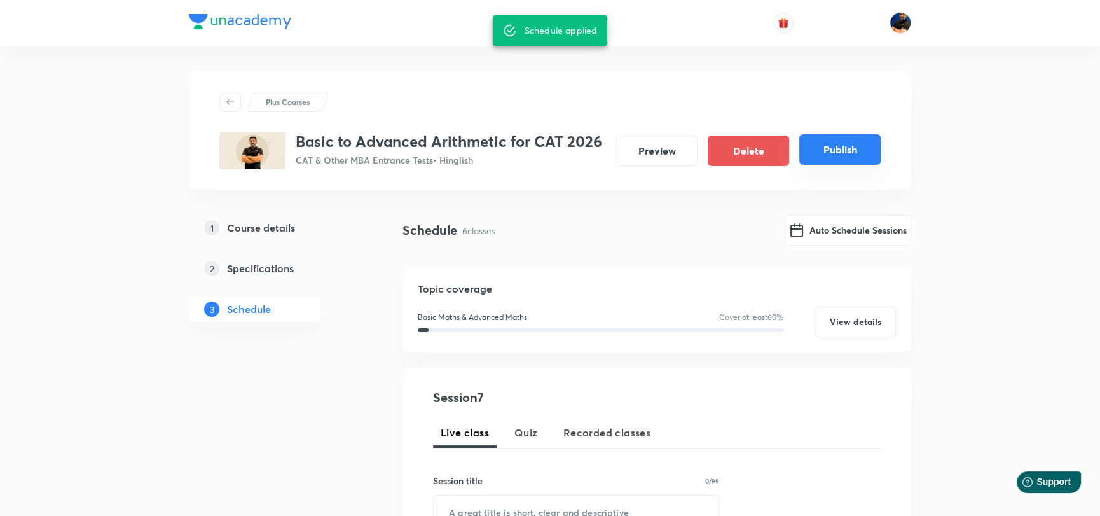
click at [823, 153] on button "Publish" at bounding box center [839, 149] width 81 height 31
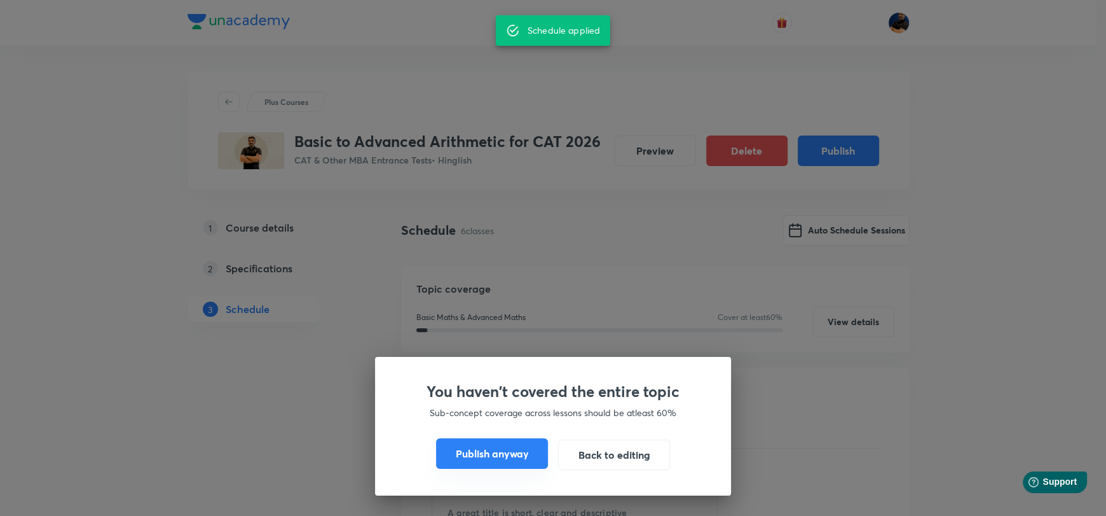
click at [500, 462] on button "Publish anyway" at bounding box center [492, 453] width 112 height 31
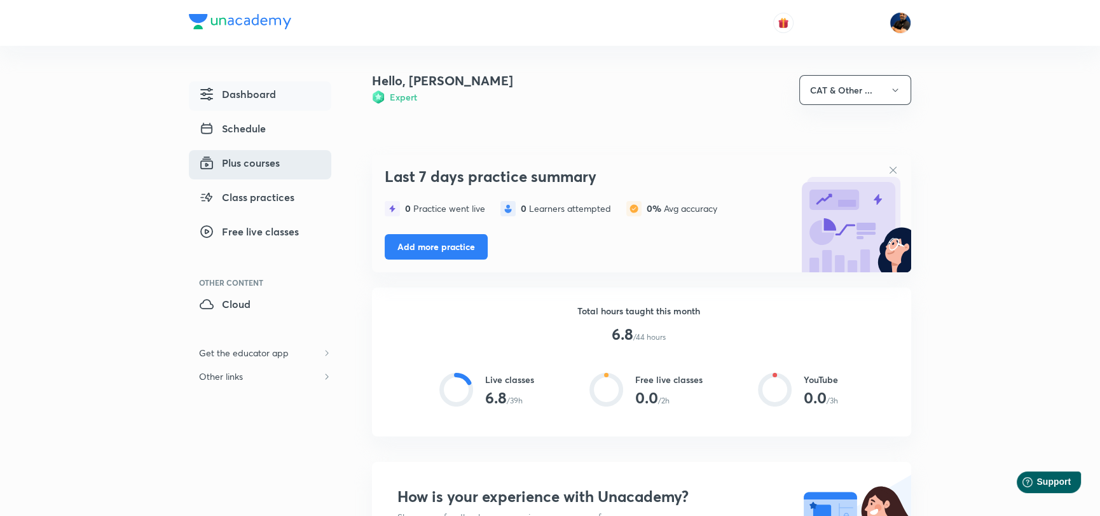
click at [262, 163] on span "Plus courses" at bounding box center [239, 162] width 81 height 15
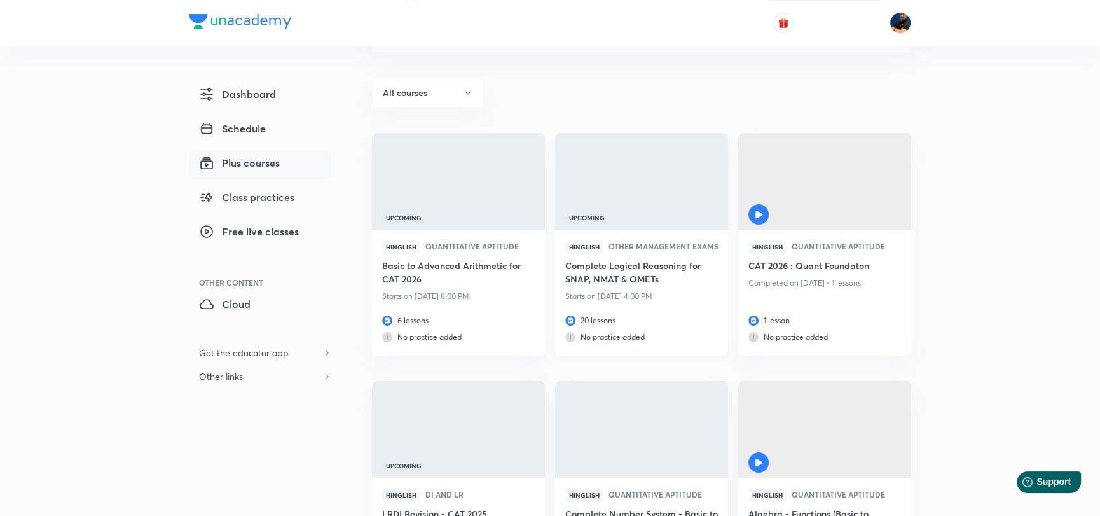
scroll to position [127, 0]
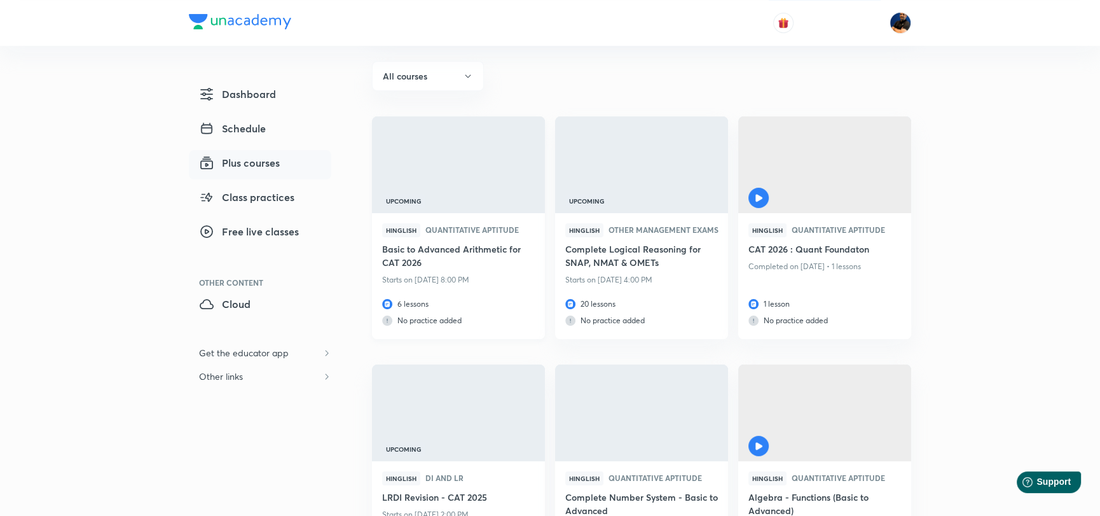
click at [492, 182] on img at bounding box center [458, 164] width 176 height 99
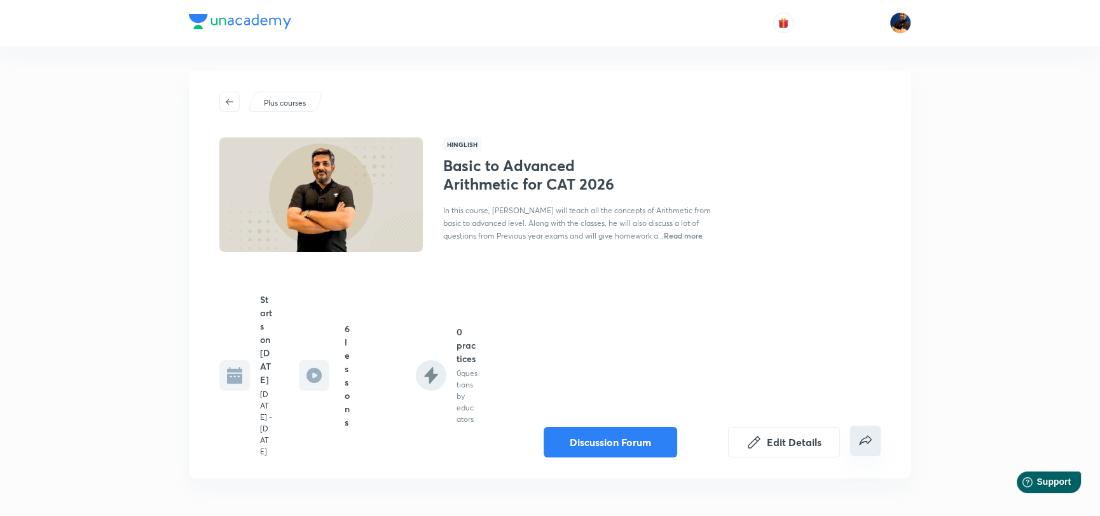
click at [867, 448] on icon "false" at bounding box center [865, 440] width 15 height 15
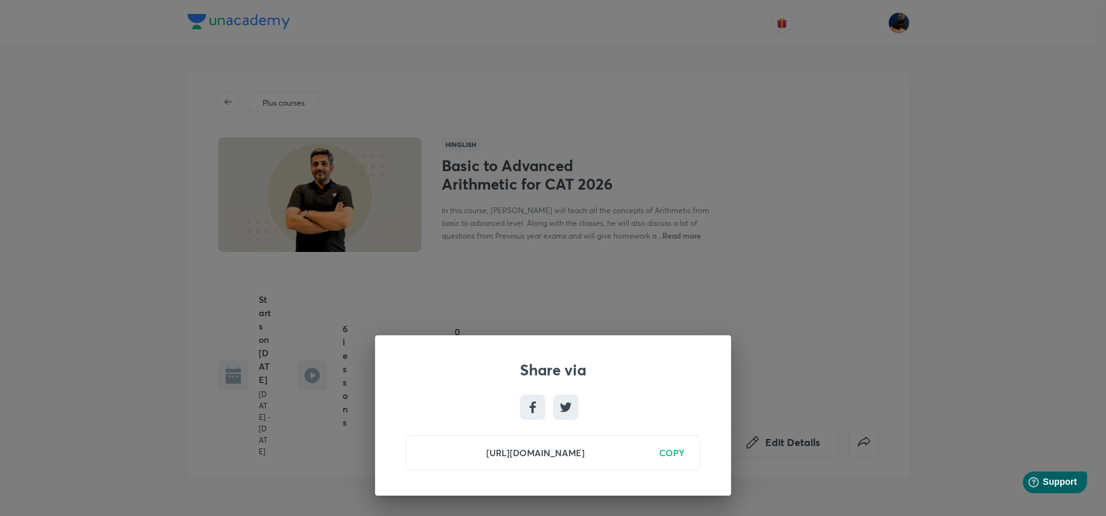
click at [673, 452] on h6 "COPY" at bounding box center [671, 452] width 25 height 13
drag, startPoint x: 579, startPoint y: 116, endPoint x: 556, endPoint y: 39, distance: 81.1
click at [578, 114] on div "Share via [URL][DOMAIN_NAME] Copied" at bounding box center [553, 258] width 1106 height 516
